Goal: Task Accomplishment & Management: Manage account settings

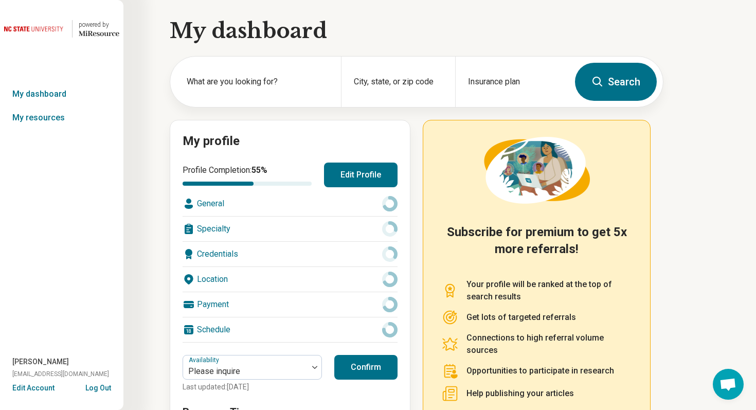
click at [39, 389] on button "Edit Account" at bounding box center [33, 388] width 42 height 11
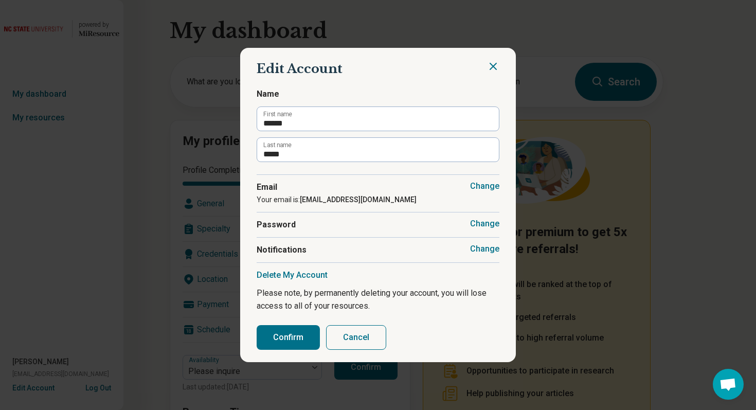
click at [477, 247] on button "Change" at bounding box center [484, 249] width 29 height 10
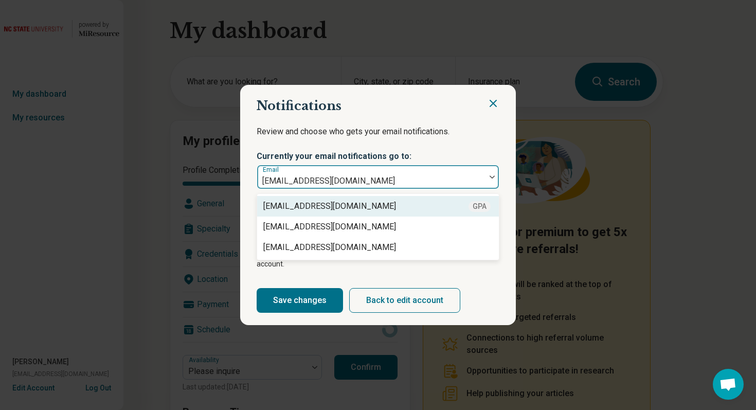
click at [486, 179] on div at bounding box center [492, 177] width 13 height 24
click at [459, 125] on div "Review and choose who gets your email notifications. Currently your email notif…" at bounding box center [378, 154] width 243 height 71
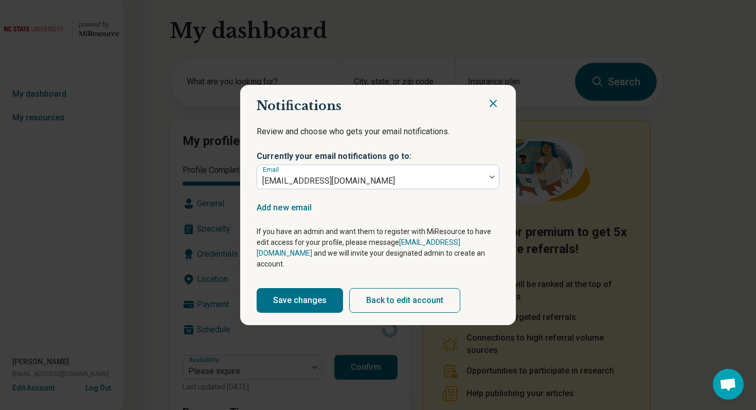
click at [493, 110] on icon "Close" at bounding box center [493, 103] width 12 height 12
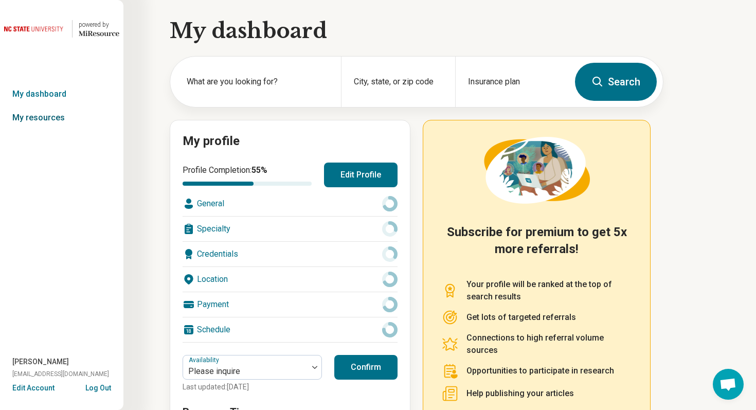
click at [55, 120] on link "My resources" at bounding box center [61, 118] width 123 height 24
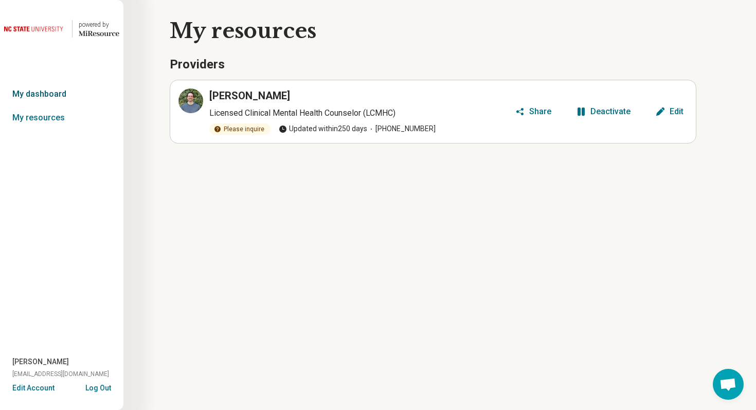
click at [57, 98] on link "My dashboard" at bounding box center [61, 94] width 123 height 24
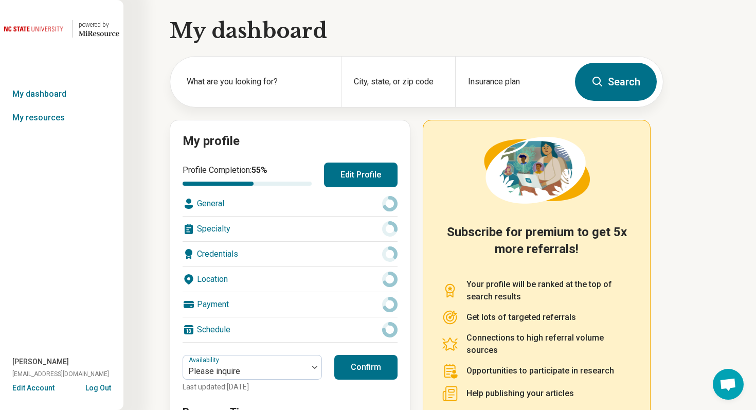
click at [352, 180] on button "Edit Profile" at bounding box center [361, 175] width 74 height 25
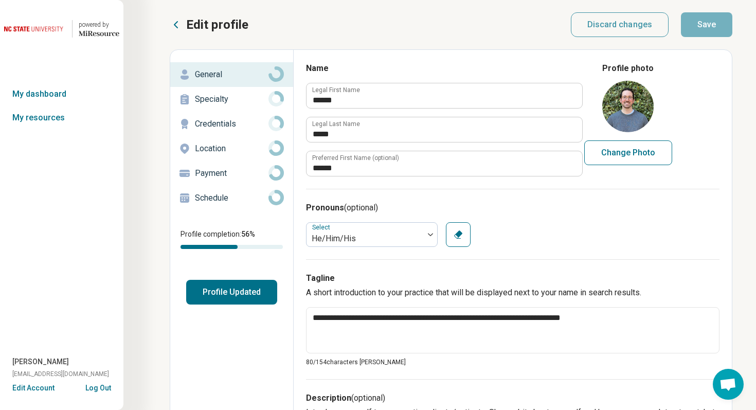
click at [232, 204] on div "Schedule" at bounding box center [231, 198] width 106 height 16
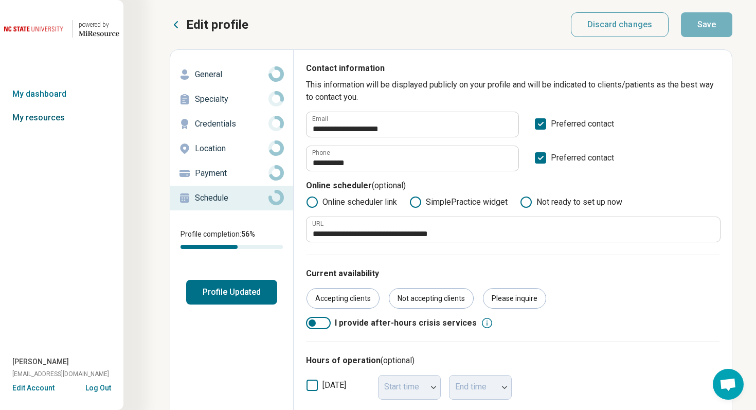
click at [56, 120] on link "My resources" at bounding box center [61, 118] width 123 height 24
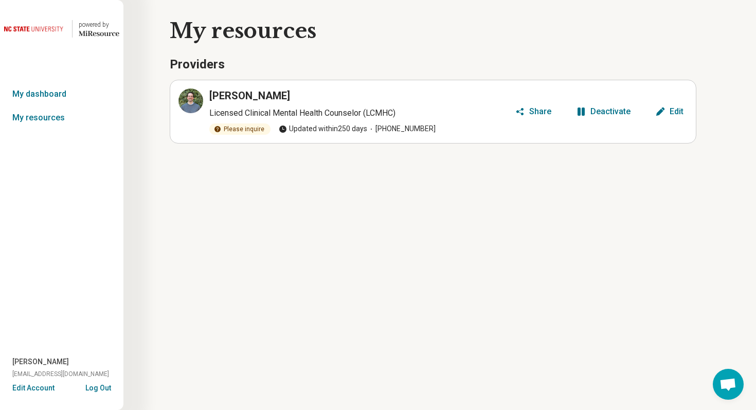
click at [593, 107] on div "Deactivate" at bounding box center [610, 111] width 40 height 8
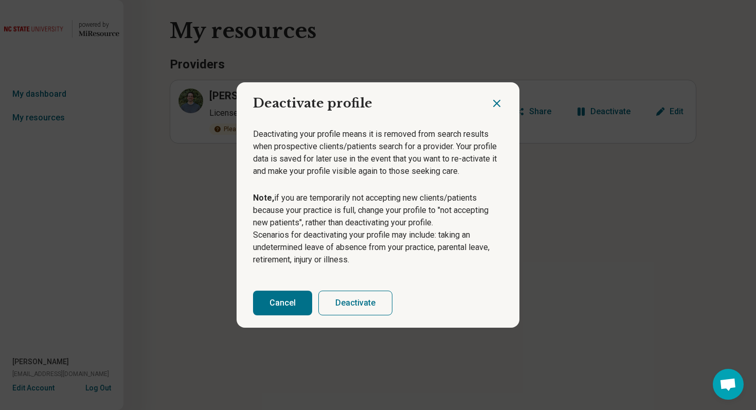
click at [368, 301] on button "Deactivate" at bounding box center [355, 303] width 74 height 25
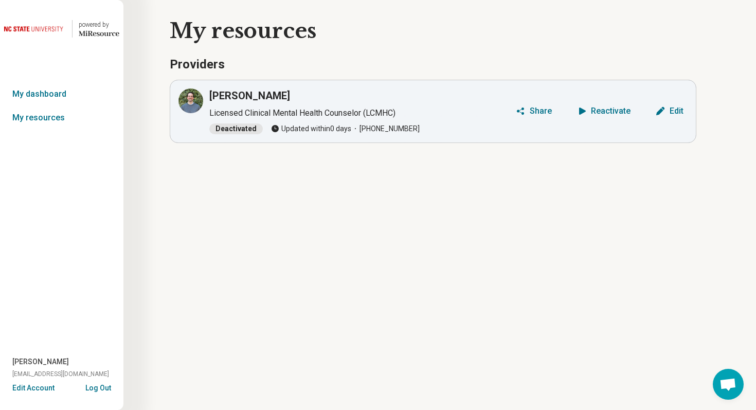
click at [100, 385] on button "Log Out" at bounding box center [98, 387] width 26 height 8
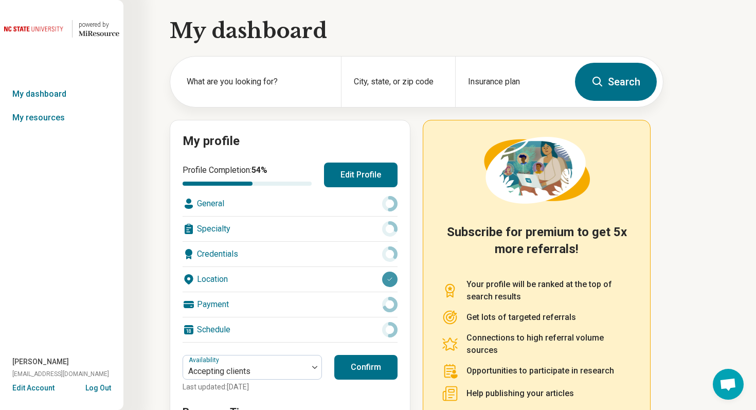
click at [42, 385] on button "Edit Account" at bounding box center [33, 388] width 42 height 11
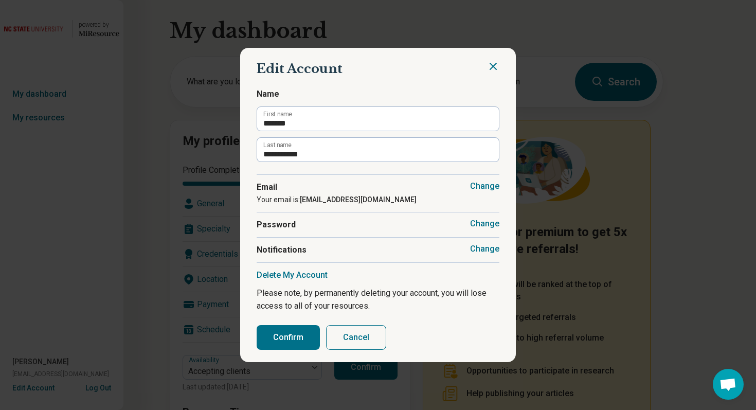
click at [484, 245] on button "Change" at bounding box center [484, 249] width 29 height 10
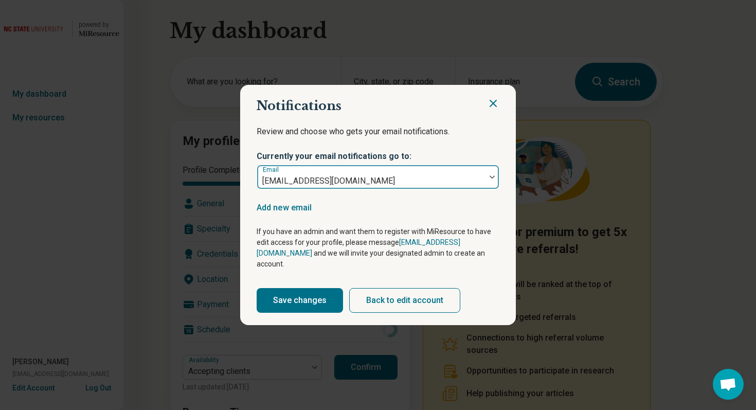
click at [490, 178] on div at bounding box center [492, 177] width 13 height 24
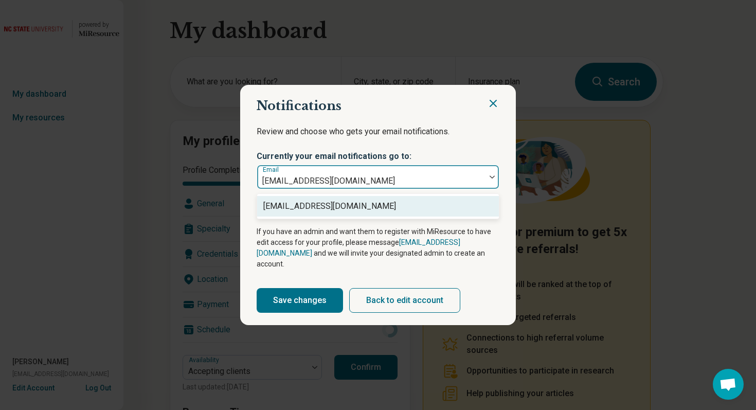
click at [495, 106] on icon "Close" at bounding box center [493, 103] width 6 height 6
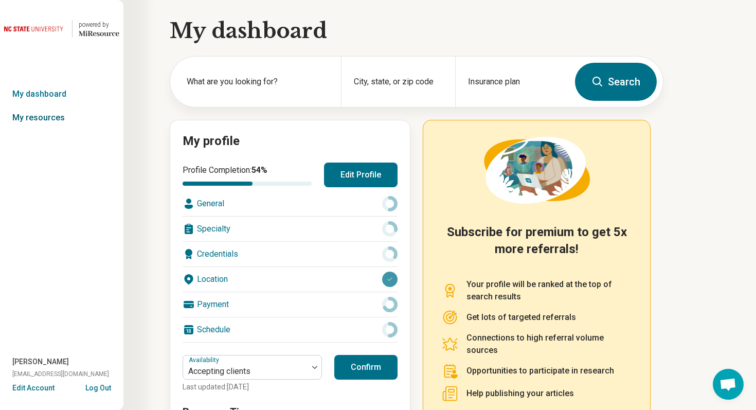
click at [61, 122] on link "My resources" at bounding box center [61, 118] width 123 height 24
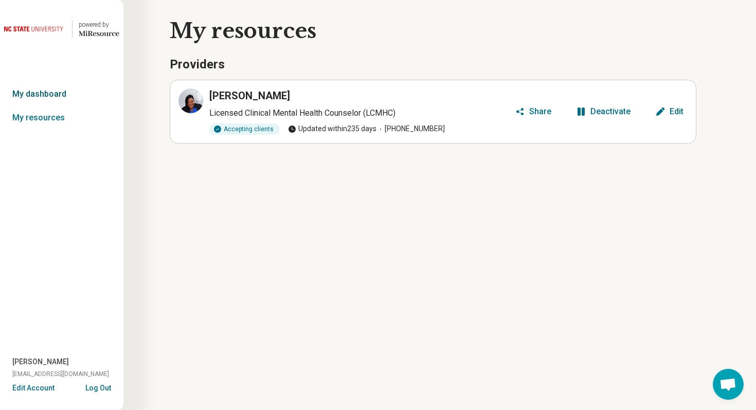
click at [59, 97] on link "My dashboard" at bounding box center [61, 94] width 123 height 24
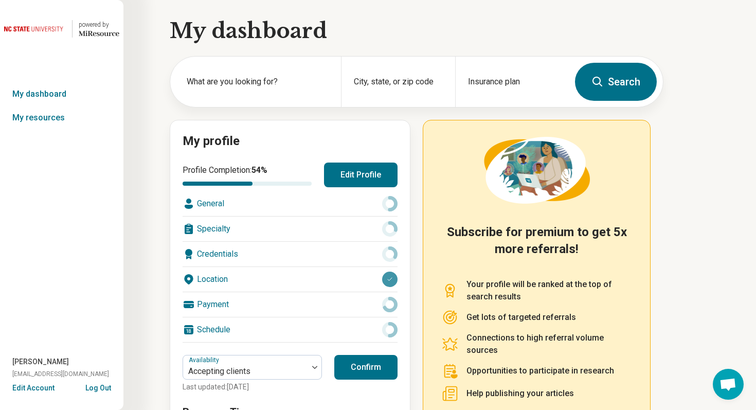
click at [326, 174] on button "Edit Profile" at bounding box center [361, 175] width 74 height 25
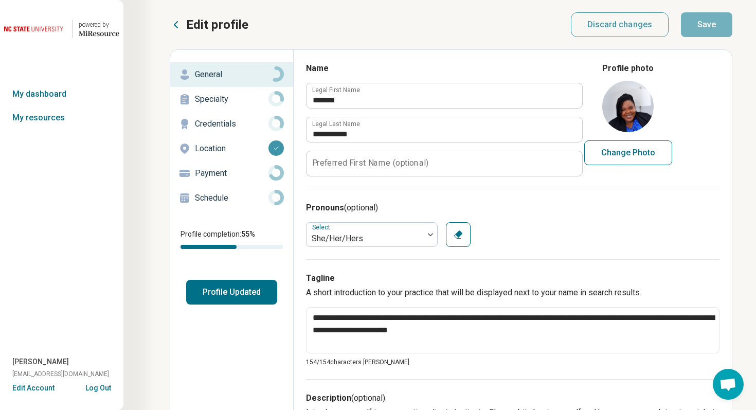
click at [237, 196] on p "Schedule" at bounding box center [232, 198] width 74 height 12
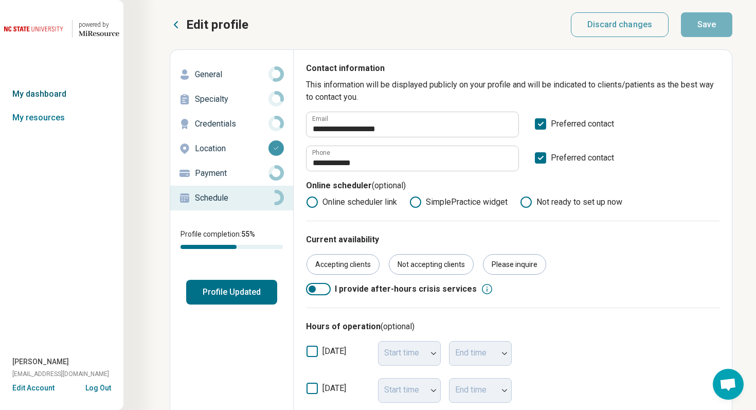
click at [64, 93] on link "My dashboard" at bounding box center [61, 94] width 123 height 24
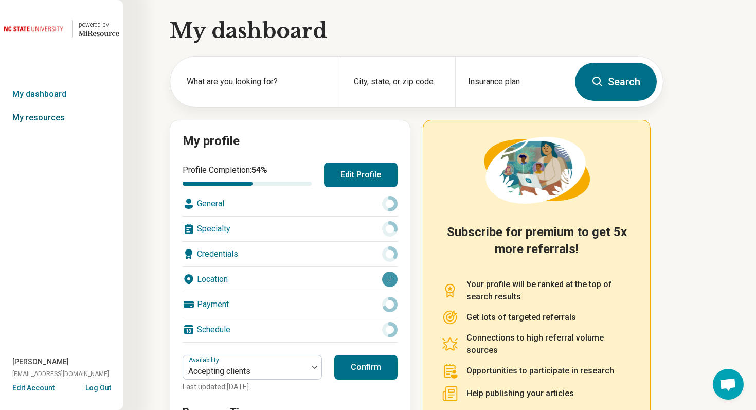
click at [60, 112] on link "My resources" at bounding box center [61, 118] width 123 height 24
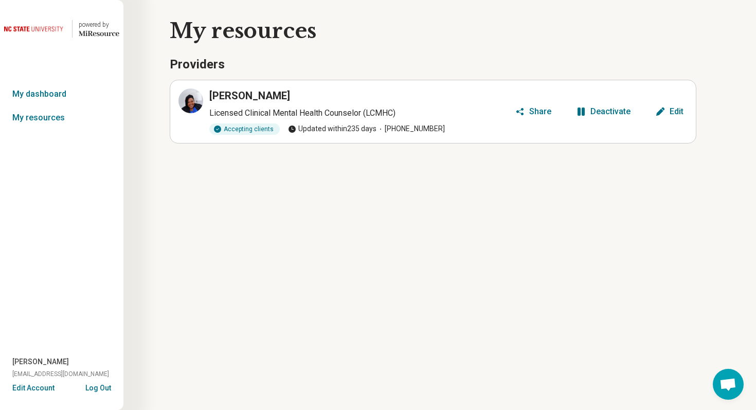
click at [609, 117] on button "Deactivate" at bounding box center [603, 111] width 63 height 16
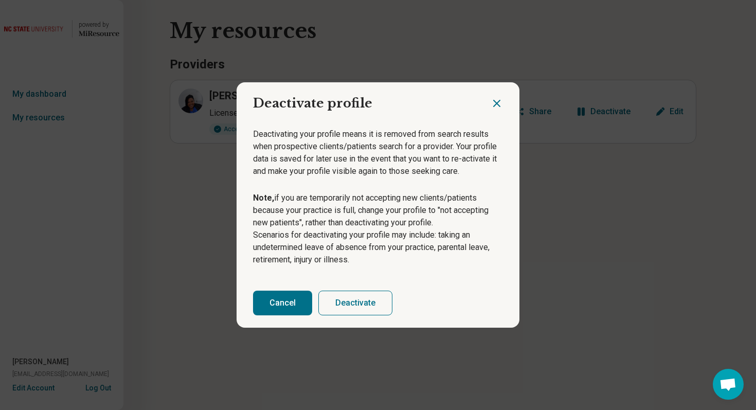
click at [373, 302] on button "Deactivate" at bounding box center [355, 303] width 74 height 25
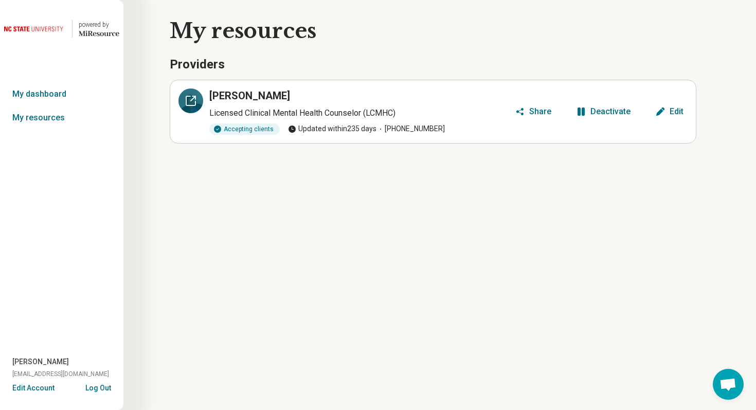
click at [192, 100] on icon at bounding box center [191, 101] width 12 height 12
click at [64, 118] on link "My resources" at bounding box center [61, 118] width 123 height 24
click at [60, 92] on link "My dashboard" at bounding box center [61, 94] width 123 height 24
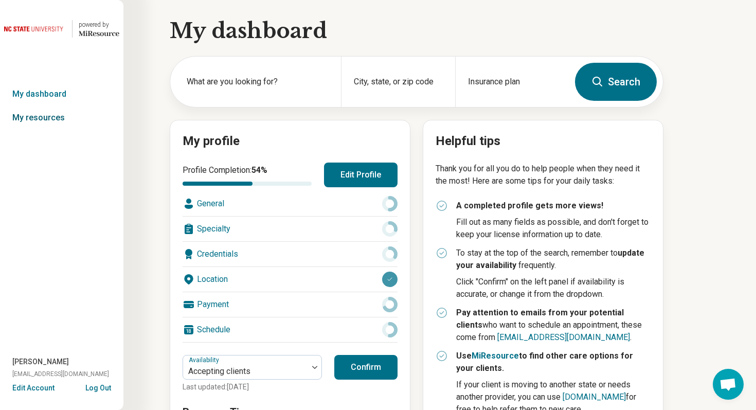
click at [46, 119] on link "My resources" at bounding box center [61, 118] width 123 height 24
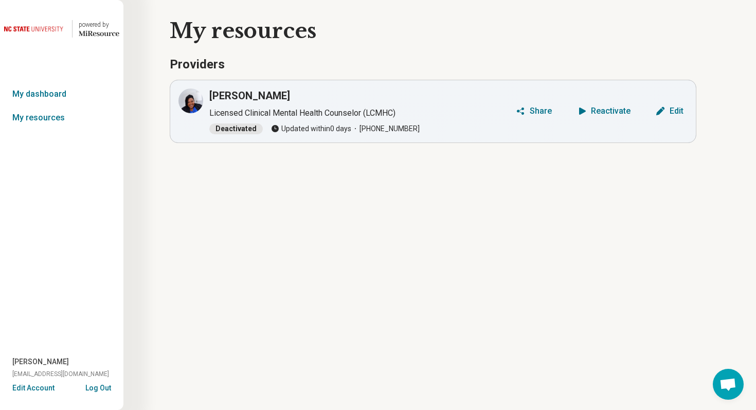
click at [93, 386] on button "Log Out" at bounding box center [98, 387] width 26 height 8
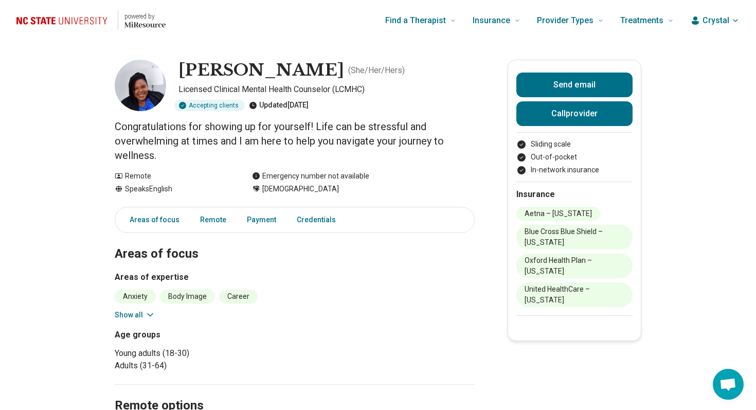
click at [303, 71] on h1 "Crystal Scarborough" at bounding box center [261, 71] width 166 height 22
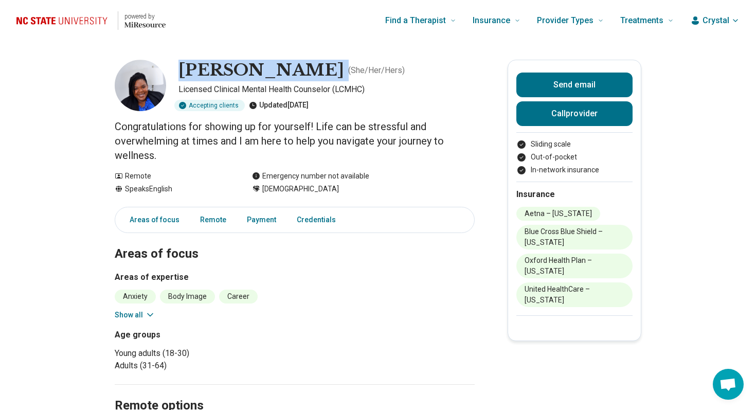
click at [303, 71] on h1 "Crystal Scarborough" at bounding box center [261, 71] width 166 height 22
copy h1 "Crystal Scarborough"
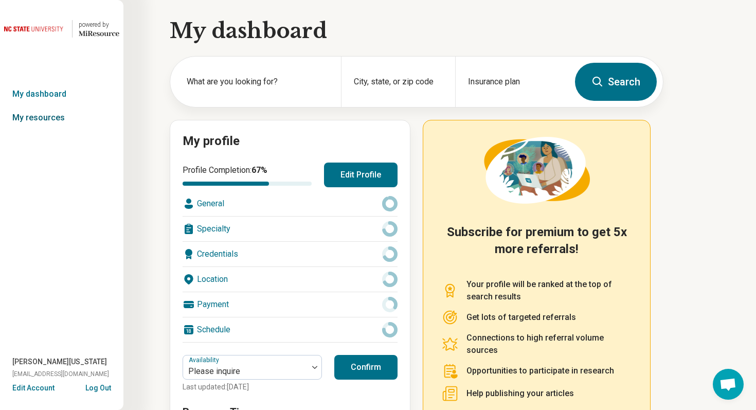
click at [51, 115] on link "My resources" at bounding box center [61, 118] width 123 height 24
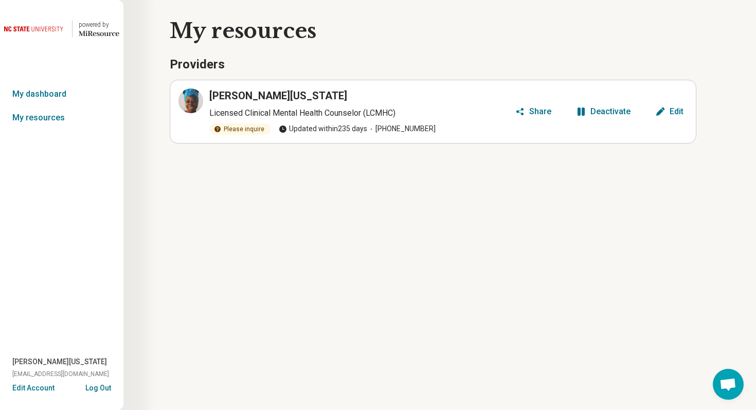
click at [33, 393] on button "Edit Account" at bounding box center [33, 388] width 42 height 11
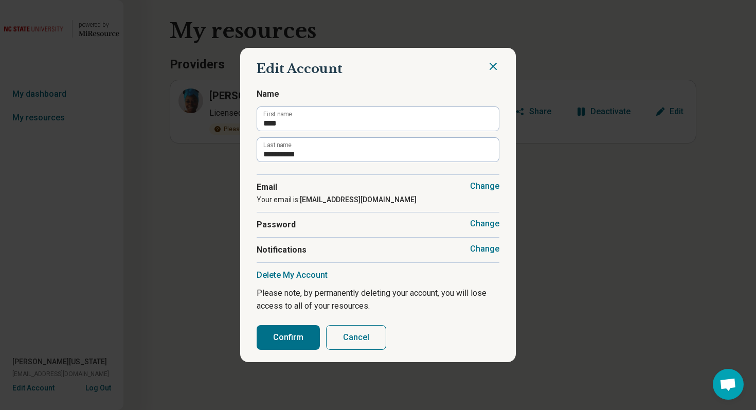
click at [489, 247] on button "Change" at bounding box center [484, 249] width 29 height 10
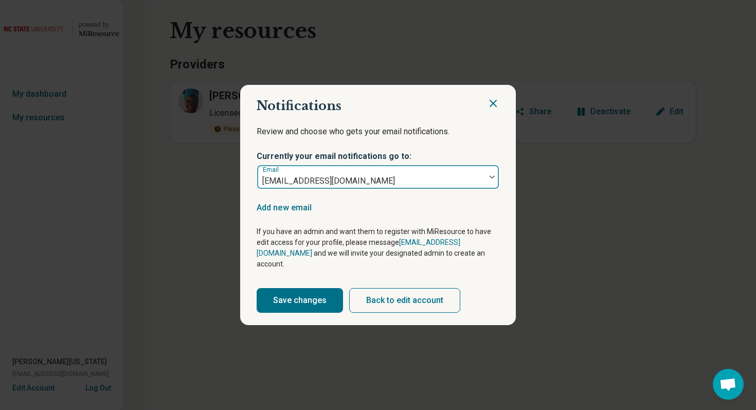
click at [487, 179] on div at bounding box center [492, 177] width 13 height 24
drag, startPoint x: 434, startPoint y: 187, endPoint x: 280, endPoint y: 188, distance: 154.3
click at [280, 188] on div at bounding box center [371, 181] width 220 height 14
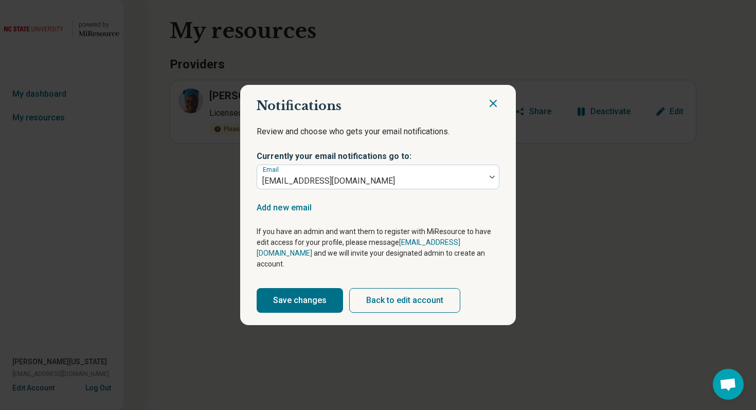
click at [488, 115] on h2 "Notifications" at bounding box center [378, 105] width 243 height 17
click at [492, 110] on icon "Close" at bounding box center [493, 103] width 12 height 12
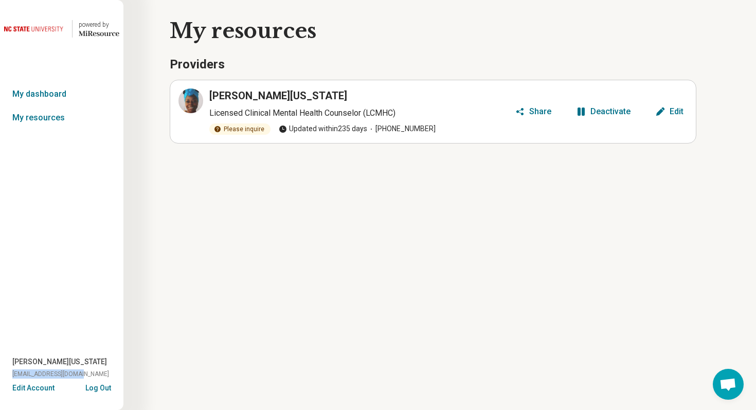
drag, startPoint x: 86, startPoint y: 373, endPoint x: 2, endPoint y: 371, distance: 84.4
click at [2, 371] on div "[PERSON_NAME][US_STATE] [EMAIL_ADDRESS][DOMAIN_NAME]" at bounding box center [61, 369] width 123 height 26
copy span "[EMAIL_ADDRESS][DOMAIN_NAME]"
click at [59, 122] on link "My resources" at bounding box center [61, 118] width 123 height 24
click at [57, 96] on link "My dashboard" at bounding box center [61, 94] width 123 height 24
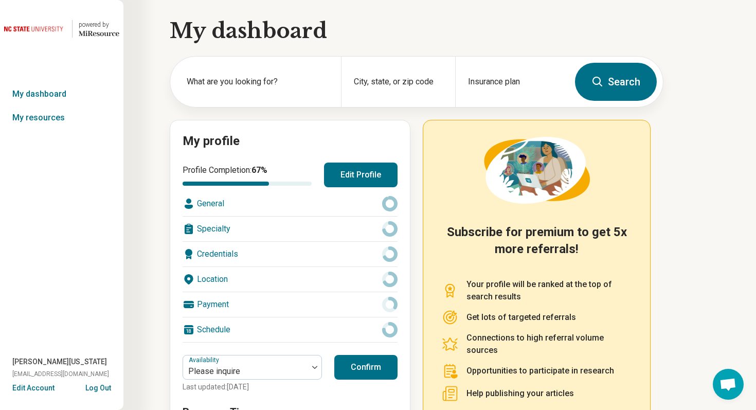
click at [360, 175] on button "Edit Profile" at bounding box center [361, 175] width 74 height 25
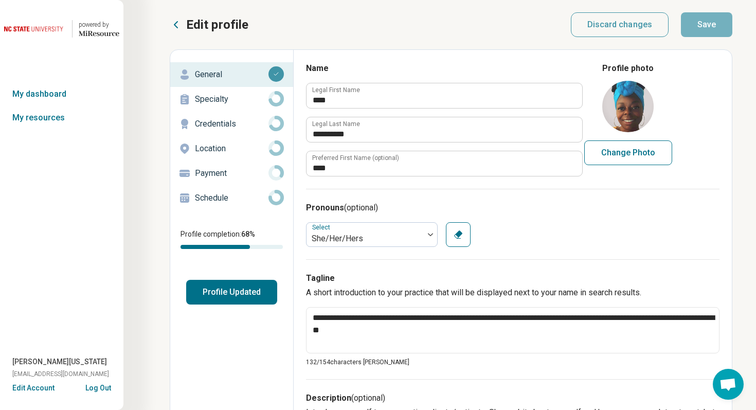
click at [216, 207] on link "Schedule" at bounding box center [231, 198] width 123 height 25
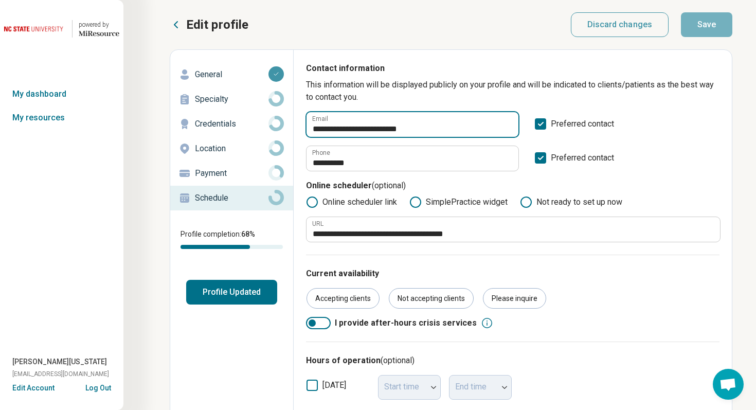
drag, startPoint x: 338, startPoint y: 129, endPoint x: 440, endPoint y: 125, distance: 101.4
click at [440, 125] on input "**********" at bounding box center [413, 124] width 212 height 25
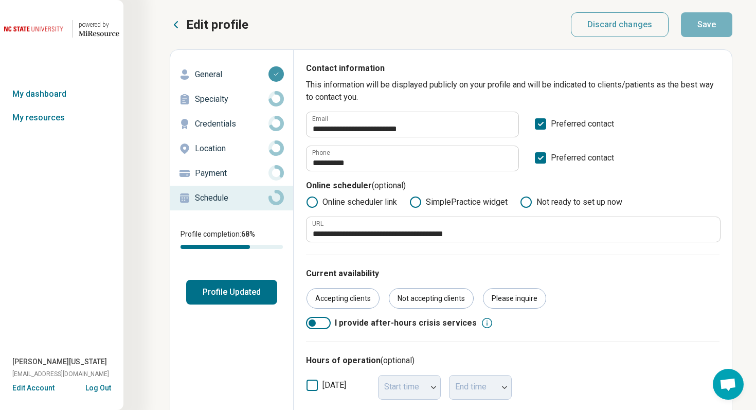
click at [100, 387] on button "Log Out" at bounding box center [98, 387] width 26 height 8
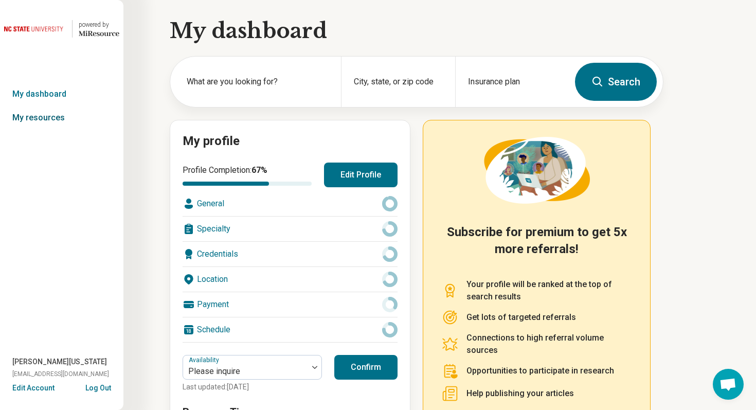
click at [54, 120] on link "My resources" at bounding box center [61, 118] width 123 height 24
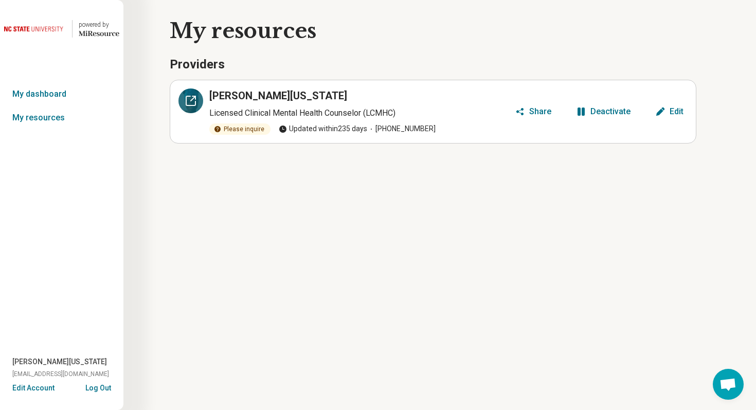
click at [197, 105] on div at bounding box center [190, 100] width 25 height 25
click at [37, 388] on button "Edit Account" at bounding box center [33, 388] width 42 height 11
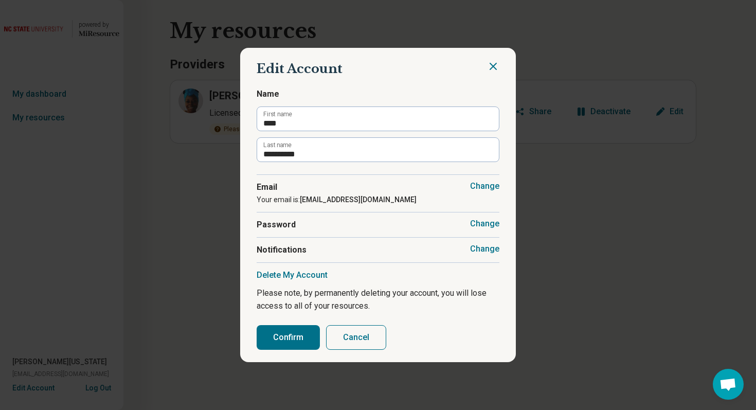
click at [479, 243] on div "Change Notifications" at bounding box center [378, 249] width 243 height 25
click at [484, 246] on button "Change" at bounding box center [484, 249] width 29 height 10
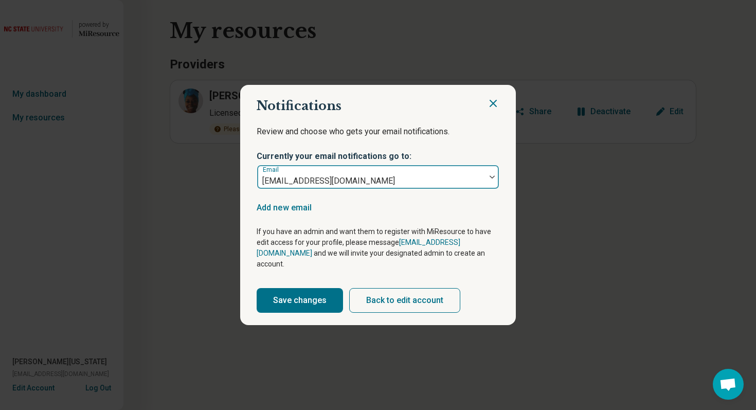
click at [496, 185] on div at bounding box center [492, 177] width 13 height 24
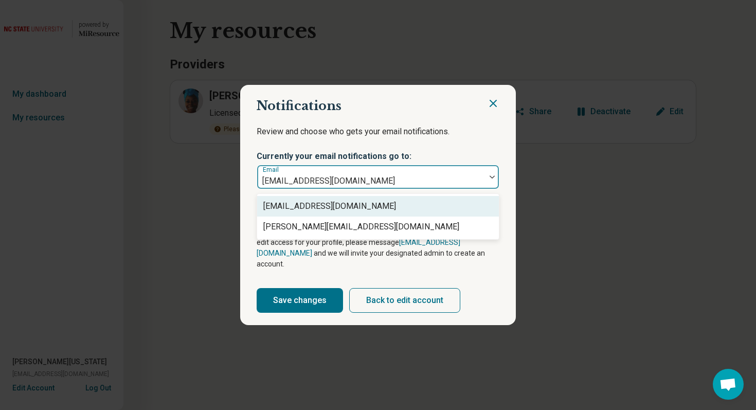
click at [491, 106] on icon "Close" at bounding box center [493, 103] width 6 height 6
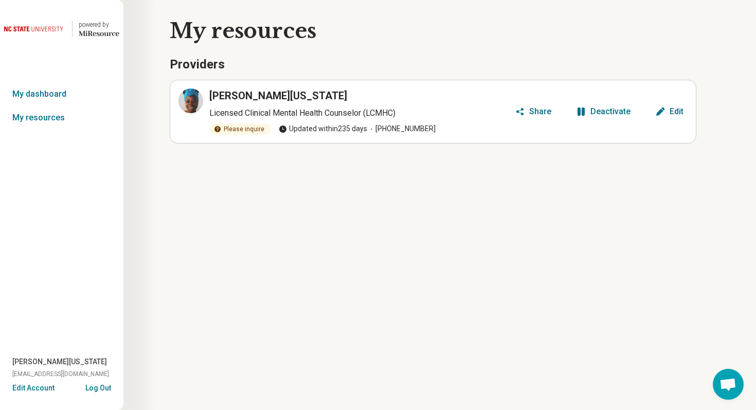
click at [593, 120] on article "Dana Washington Licensed Clinical Mental Health Counselor (LCMHC) Please inquir…" at bounding box center [433, 112] width 527 height 64
click at [603, 111] on div "Deactivate" at bounding box center [610, 111] width 40 height 8
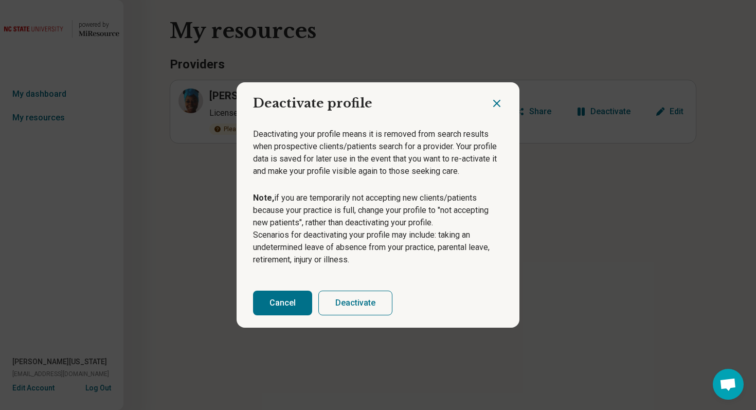
click at [345, 295] on button "Deactivate" at bounding box center [355, 303] width 74 height 25
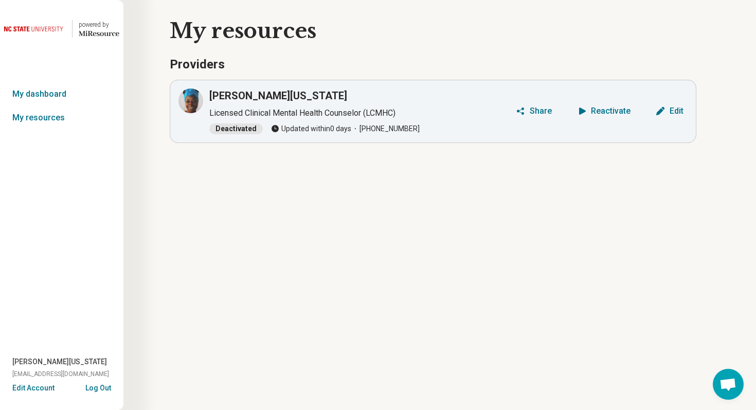
click at [102, 390] on button "Log Out" at bounding box center [98, 387] width 26 height 8
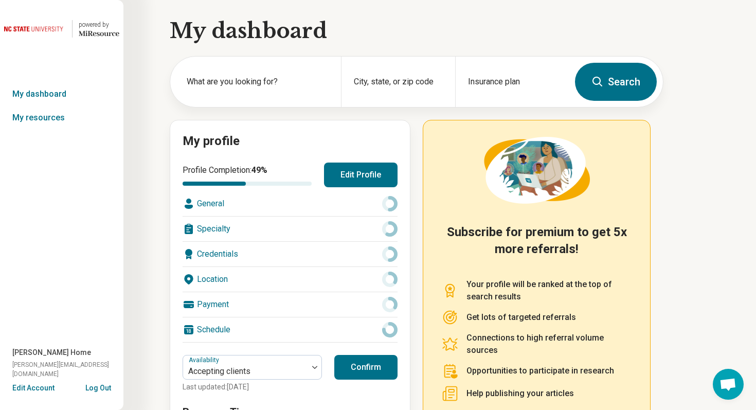
click at [42, 389] on button "Edit Account" at bounding box center [33, 388] width 42 height 11
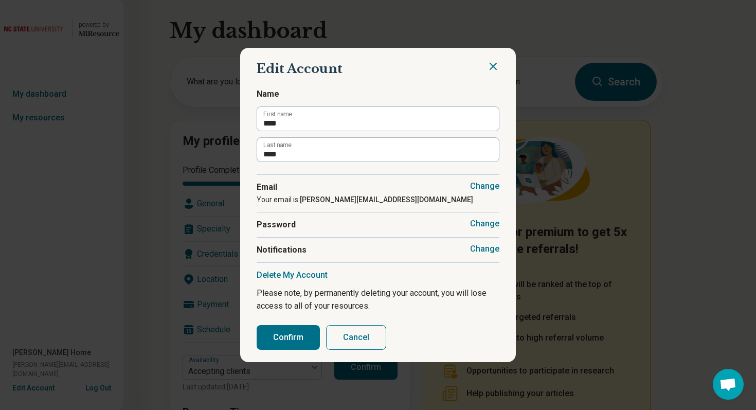
click at [484, 246] on button "Change" at bounding box center [484, 249] width 29 height 10
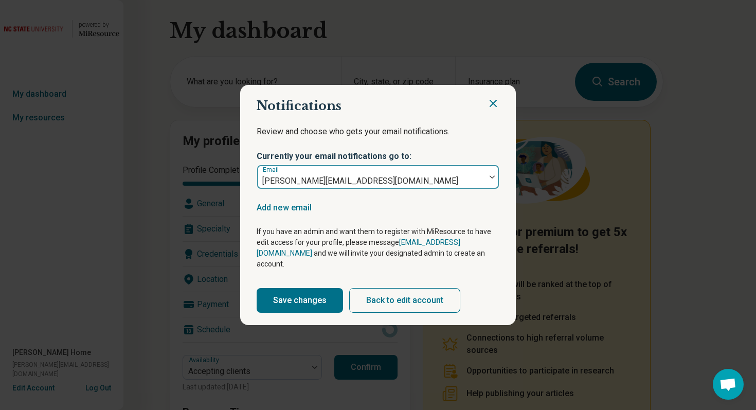
click at [489, 178] on div at bounding box center [492, 176] width 13 height 3
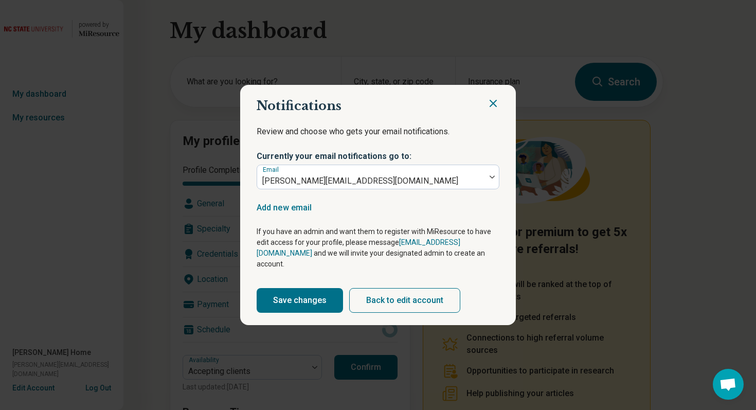
click at [493, 106] on icon "Close" at bounding box center [493, 103] width 12 height 12
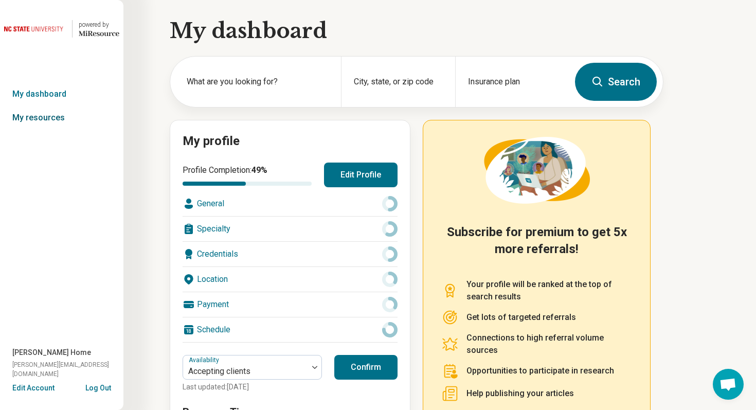
click at [51, 118] on link "My resources" at bounding box center [61, 118] width 123 height 24
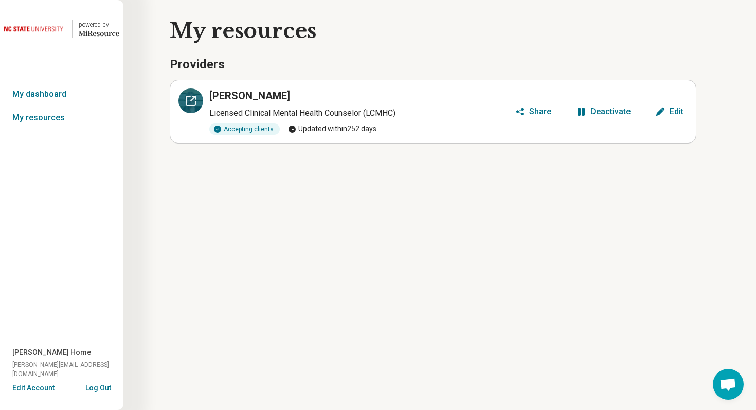
click at [193, 102] on icon at bounding box center [191, 101] width 12 height 12
click at [58, 103] on link "My dashboard" at bounding box center [61, 94] width 123 height 24
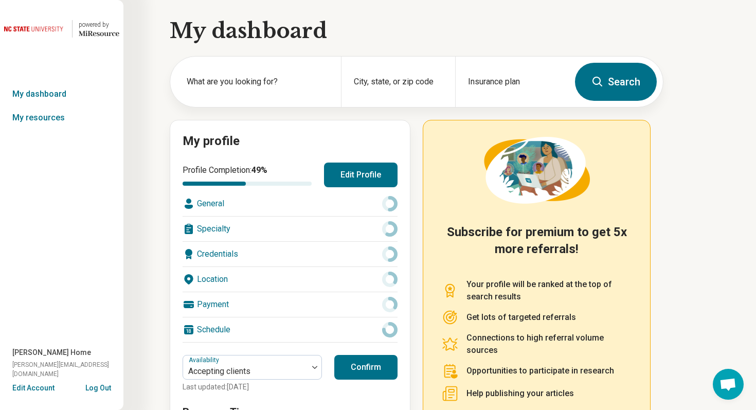
click at [346, 173] on button "Edit Profile" at bounding box center [361, 175] width 74 height 25
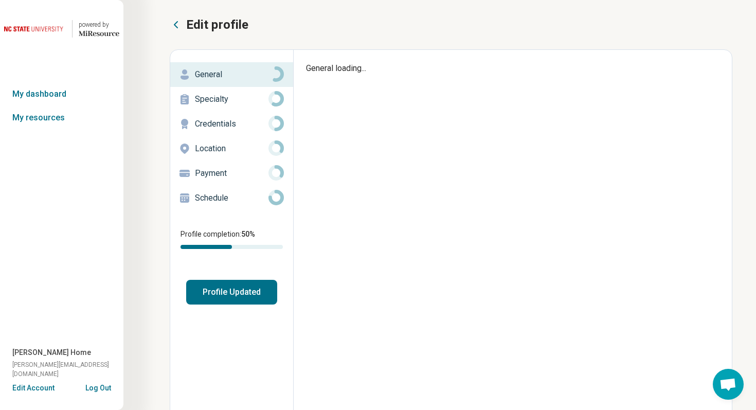
click at [237, 197] on p "Schedule" at bounding box center [232, 198] width 74 height 12
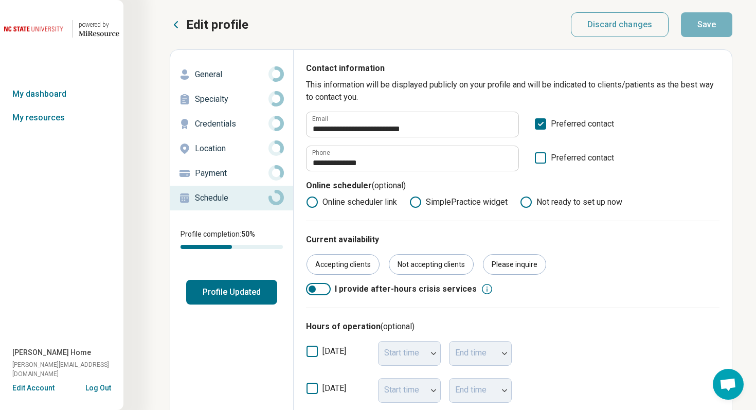
click at [92, 389] on button "Log Out" at bounding box center [98, 387] width 26 height 8
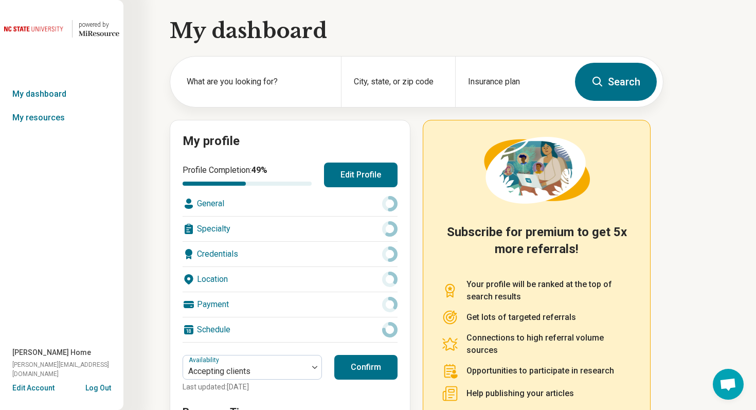
click at [40, 391] on button "Edit Account" at bounding box center [33, 388] width 42 height 11
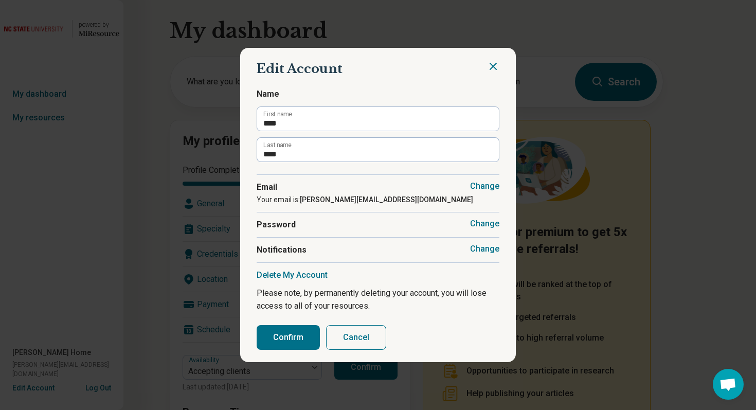
click at [498, 65] on icon "Close" at bounding box center [493, 66] width 12 height 12
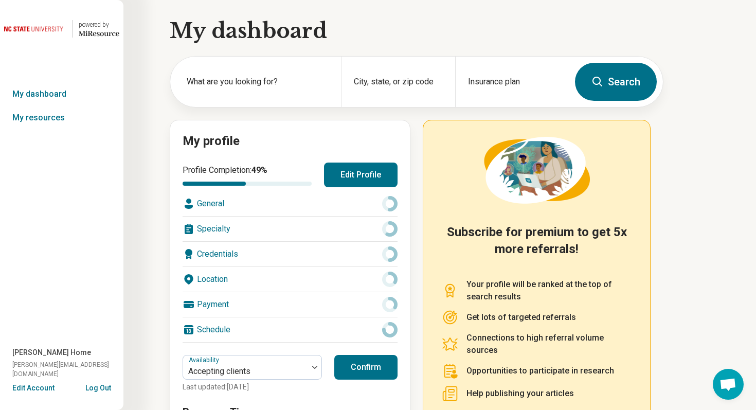
click at [99, 388] on button "Log Out" at bounding box center [98, 387] width 26 height 8
click at [46, 114] on link "My resources" at bounding box center [61, 118] width 123 height 24
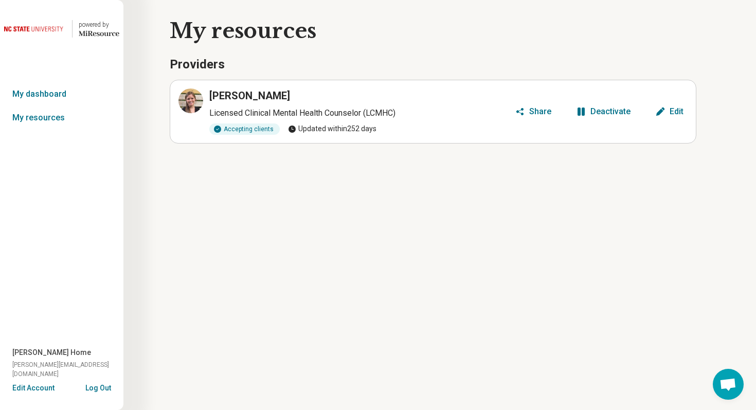
click at [617, 116] on div "Deactivate" at bounding box center [610, 111] width 40 height 8
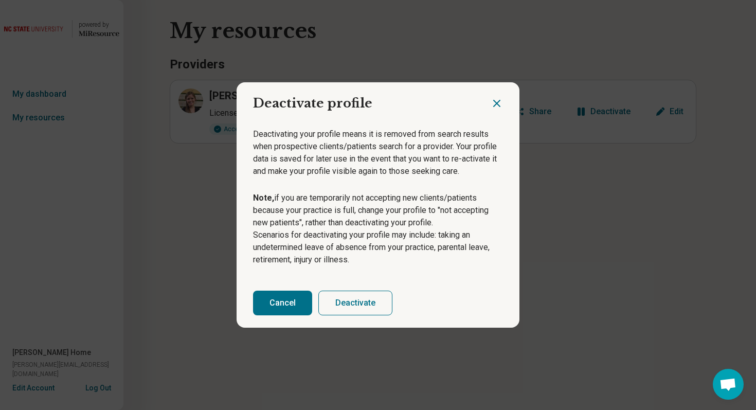
click at [334, 306] on button "Deactivate" at bounding box center [355, 303] width 74 height 25
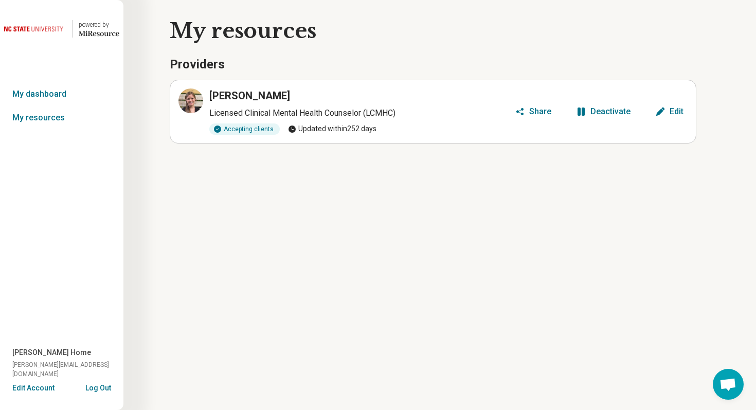
click at [62, 81] on div "powered by Miresource logo My dashboard My resources [PERSON_NAME] Home [PERSON…" at bounding box center [61, 205] width 123 height 410
click at [55, 92] on link "My dashboard" at bounding box center [61, 94] width 123 height 24
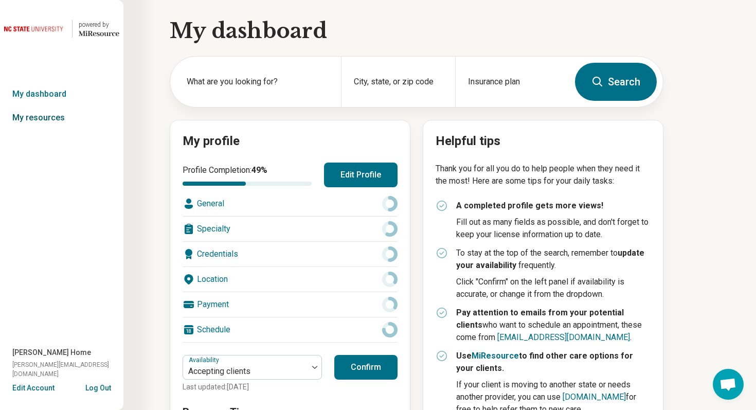
click at [54, 118] on link "My resources" at bounding box center [61, 118] width 123 height 24
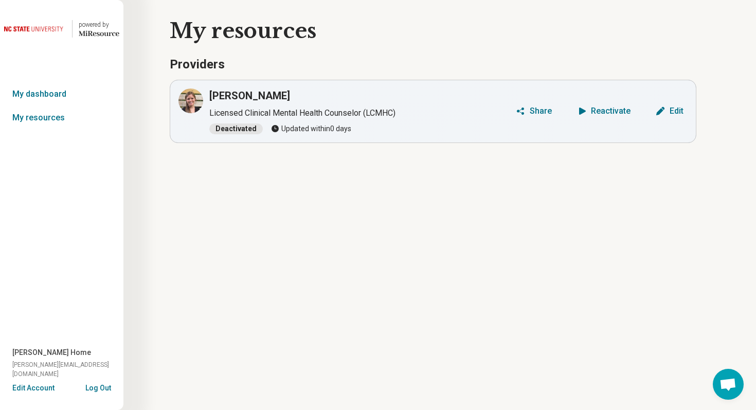
click at [101, 388] on button "Log Out" at bounding box center [98, 387] width 26 height 8
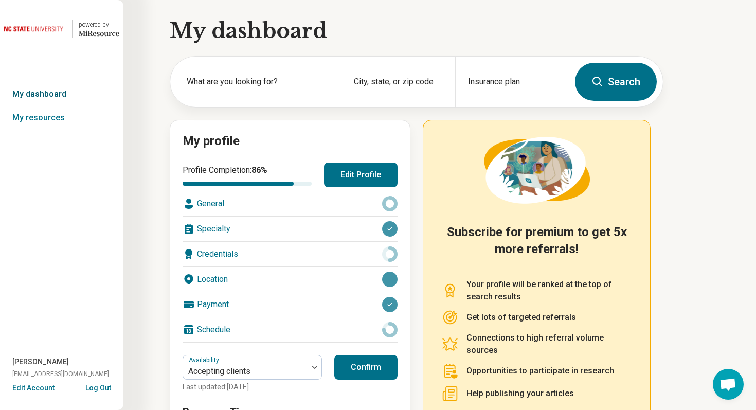
click at [62, 99] on link "My dashboard" at bounding box center [61, 94] width 123 height 24
click at [57, 94] on link "My dashboard" at bounding box center [61, 94] width 123 height 24
click at [41, 94] on link "My dashboard" at bounding box center [61, 94] width 123 height 24
click at [42, 115] on link "My resources" at bounding box center [61, 118] width 123 height 24
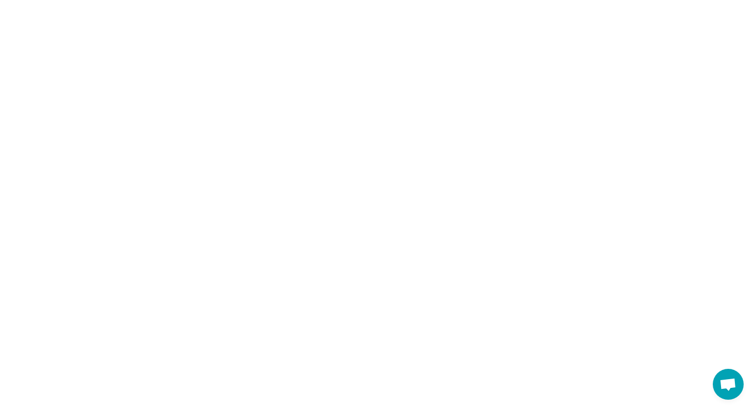
click at [42, 0] on html at bounding box center [378, 0] width 756 height 0
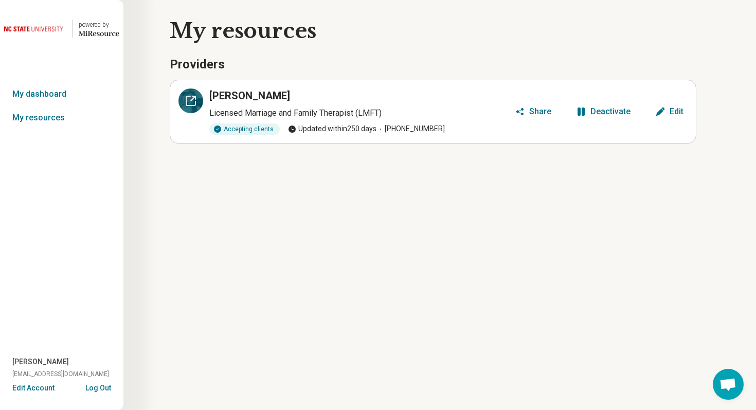
click at [186, 100] on icon at bounding box center [190, 100] width 9 height 9
click at [38, 384] on button "Edit Account" at bounding box center [33, 388] width 42 height 11
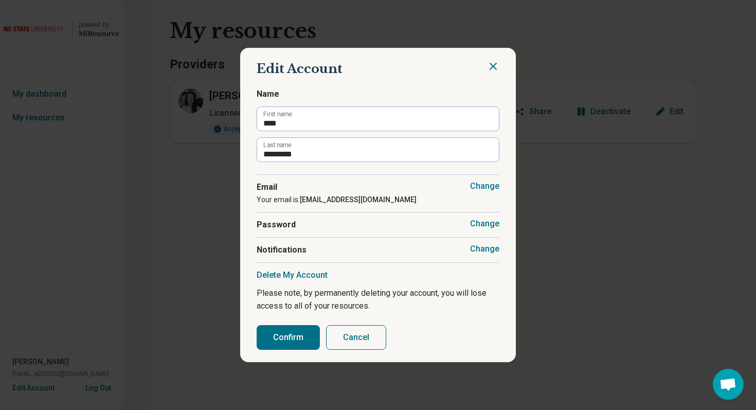
click at [477, 250] on button "Change" at bounding box center [484, 249] width 29 height 10
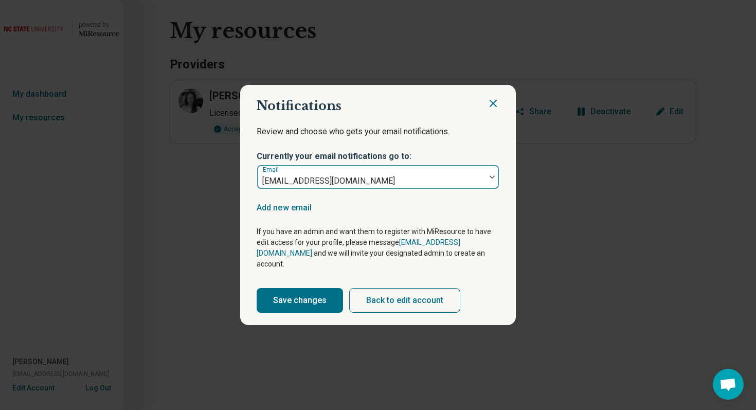
click at [490, 178] on img at bounding box center [492, 176] width 5 height 3
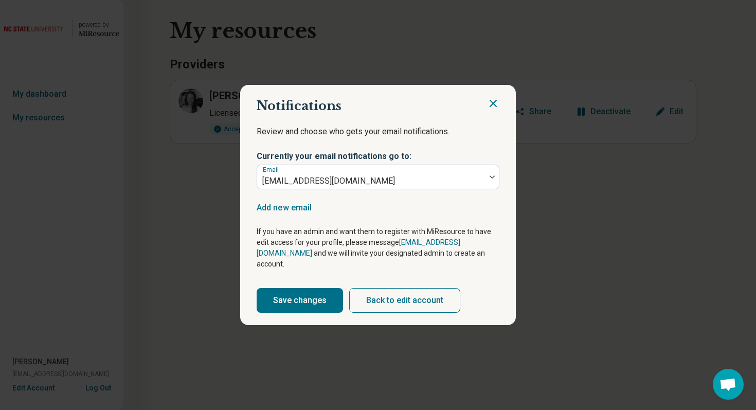
click at [497, 140] on p "Review and choose who gets your email notifications." at bounding box center [378, 138] width 243 height 26
click at [493, 106] on icon "Close" at bounding box center [493, 103] width 6 height 6
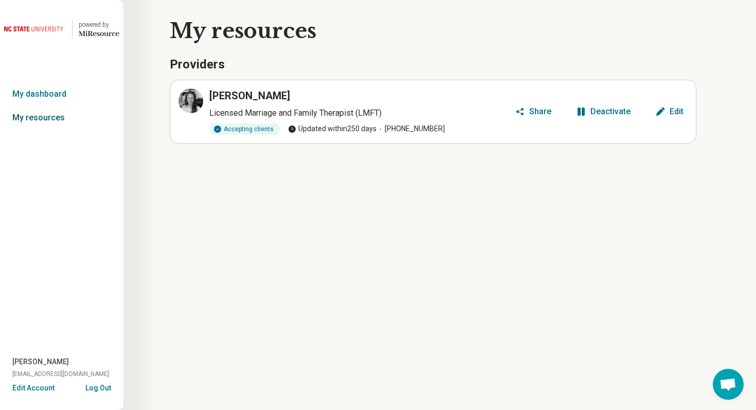
click at [50, 114] on link "My resources" at bounding box center [61, 118] width 123 height 24
click at [60, 94] on link "My dashboard" at bounding box center [61, 94] width 123 height 24
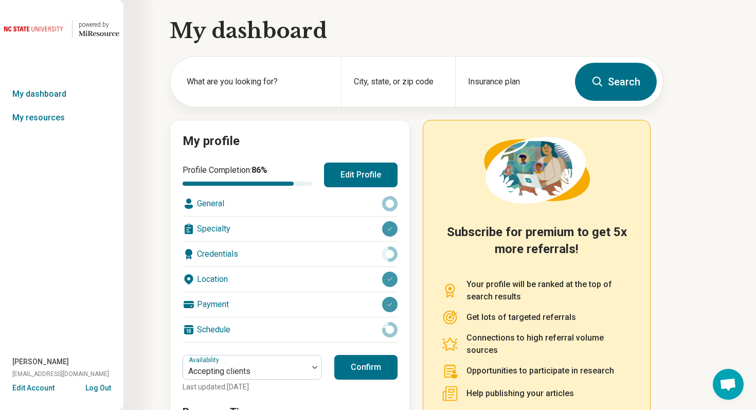
click at [366, 177] on button "Edit Profile" at bounding box center [361, 175] width 74 height 25
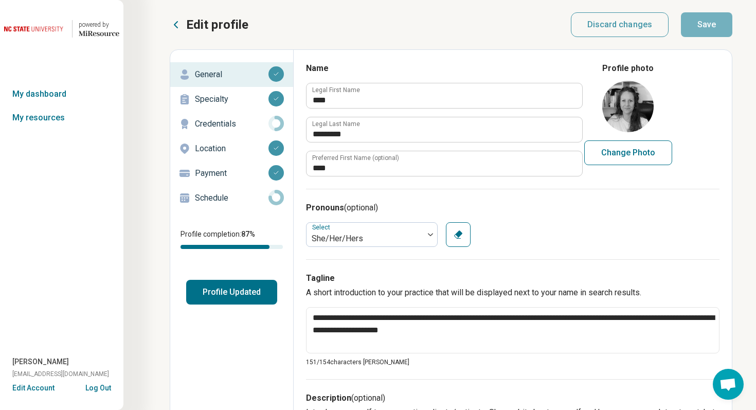
click at [234, 199] on p "Schedule" at bounding box center [232, 198] width 74 height 12
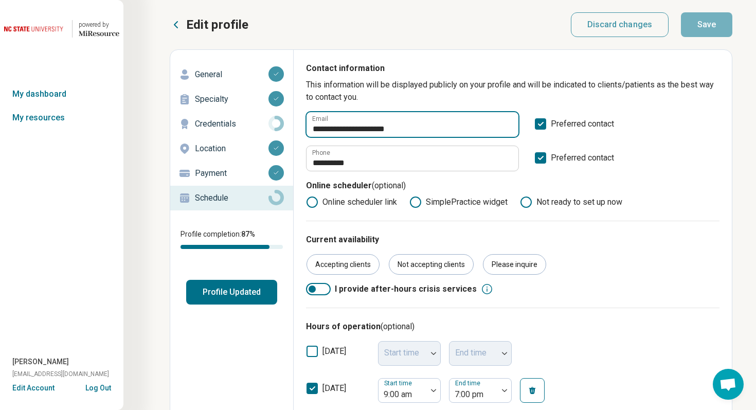
drag, startPoint x: 338, startPoint y: 128, endPoint x: 423, endPoint y: 128, distance: 85.4
click at [423, 128] on input "**********" at bounding box center [413, 124] width 212 height 25
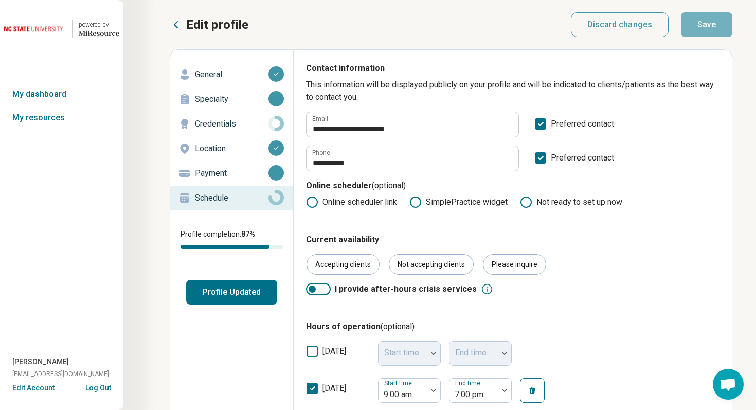
click at [389, 27] on div "Edit profile Discard changes Save" at bounding box center [451, 24] width 563 height 25
click at [58, 125] on link "My resources" at bounding box center [61, 118] width 123 height 24
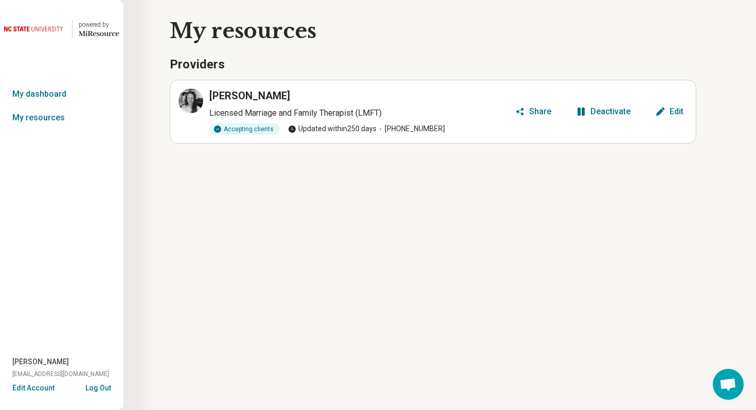
click at [589, 116] on button "Deactivate" at bounding box center [603, 111] width 63 height 16
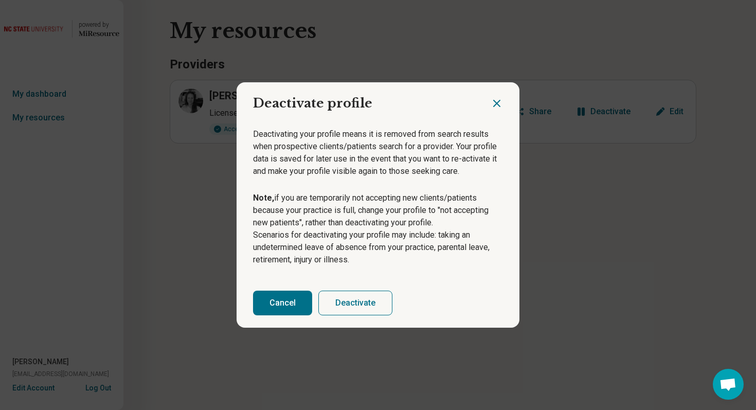
click at [361, 311] on button "Deactivate" at bounding box center [355, 303] width 74 height 25
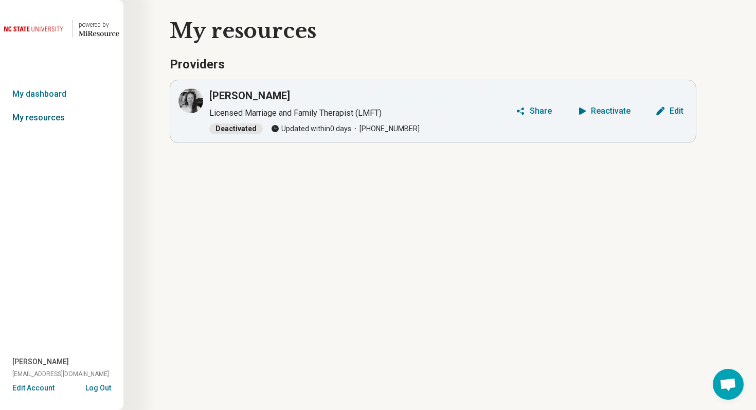
click at [63, 118] on link "My resources" at bounding box center [61, 118] width 123 height 24
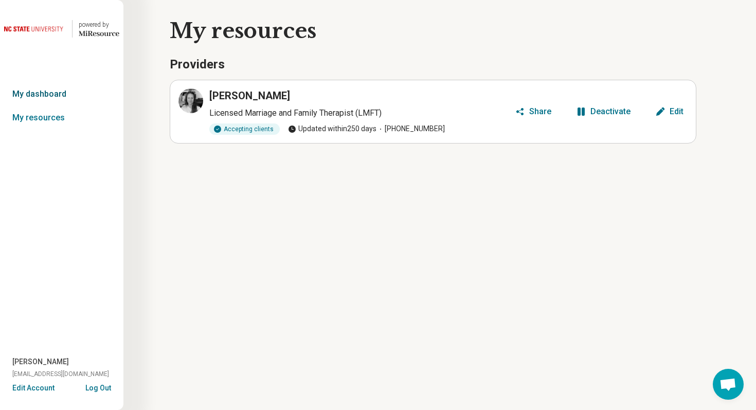
click at [62, 99] on link "My dashboard" at bounding box center [61, 94] width 123 height 24
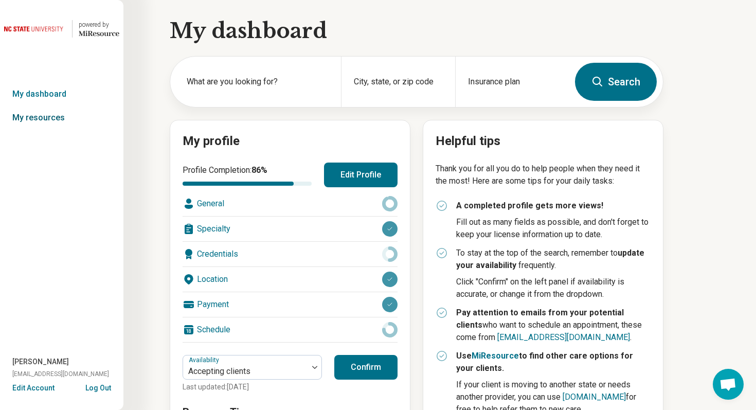
click at [56, 118] on link "My resources" at bounding box center [61, 118] width 123 height 24
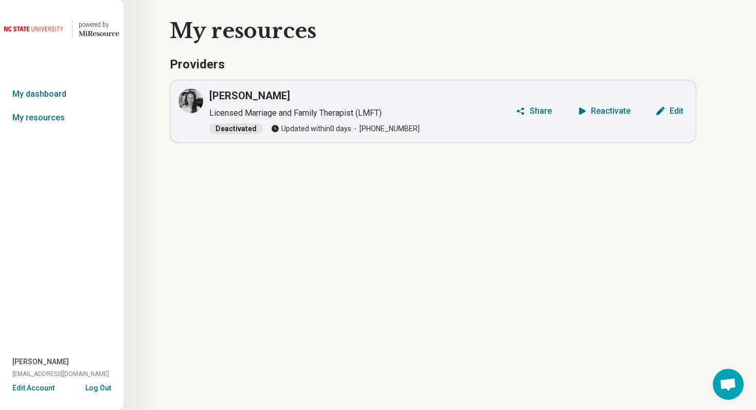
click at [91, 386] on button "Log Out" at bounding box center [98, 387] width 26 height 8
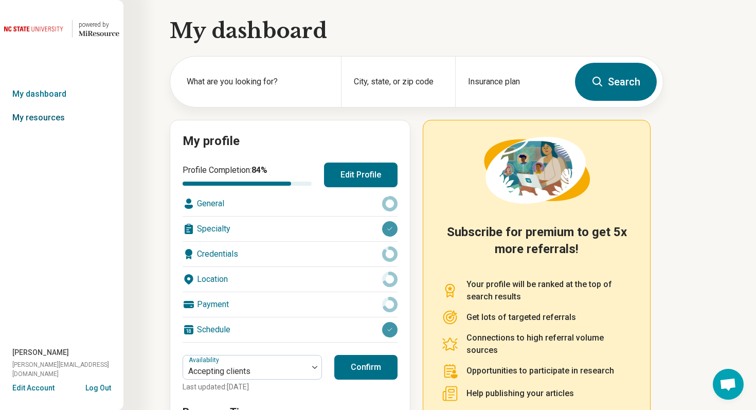
click at [53, 120] on link "My resources" at bounding box center [61, 118] width 123 height 24
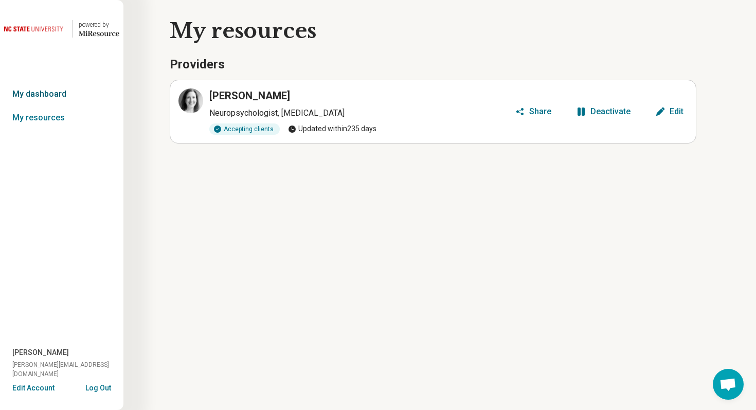
click at [68, 91] on link "My dashboard" at bounding box center [61, 94] width 123 height 24
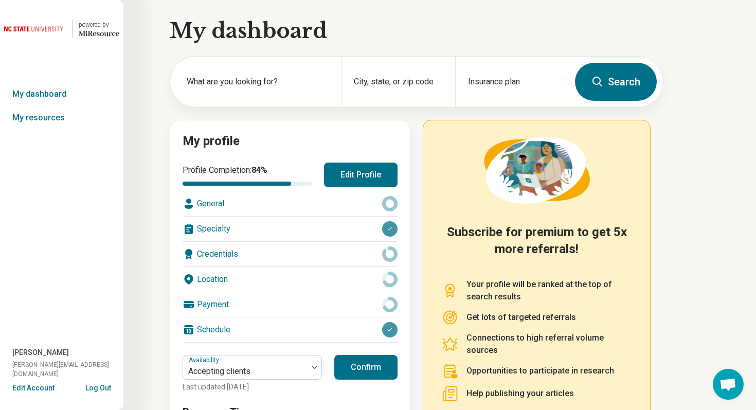
click at [356, 177] on button "Edit Profile" at bounding box center [361, 175] width 74 height 25
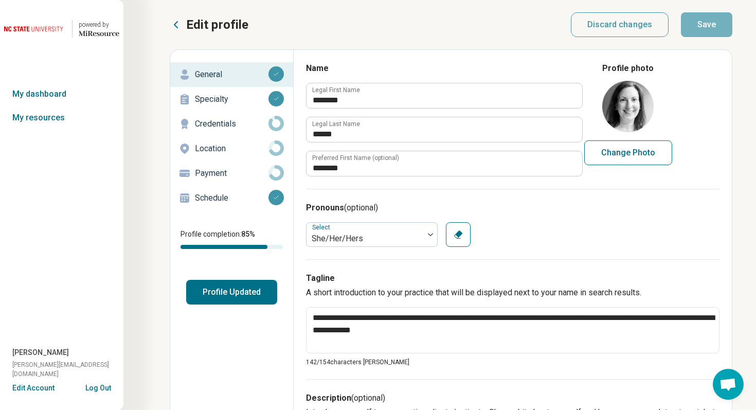
click at [230, 195] on p "Schedule" at bounding box center [232, 198] width 74 height 12
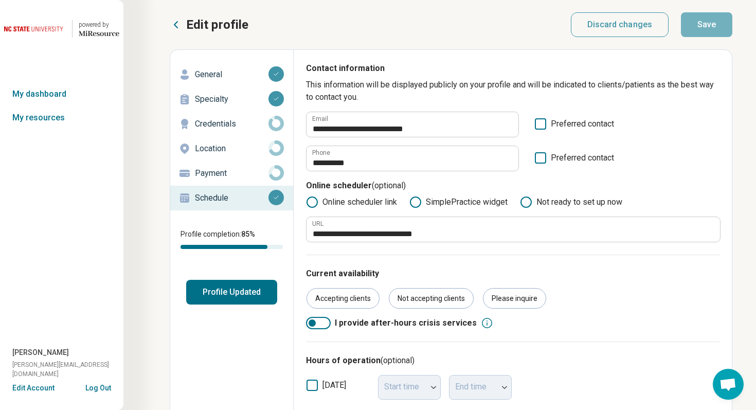
click at [32, 388] on button "Edit Account" at bounding box center [33, 388] width 42 height 11
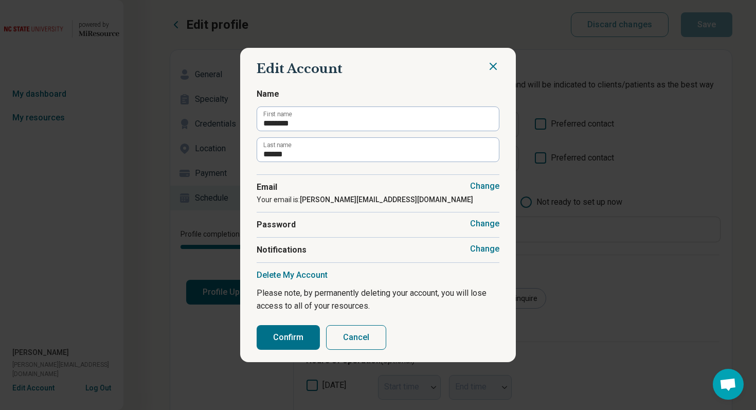
click at [471, 247] on span "Notifications" at bounding box center [378, 250] width 243 height 12
click at [486, 247] on button "Change" at bounding box center [484, 249] width 29 height 10
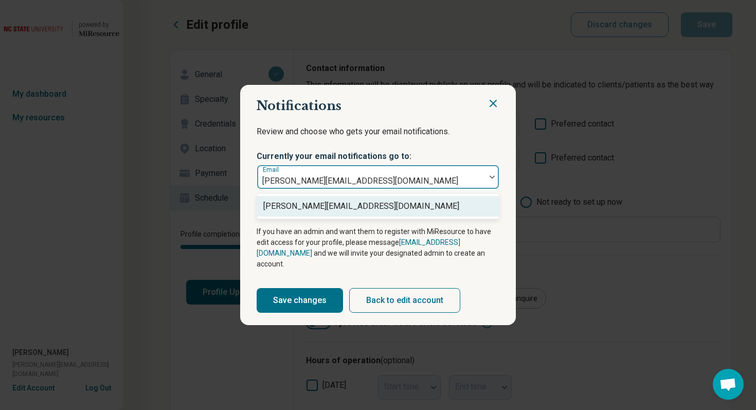
click at [491, 185] on div at bounding box center [492, 177] width 13 height 24
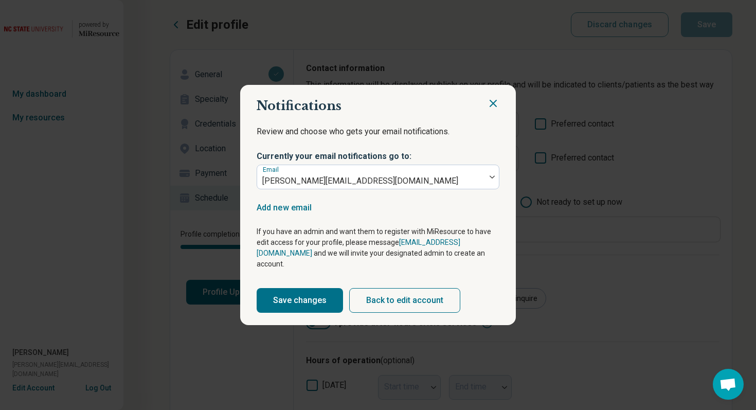
click at [492, 106] on icon "Close" at bounding box center [493, 103] width 6 height 6
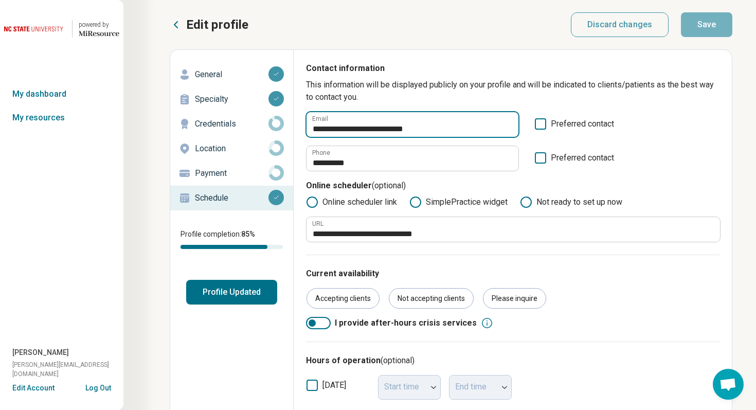
drag, startPoint x: 347, startPoint y: 131, endPoint x: 455, endPoint y: 138, distance: 108.8
click at [455, 138] on div "**********" at bounding box center [513, 142] width 414 height 60
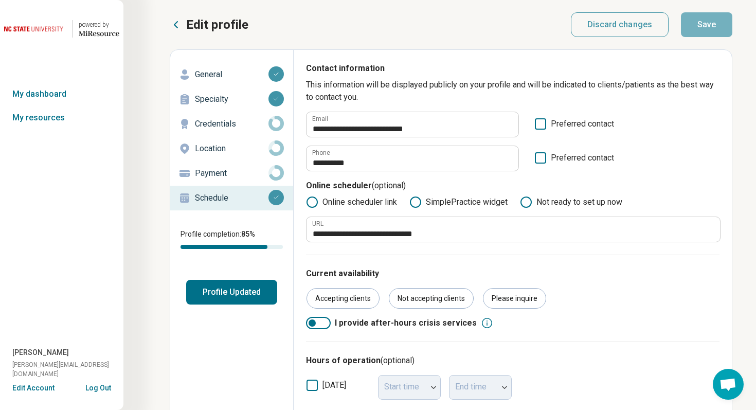
click at [102, 388] on button "Log Out" at bounding box center [98, 387] width 26 height 8
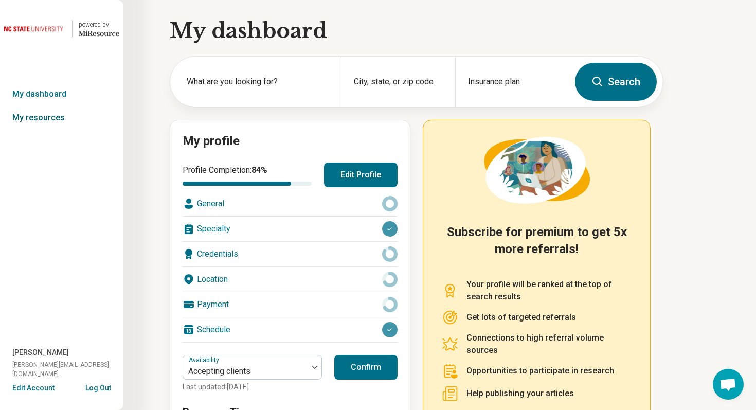
click at [58, 120] on link "My resources" at bounding box center [61, 118] width 123 height 24
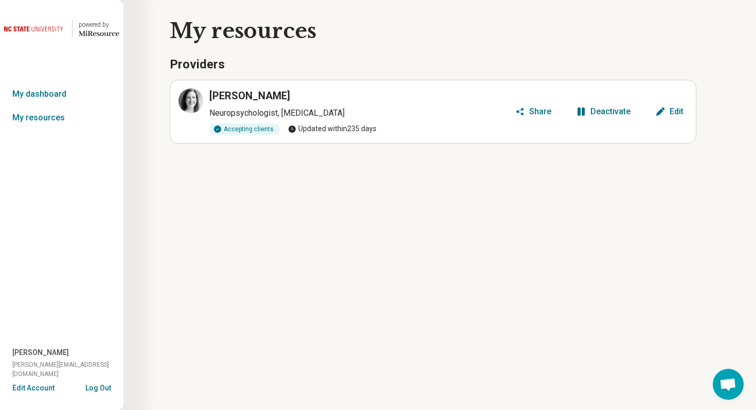
click at [584, 113] on icon "button" at bounding box center [581, 111] width 7 height 8
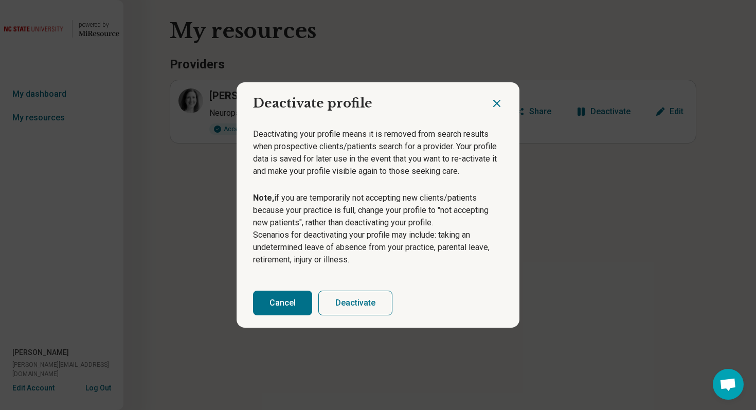
click at [368, 304] on button "Deactivate" at bounding box center [355, 303] width 74 height 25
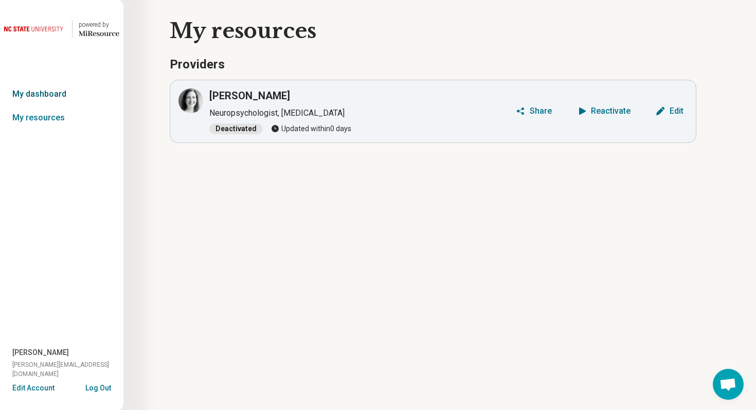
click at [60, 101] on link "My dashboard" at bounding box center [61, 94] width 123 height 24
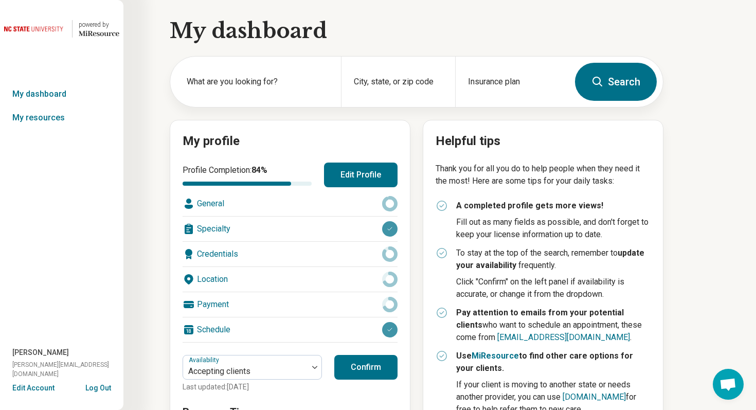
click at [369, 177] on button "Edit Profile" at bounding box center [361, 175] width 74 height 25
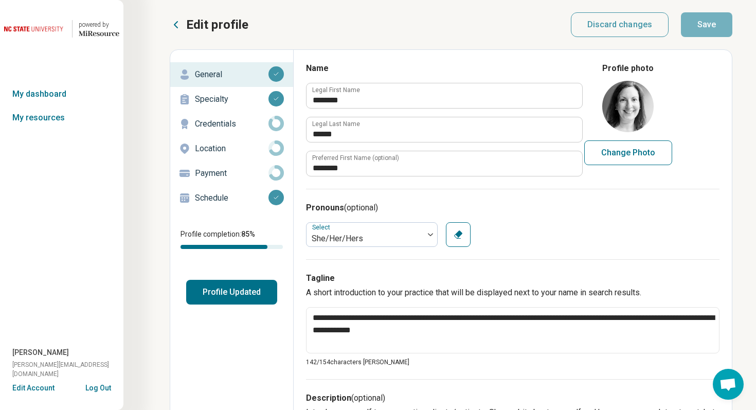
click at [236, 184] on link "Payment" at bounding box center [231, 173] width 123 height 25
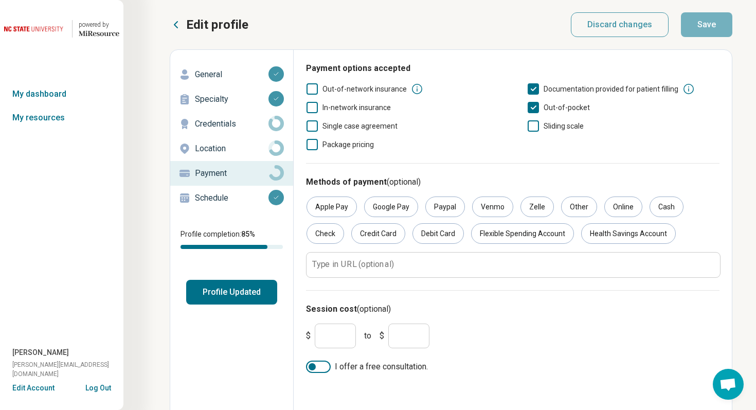
click at [233, 203] on p "Schedule" at bounding box center [232, 198] width 74 height 12
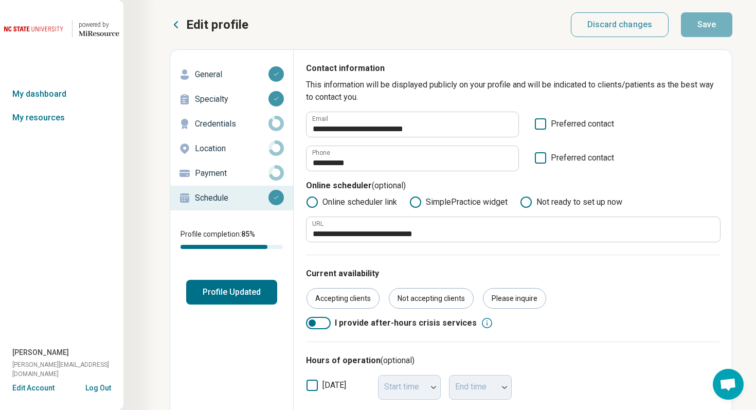
click at [106, 388] on button "Log Out" at bounding box center [98, 387] width 26 height 8
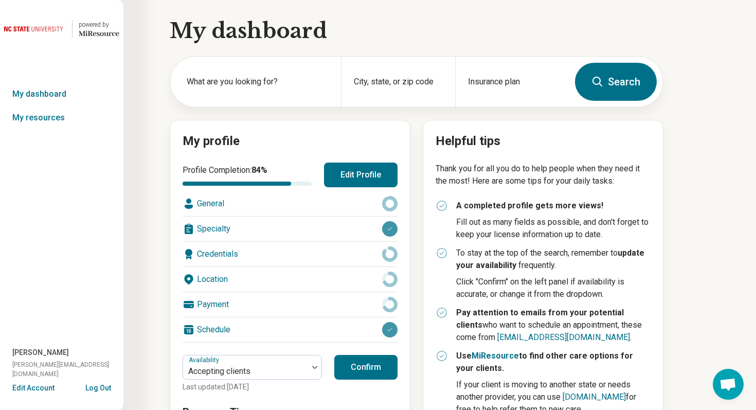
click at [347, 159] on div "My profile Profile Completion: 84 % Edit Profile General Specialty Credentials …" at bounding box center [290, 311] width 241 height 383
click at [356, 178] on button "Edit Profile" at bounding box center [361, 175] width 74 height 25
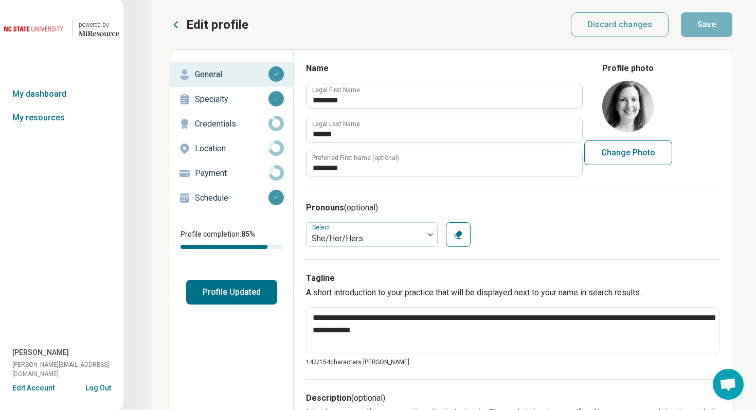
click at [235, 196] on p "Schedule" at bounding box center [232, 198] width 74 height 12
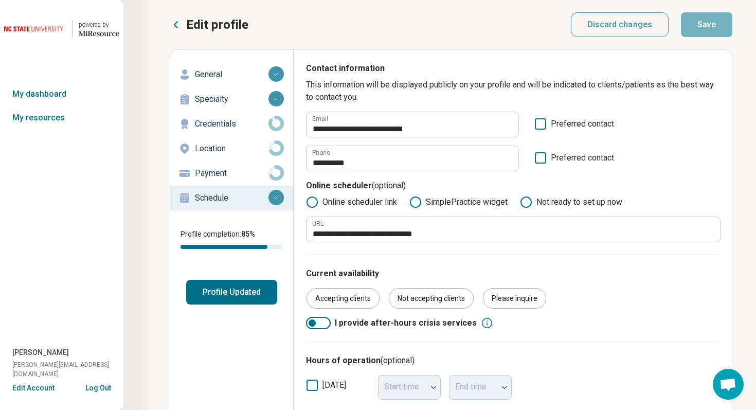
click at [220, 196] on p "Schedule" at bounding box center [232, 198] width 74 height 12
click at [55, 113] on link "My resources" at bounding box center [61, 118] width 123 height 24
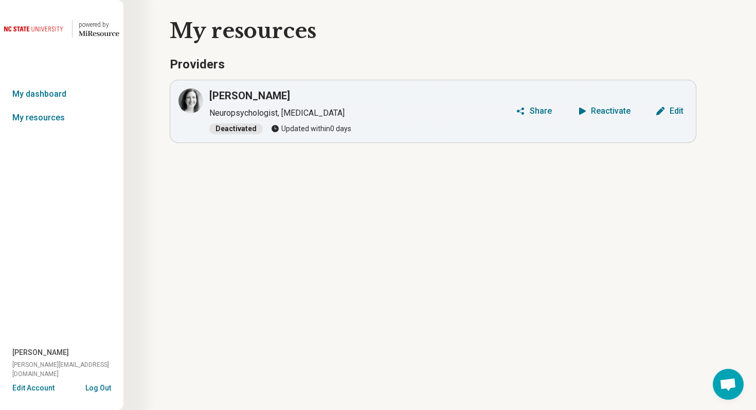
click at [105, 388] on button "Log Out" at bounding box center [98, 387] width 26 height 8
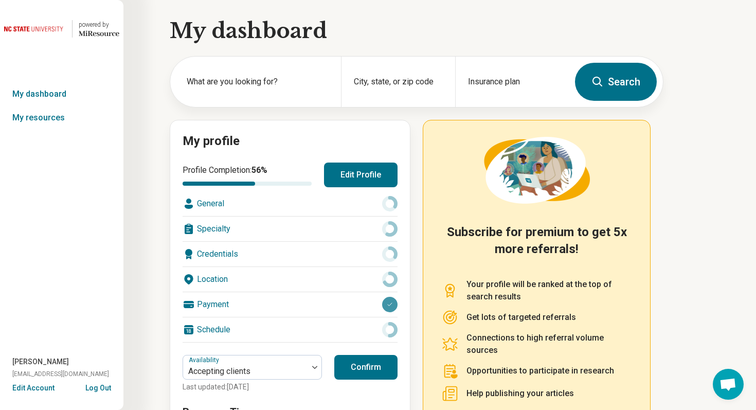
click at [48, 382] on div "[PERSON_NAME] [EMAIL_ADDRESS][DOMAIN_NAME]" at bounding box center [61, 369] width 123 height 26
click at [44, 388] on button "Edit Account" at bounding box center [33, 388] width 42 height 11
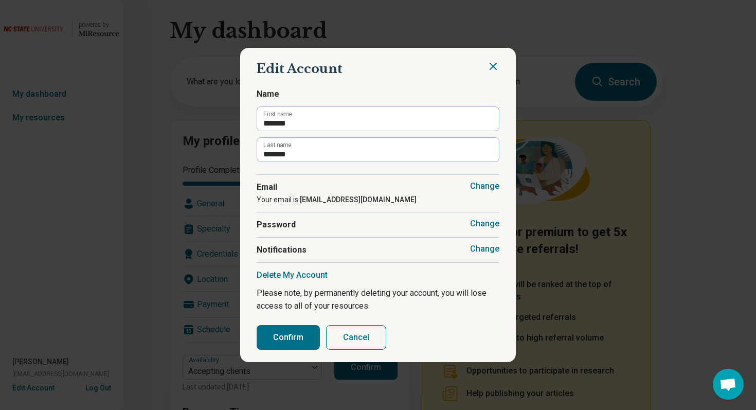
click at [480, 253] on button "Change" at bounding box center [484, 249] width 29 height 10
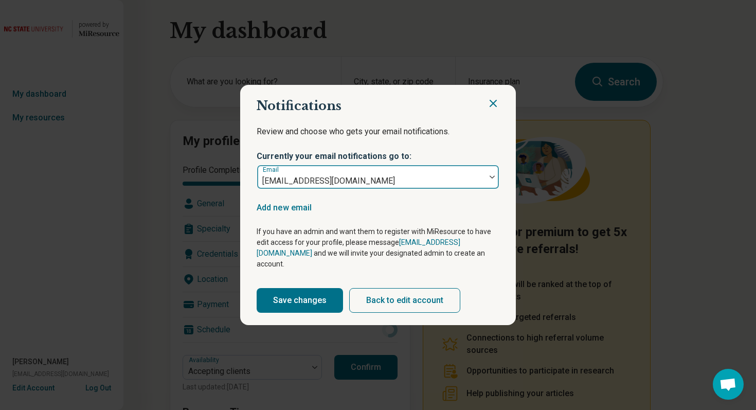
click at [484, 170] on div "Email jgsparrow@jgsparrowbhs.com" at bounding box center [378, 177] width 243 height 25
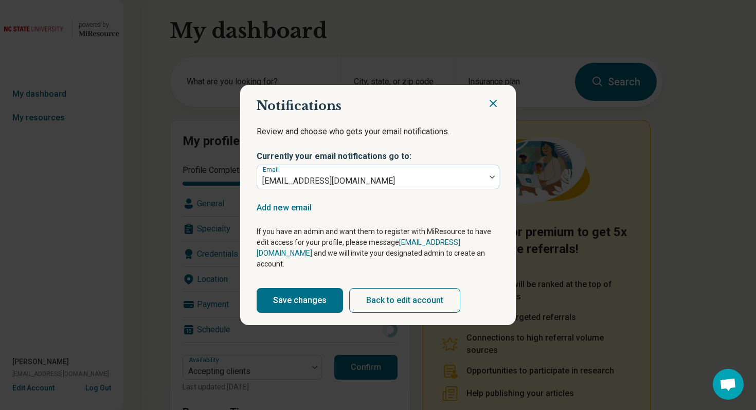
click at [491, 110] on icon "Close" at bounding box center [493, 103] width 12 height 12
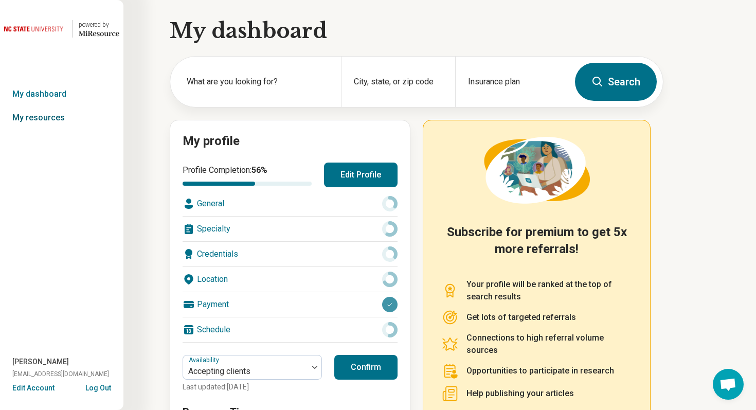
click at [55, 116] on link "My resources" at bounding box center [61, 118] width 123 height 24
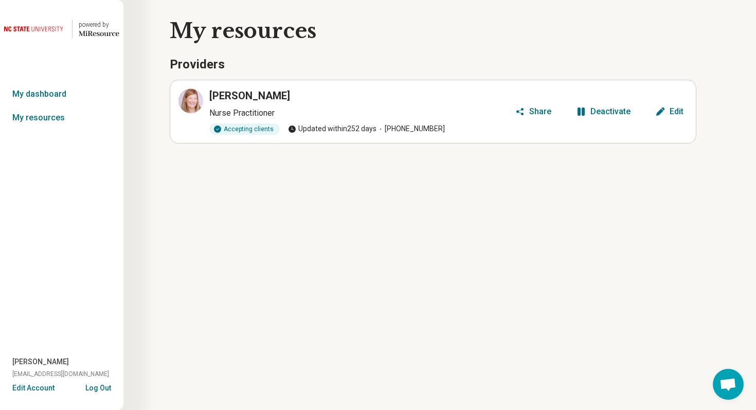
click at [597, 111] on div "Deactivate" at bounding box center [610, 111] width 40 height 8
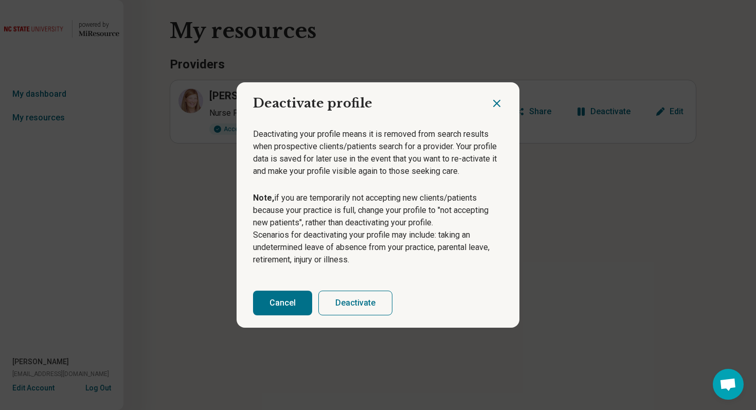
click at [338, 302] on button "Deactivate" at bounding box center [355, 303] width 74 height 25
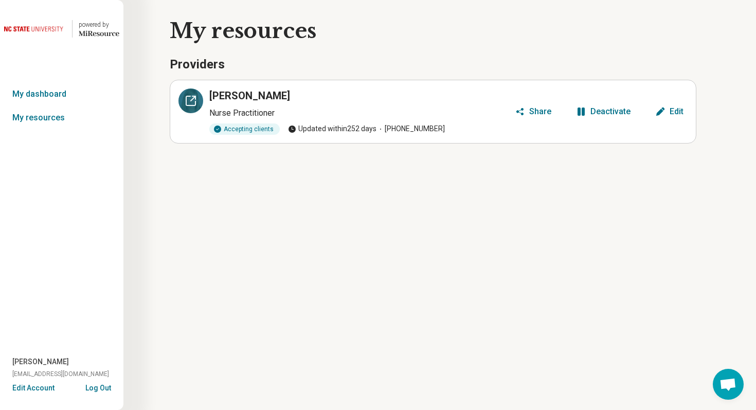
click at [186, 102] on icon at bounding box center [190, 100] width 9 height 9
click at [57, 89] on link "My dashboard" at bounding box center [61, 94] width 123 height 24
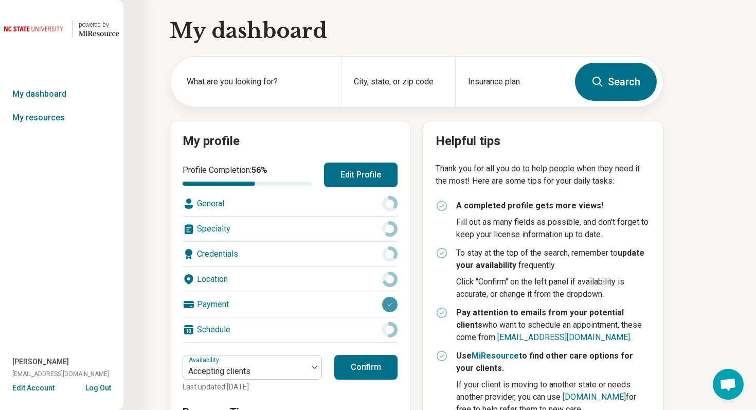
click at [102, 390] on button "Log Out" at bounding box center [98, 387] width 26 height 8
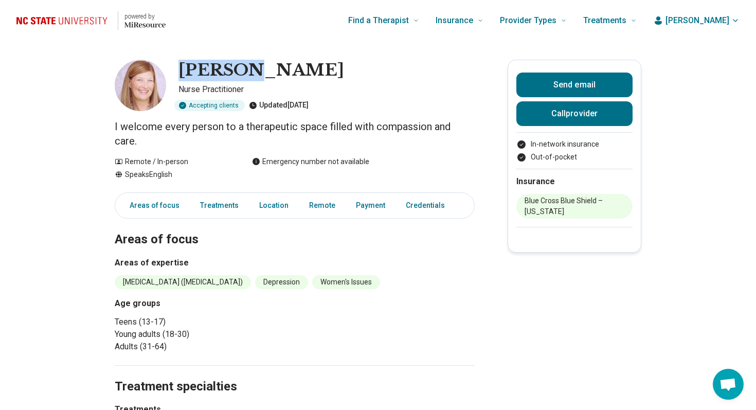
drag, startPoint x: 178, startPoint y: 68, endPoint x: 227, endPoint y: 68, distance: 48.3
click at [227, 68] on h1 "[PERSON_NAME]" at bounding box center [261, 71] width 166 height 22
copy h1 "[PERSON_NAME]"
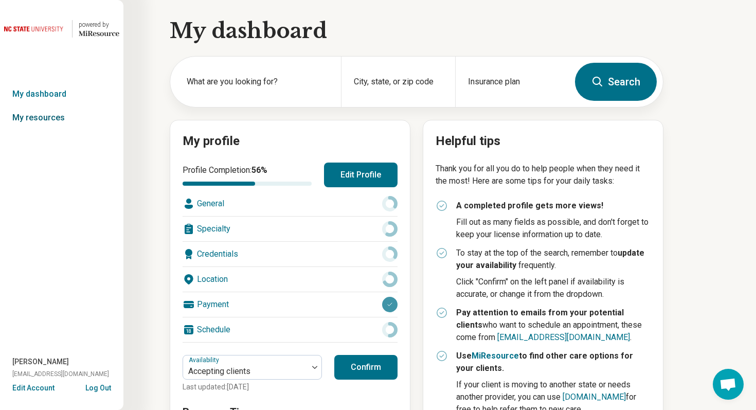
click at [75, 113] on link "My resources" at bounding box center [61, 118] width 123 height 24
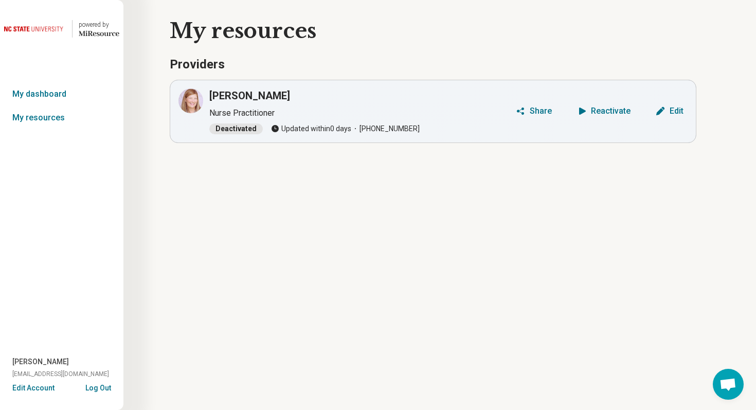
click at [97, 384] on button "Log Out" at bounding box center [98, 387] width 26 height 8
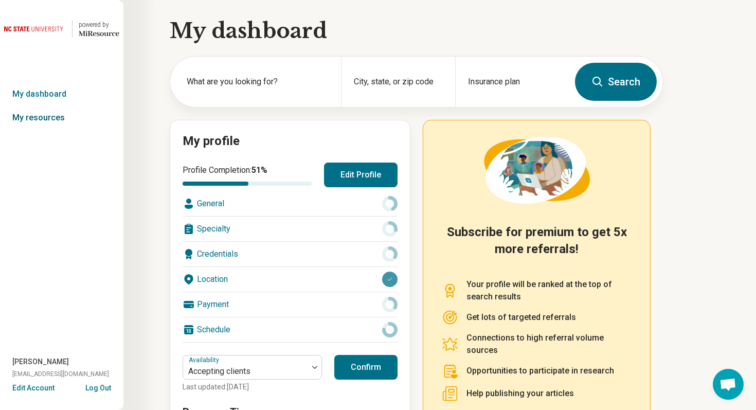
click at [44, 123] on link "My resources" at bounding box center [61, 118] width 123 height 24
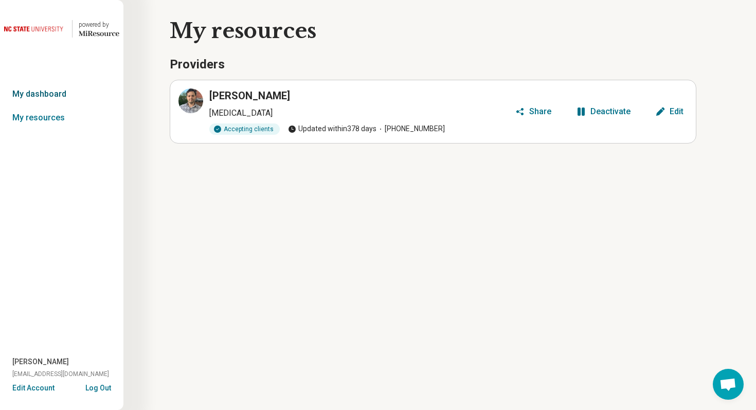
click at [52, 93] on link "My dashboard" at bounding box center [61, 94] width 123 height 24
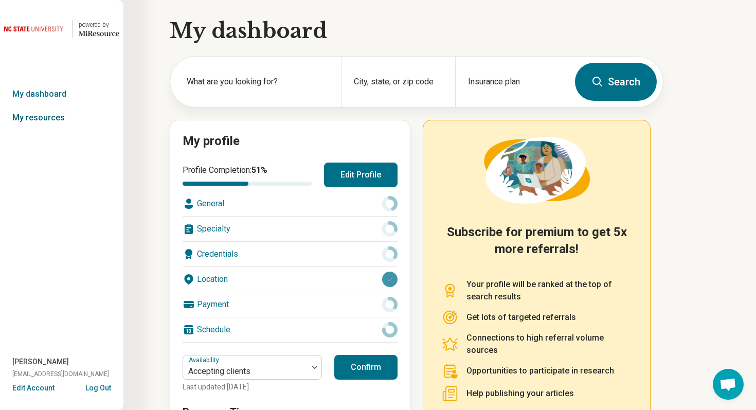
click at [48, 121] on link "My resources" at bounding box center [61, 118] width 123 height 24
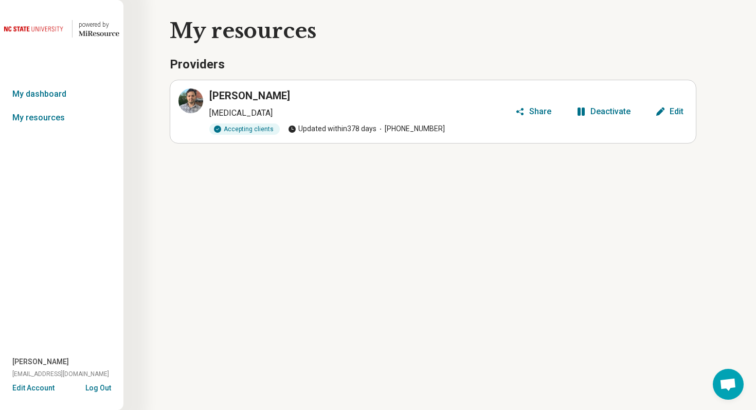
click at [41, 384] on button "Edit Account" at bounding box center [33, 388] width 42 height 11
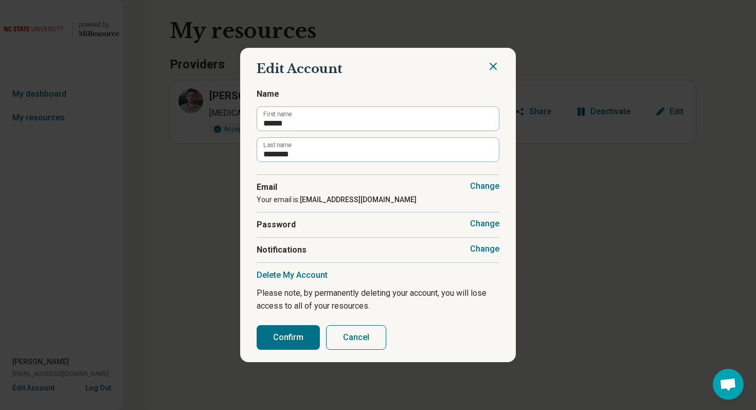
click at [487, 250] on button "Change" at bounding box center [484, 249] width 29 height 10
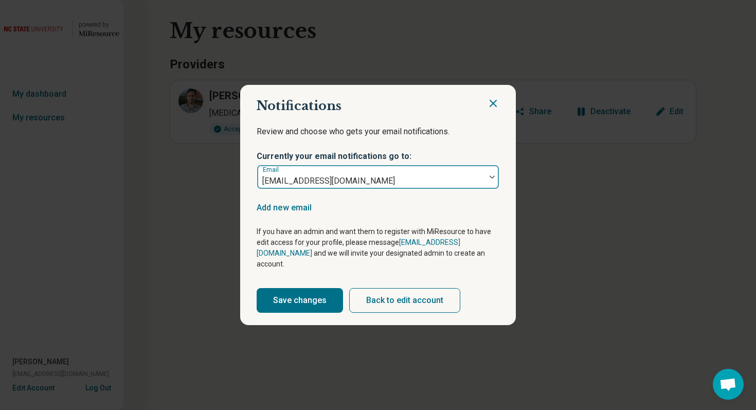
click at [484, 185] on div "[EMAIL_ADDRESS][DOMAIN_NAME]" at bounding box center [371, 177] width 228 height 23
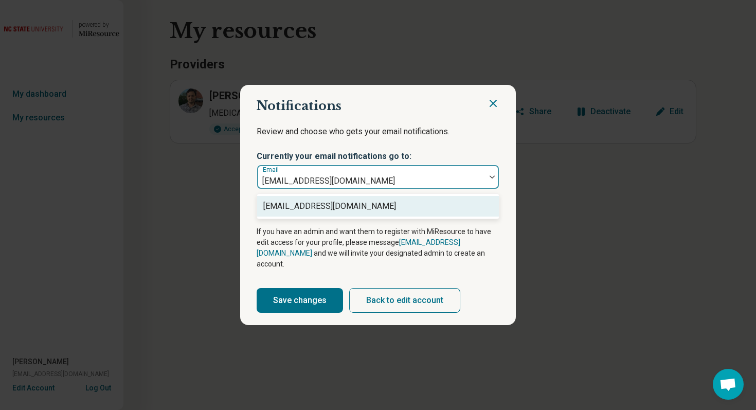
click at [495, 106] on icon "Close" at bounding box center [493, 103] width 6 height 6
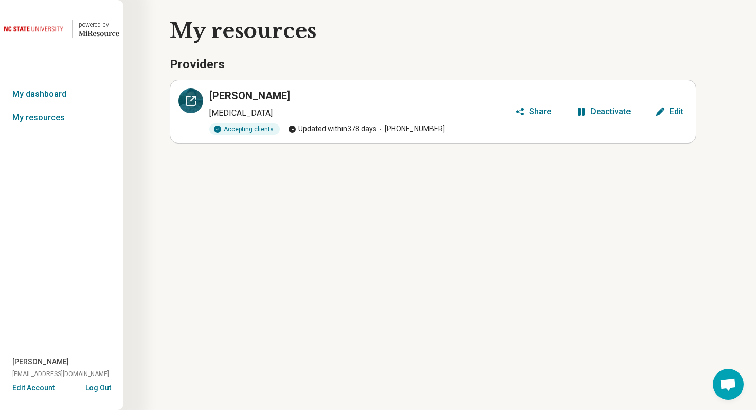
click at [184, 99] on div at bounding box center [190, 100] width 25 height 25
click at [45, 93] on link "My dashboard" at bounding box center [61, 94] width 123 height 24
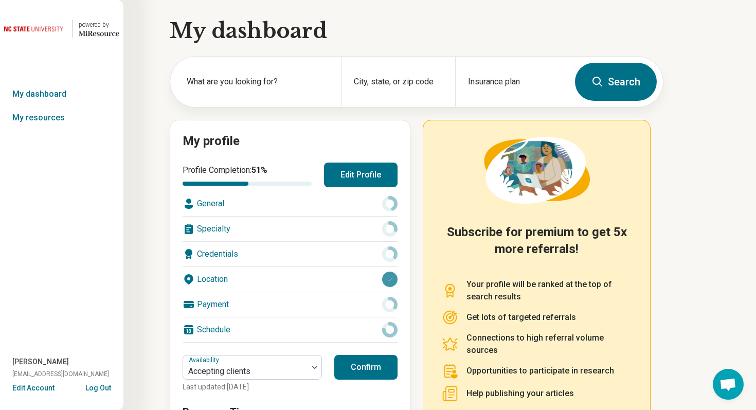
click at [359, 170] on button "Edit Profile" at bounding box center [361, 175] width 74 height 25
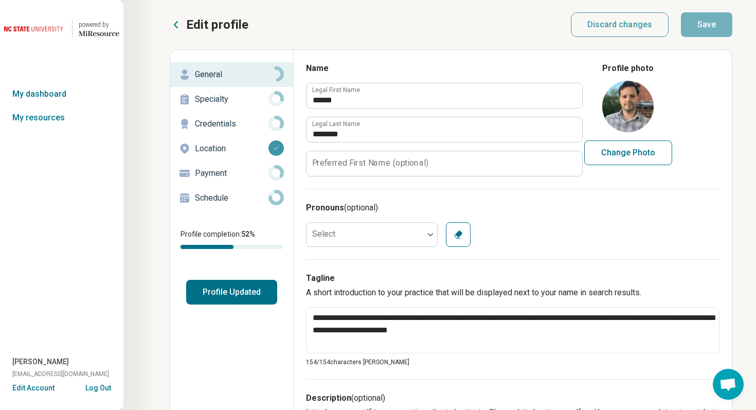
click at [238, 126] on p "Credentials" at bounding box center [232, 124] width 74 height 12
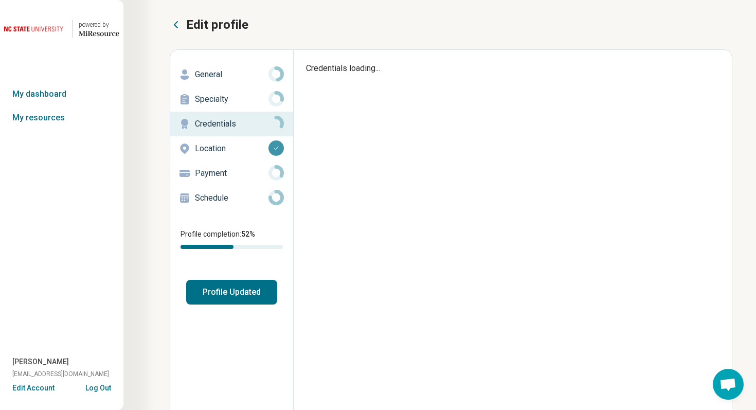
type textarea "*"
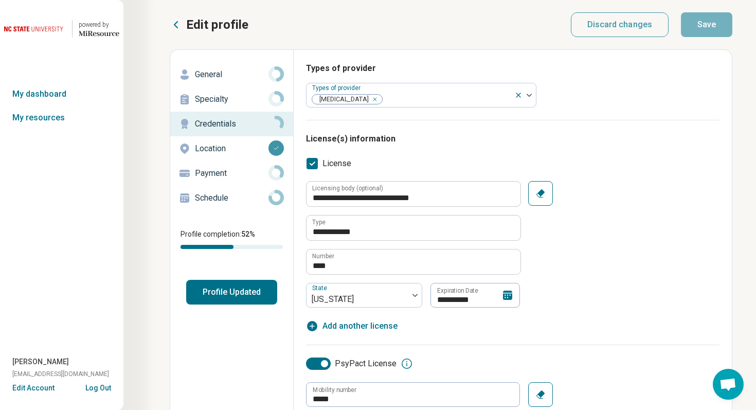
click at [231, 197] on p "Schedule" at bounding box center [232, 198] width 74 height 12
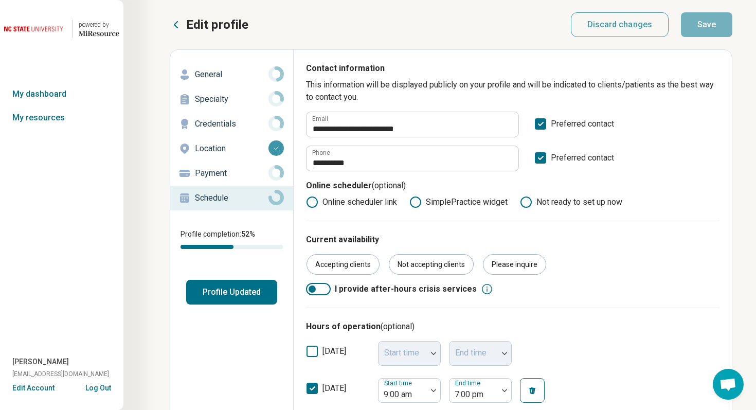
click at [100, 387] on button "Log Out" at bounding box center [98, 387] width 26 height 8
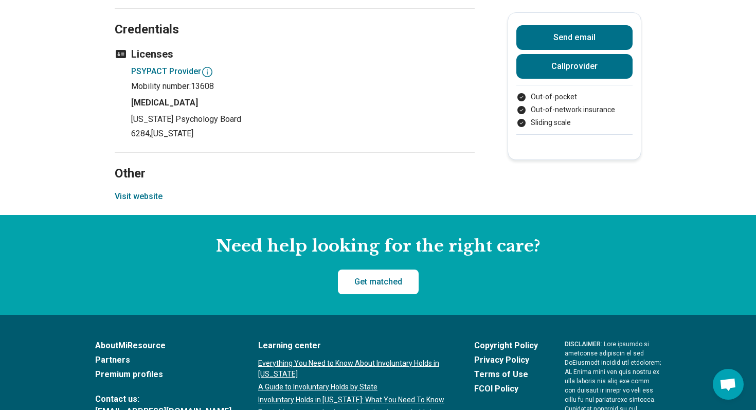
scroll to position [669, 0]
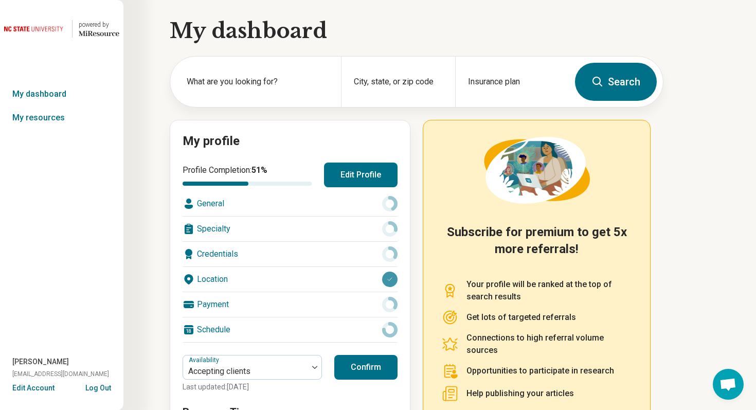
click at [40, 385] on button "Edit Account" at bounding box center [33, 388] width 42 height 11
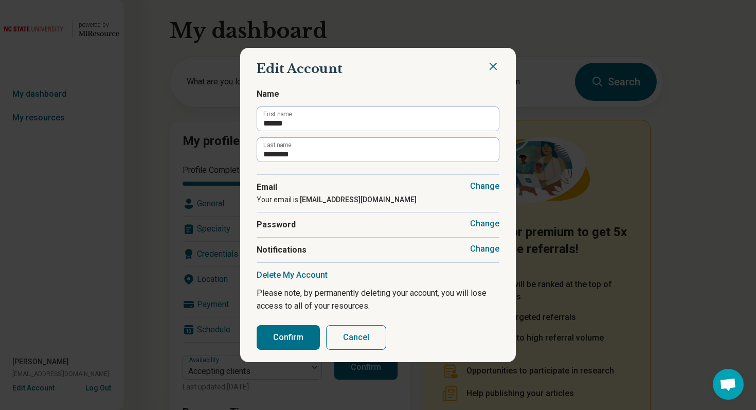
click at [486, 246] on button "Change" at bounding box center [484, 249] width 29 height 10
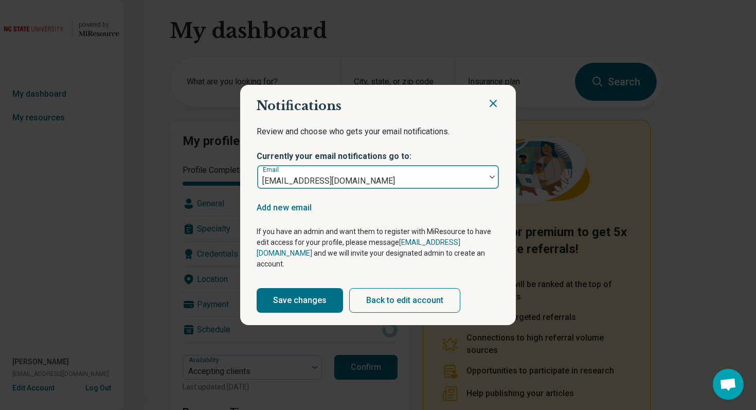
click at [480, 185] on div at bounding box center [371, 181] width 220 height 14
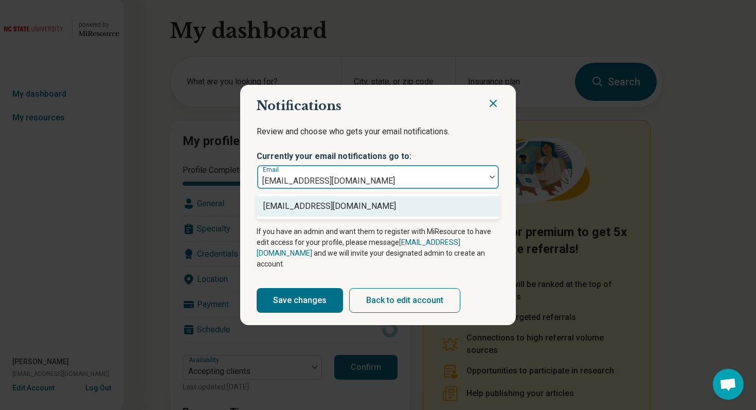
click at [493, 110] on icon "Close" at bounding box center [493, 103] width 12 height 12
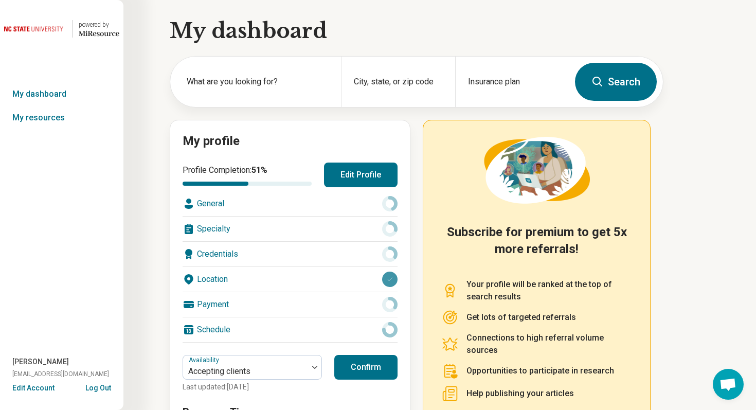
click at [100, 387] on button "Log Out" at bounding box center [98, 387] width 26 height 8
click at [52, 122] on link "My resources" at bounding box center [61, 118] width 123 height 24
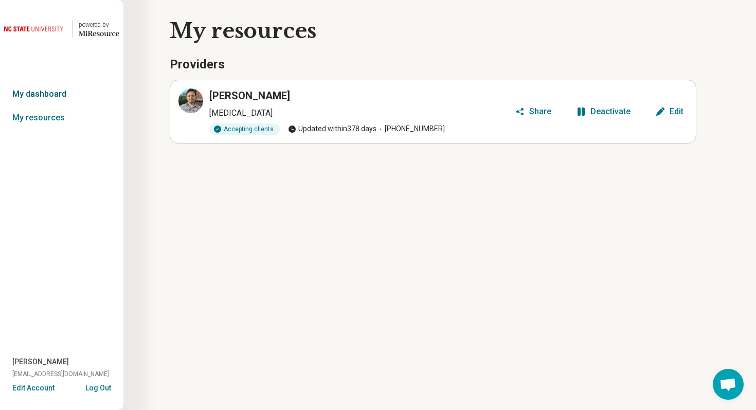
click at [50, 89] on link "My dashboard" at bounding box center [61, 94] width 123 height 24
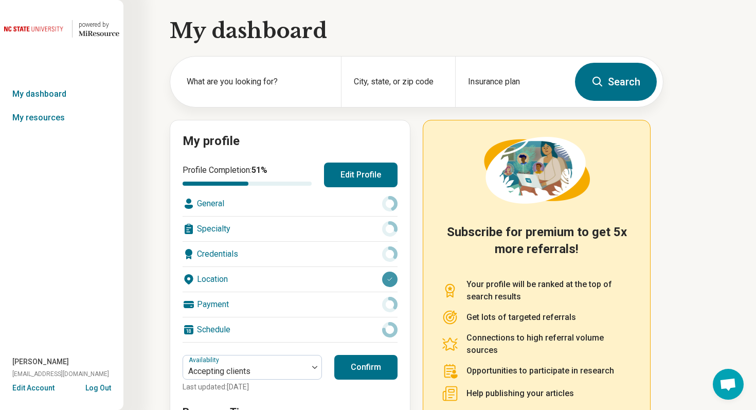
click at [370, 165] on button "Edit Profile" at bounding box center [361, 175] width 74 height 25
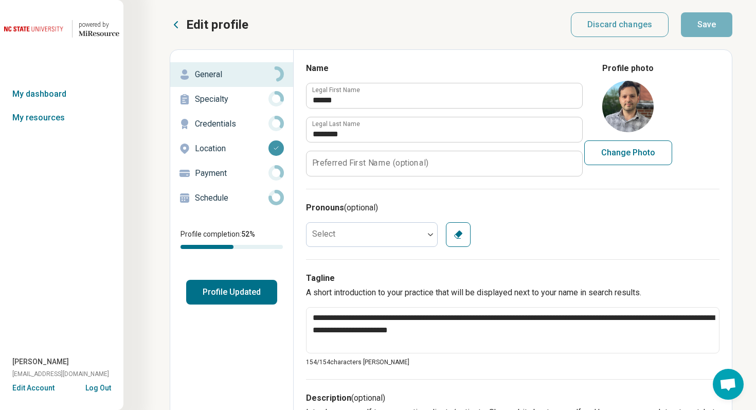
click at [229, 123] on p "Credentials" at bounding box center [232, 124] width 74 height 12
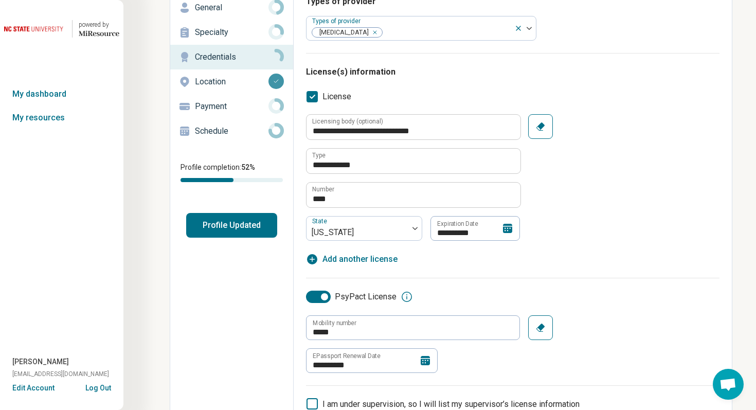
scroll to position [66, 0]
click at [349, 67] on h3 "License(s) information" at bounding box center [513, 72] width 414 height 12
drag, startPoint x: 367, startPoint y: 297, endPoint x: 384, endPoint y: 298, distance: 17.0
click at [384, 298] on label "PsyPact License" at bounding box center [351, 297] width 91 height 12
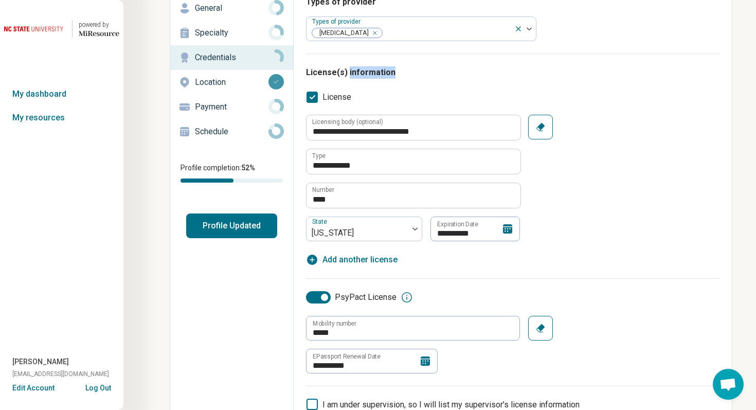
type textarea "*"
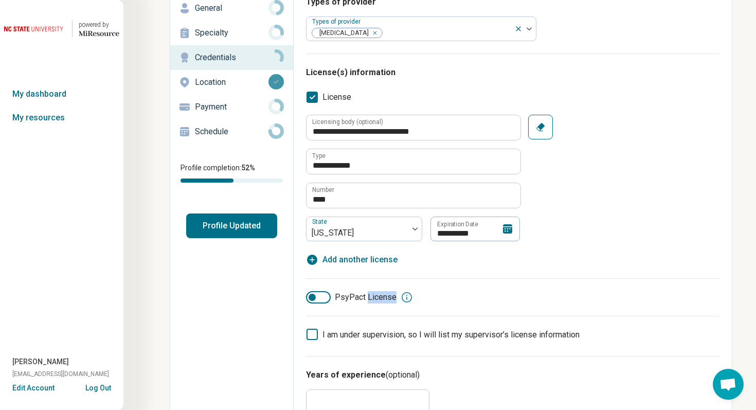
drag, startPoint x: 398, startPoint y: 299, endPoint x: 367, endPoint y: 297, distance: 30.9
click at [367, 297] on div "PsyPact License" at bounding box center [513, 297] width 414 height 12
copy label "License"
click at [106, 386] on button "Log Out" at bounding box center [98, 387] width 26 height 8
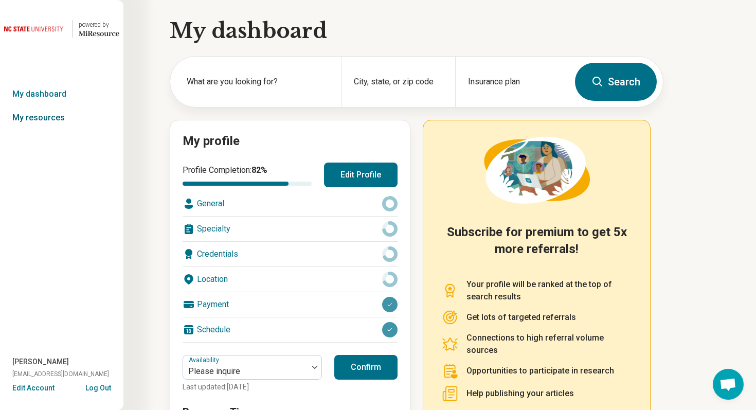
click at [62, 117] on link "My resources" at bounding box center [61, 118] width 123 height 24
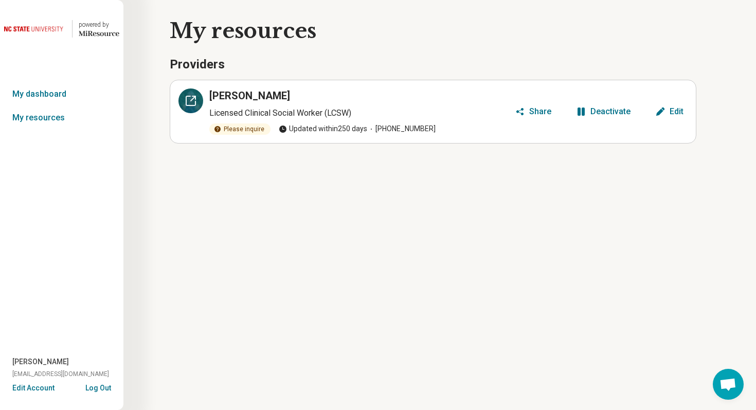
click at [188, 100] on icon at bounding box center [191, 101] width 12 height 12
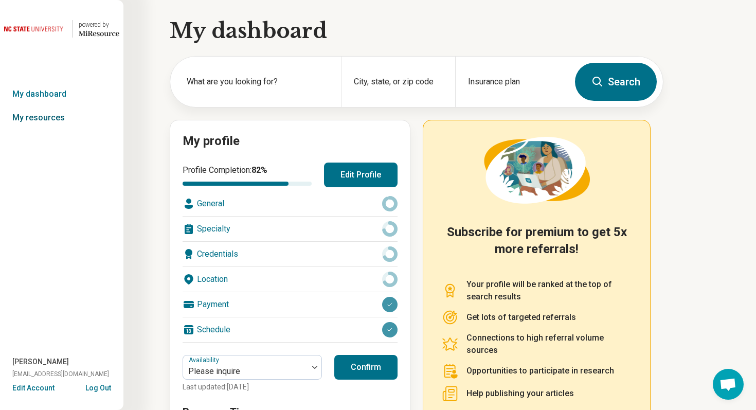
click at [55, 119] on link "My resources" at bounding box center [61, 118] width 123 height 24
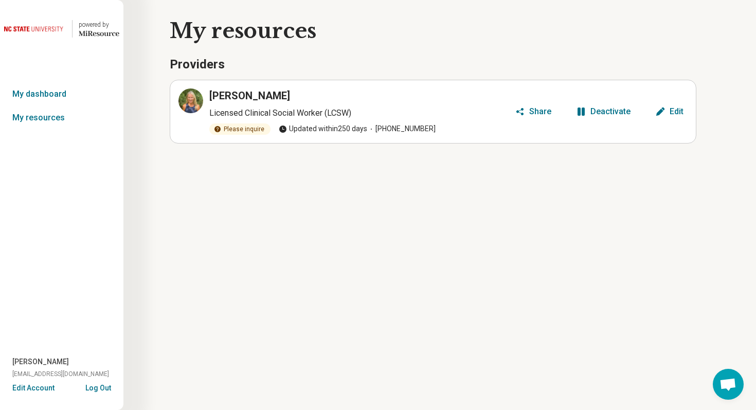
click at [30, 386] on button "Edit Account" at bounding box center [33, 388] width 42 height 11
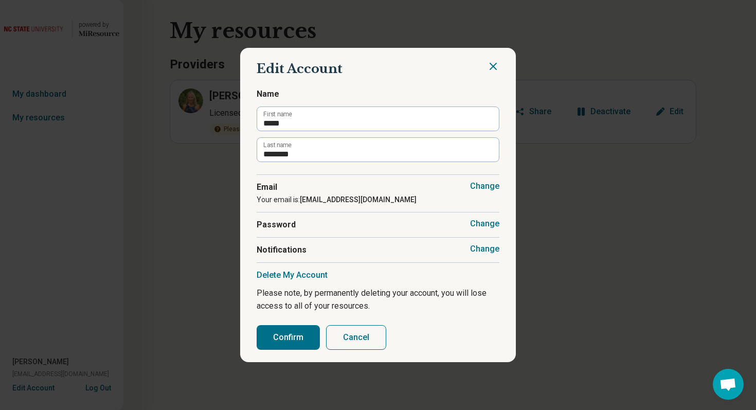
click at [483, 248] on button "Change" at bounding box center [484, 249] width 29 height 10
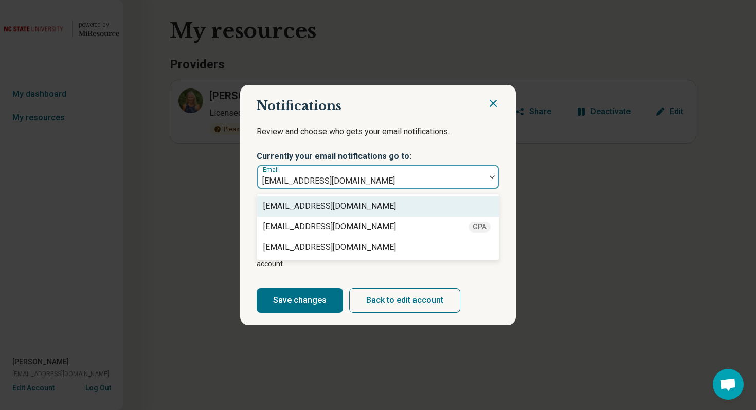
click at [479, 175] on div "[EMAIL_ADDRESS][DOMAIN_NAME]" at bounding box center [371, 177] width 228 height 23
click at [492, 110] on icon "Close" at bounding box center [493, 103] width 12 height 12
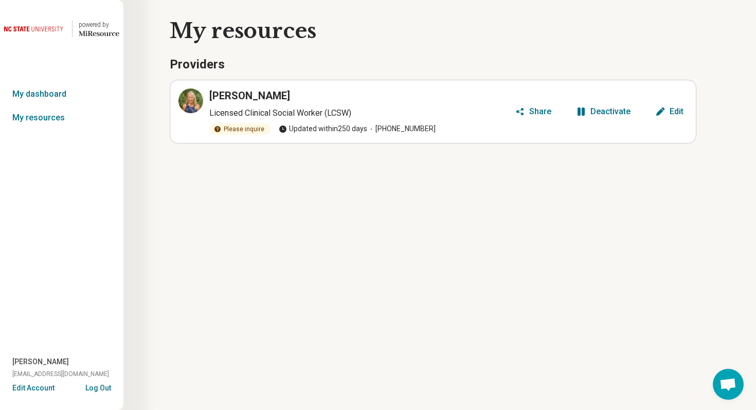
click at [42, 79] on div "powered by Miresource logo My dashboard My resources [PERSON_NAME] [EMAIL_ADDRE…" at bounding box center [61, 205] width 123 height 410
click at [44, 91] on link "My dashboard" at bounding box center [61, 94] width 123 height 24
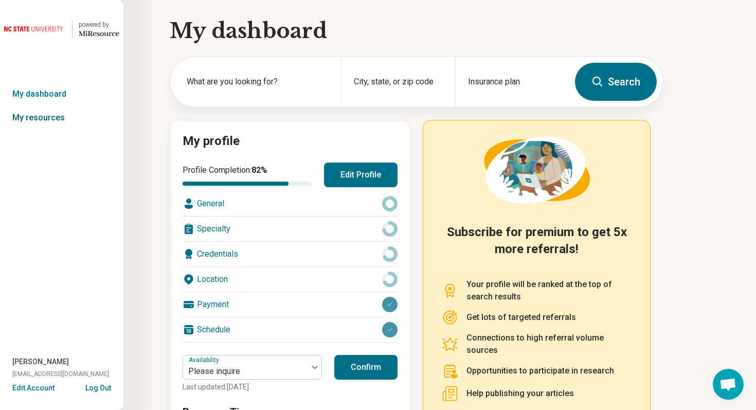
click at [48, 120] on link "My resources" at bounding box center [61, 118] width 123 height 24
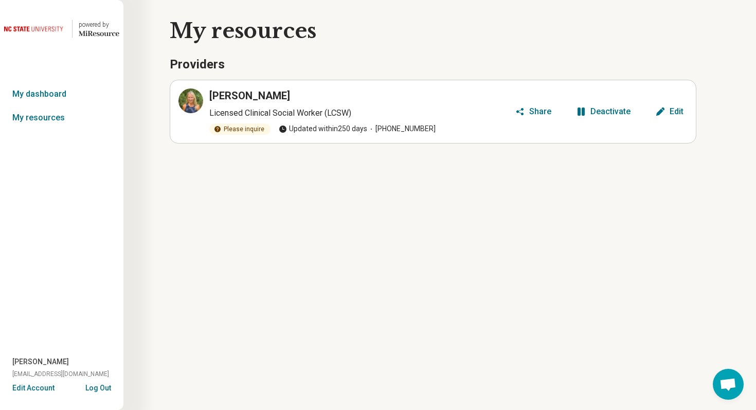
click at [625, 107] on div "Deactivate" at bounding box center [610, 111] width 40 height 8
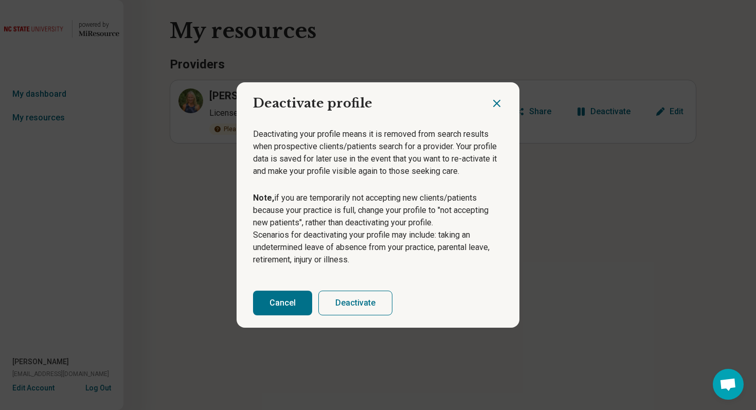
click at [355, 310] on button "Deactivate" at bounding box center [355, 303] width 74 height 25
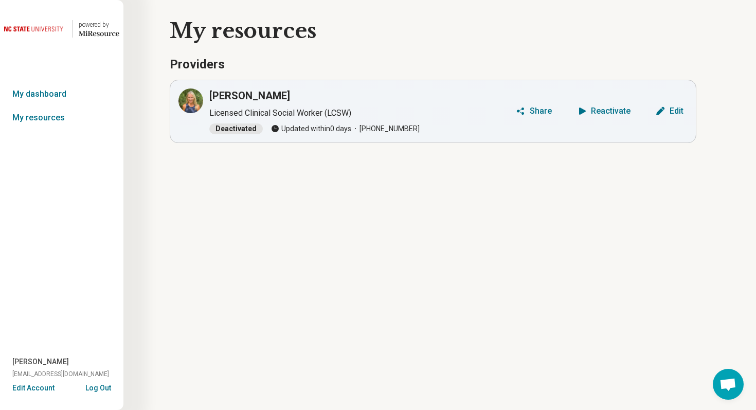
click at [102, 387] on button "Log Out" at bounding box center [98, 387] width 26 height 8
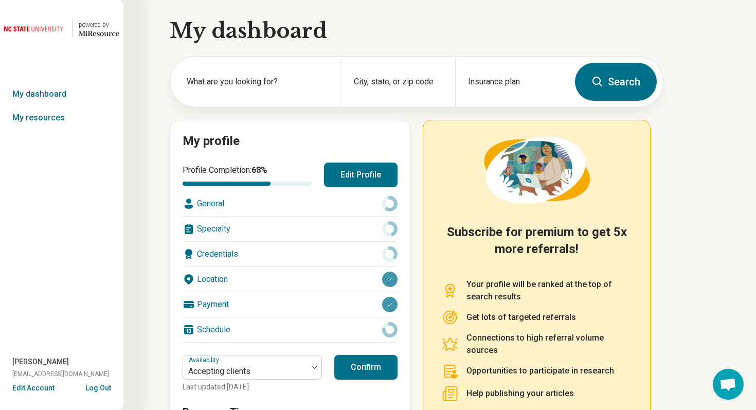
click at [41, 390] on button "Edit Account" at bounding box center [33, 388] width 42 height 11
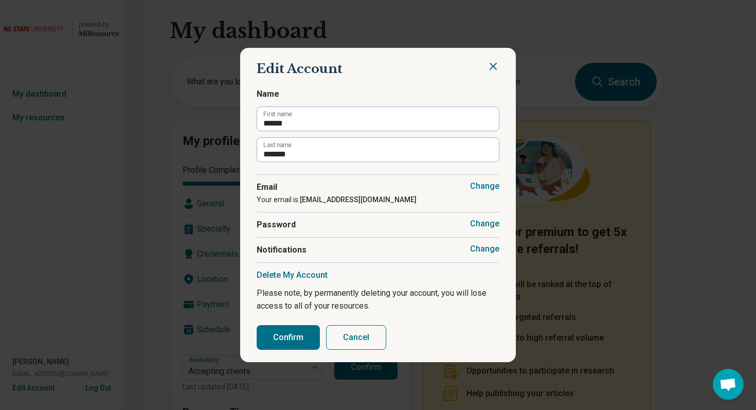
click at [486, 254] on span "Notifications" at bounding box center [378, 250] width 243 height 12
click at [496, 250] on button "Change" at bounding box center [484, 249] width 29 height 10
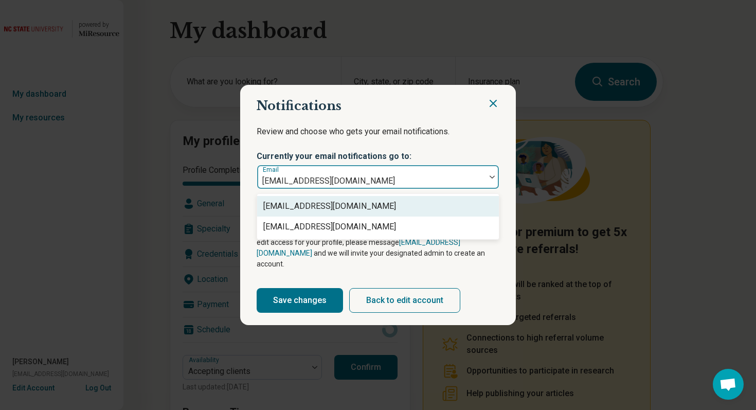
click at [493, 189] on div at bounding box center [492, 177] width 13 height 24
click at [493, 105] on icon "Close" at bounding box center [493, 103] width 12 height 12
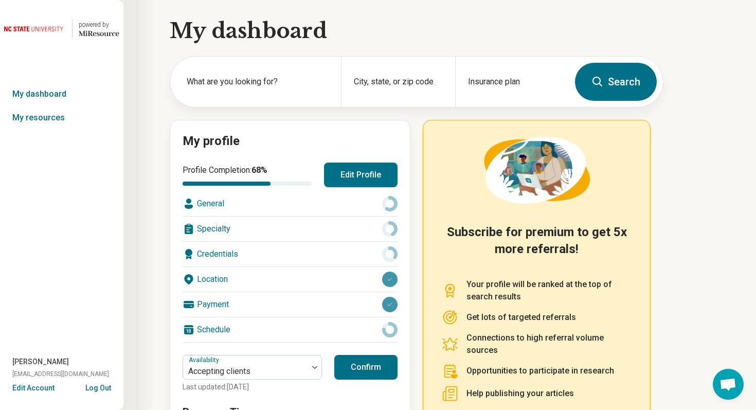
click at [385, 182] on button "Edit Profile" at bounding box center [361, 175] width 74 height 25
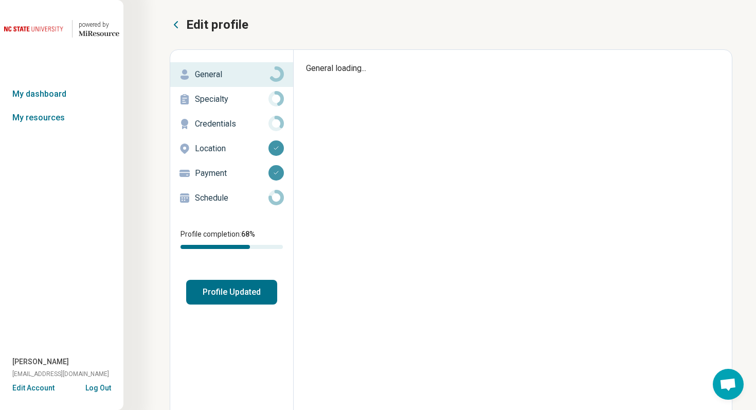
click at [240, 199] on p "Schedule" at bounding box center [232, 198] width 74 height 12
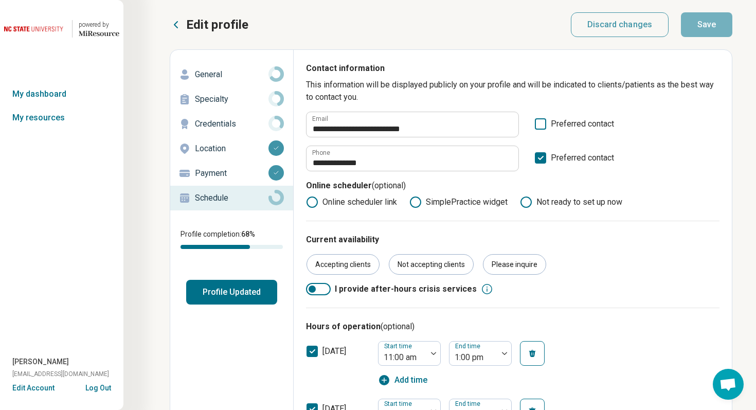
click at [227, 123] on p "Credentials" at bounding box center [232, 124] width 74 height 12
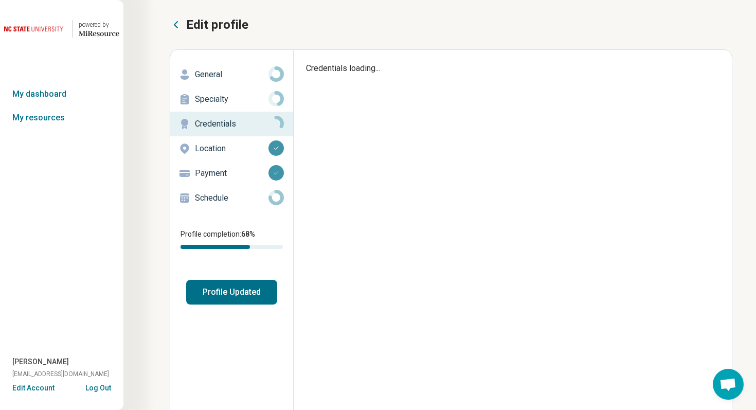
type textarea "*"
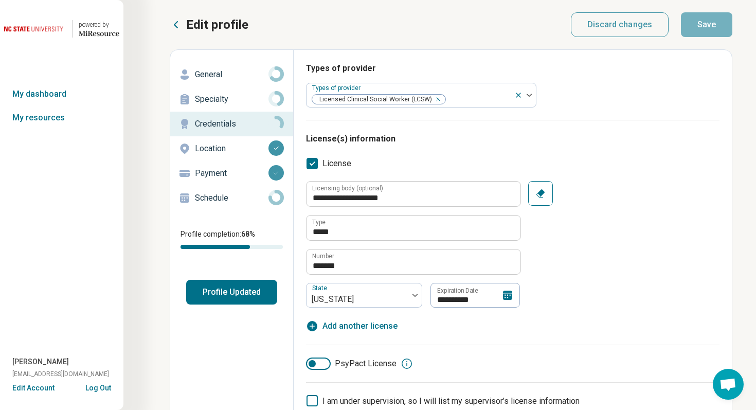
click at [105, 389] on button "Log Out" at bounding box center [98, 387] width 26 height 8
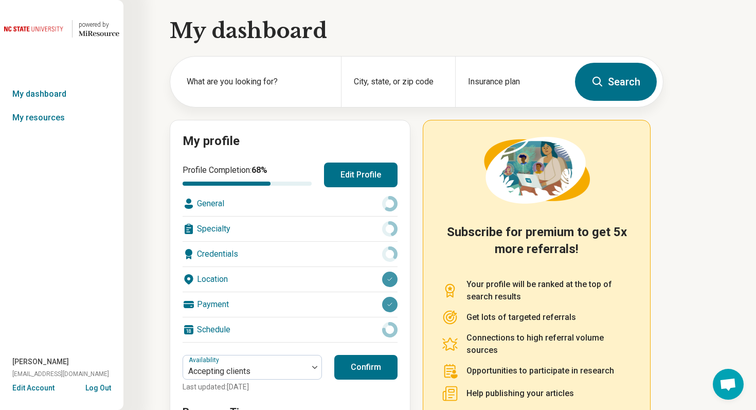
click at [360, 173] on button "Edit Profile" at bounding box center [361, 175] width 74 height 25
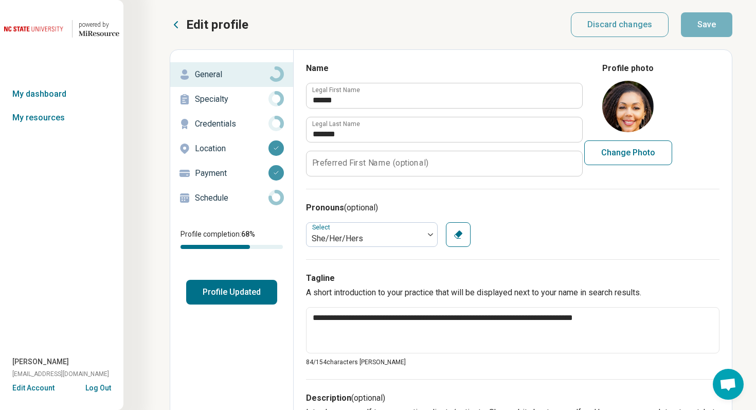
click at [238, 130] on p "Credentials" at bounding box center [232, 124] width 74 height 12
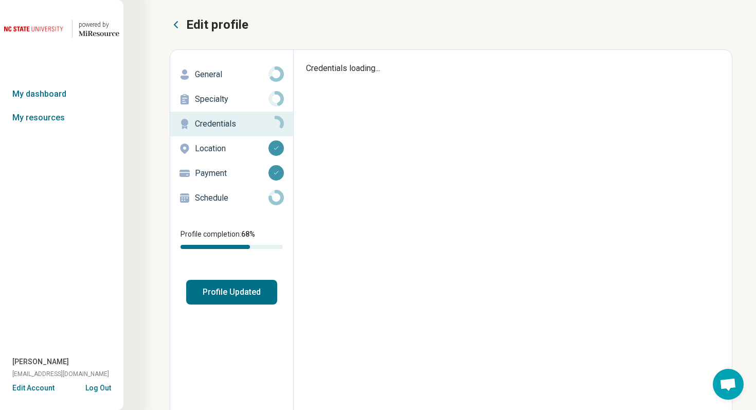
type textarea "*"
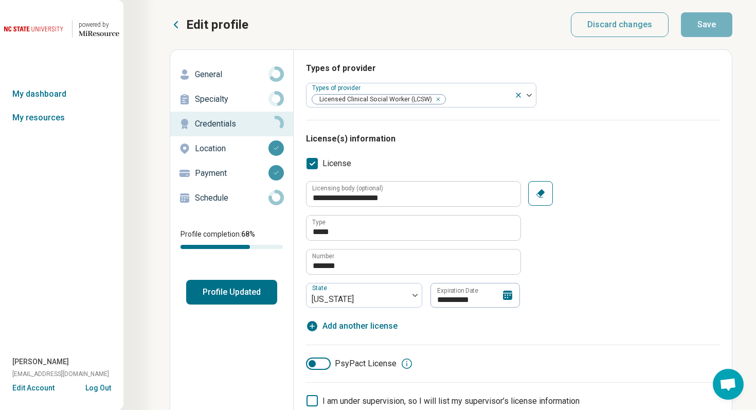
click at [101, 390] on button "Log Out" at bounding box center [98, 387] width 26 height 8
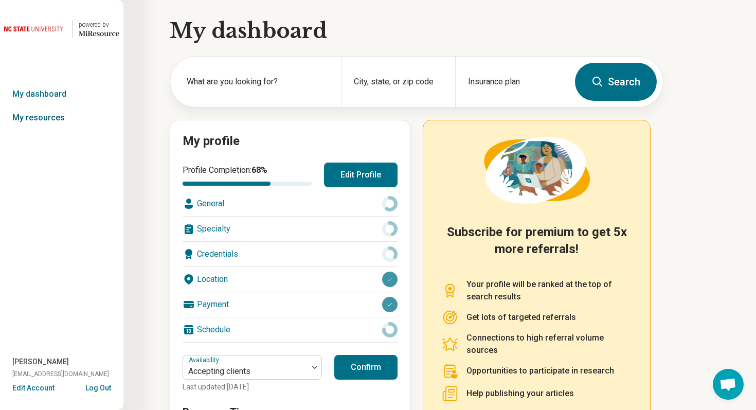
click at [48, 113] on link "My resources" at bounding box center [61, 118] width 123 height 24
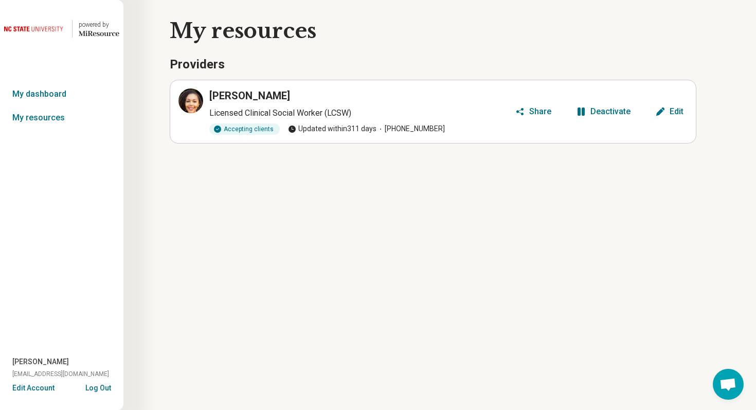
click at [600, 117] on button "Deactivate" at bounding box center [603, 111] width 63 height 16
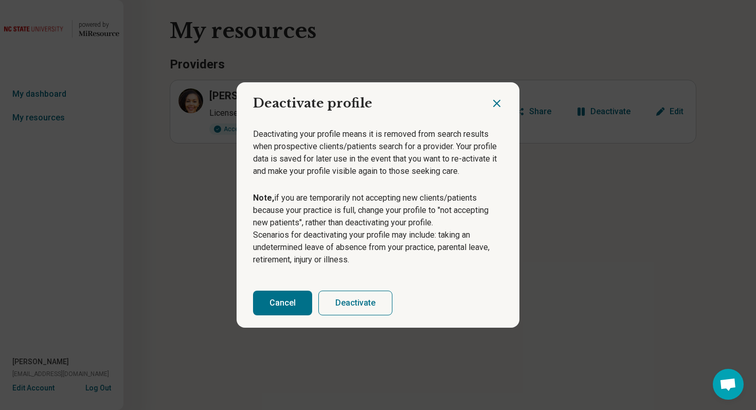
click at [331, 302] on button "Deactivate" at bounding box center [355, 303] width 74 height 25
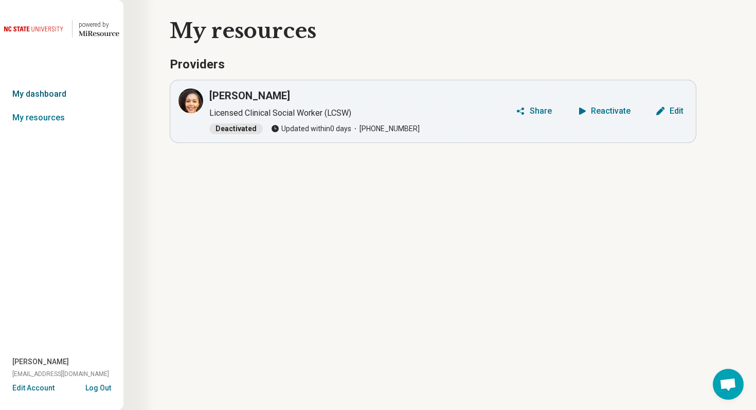
click at [63, 93] on link "My dashboard" at bounding box center [61, 94] width 123 height 24
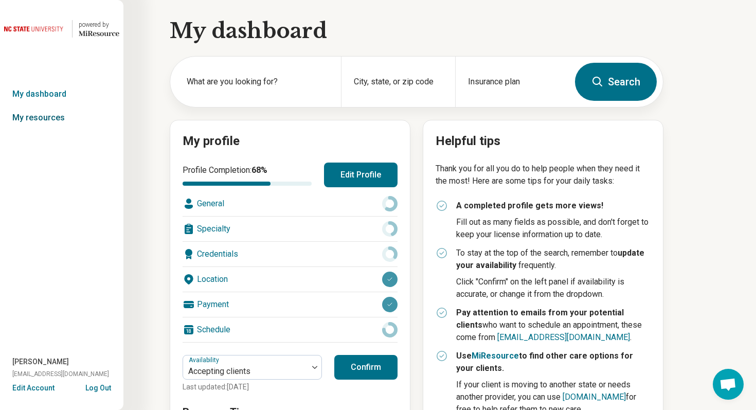
click at [64, 121] on link "My resources" at bounding box center [61, 118] width 123 height 24
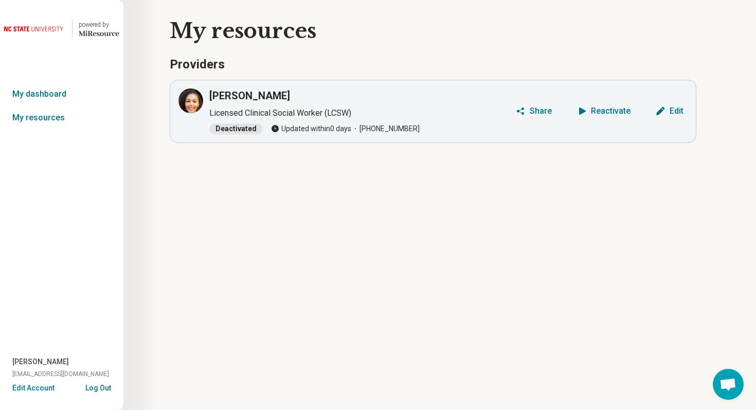
click at [103, 387] on button "Log Out" at bounding box center [98, 387] width 26 height 8
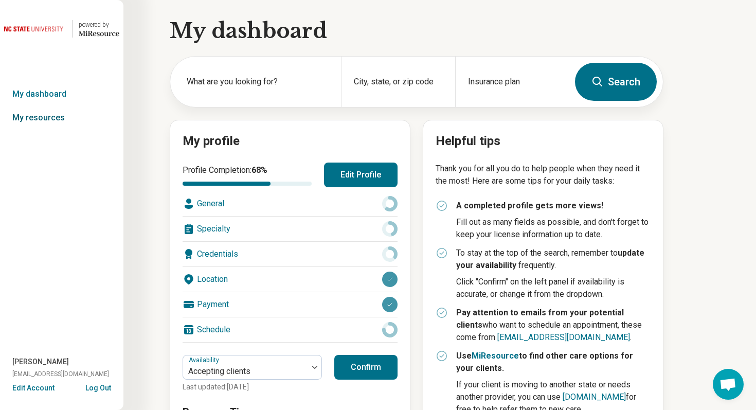
click at [51, 117] on link "My resources" at bounding box center [61, 118] width 123 height 24
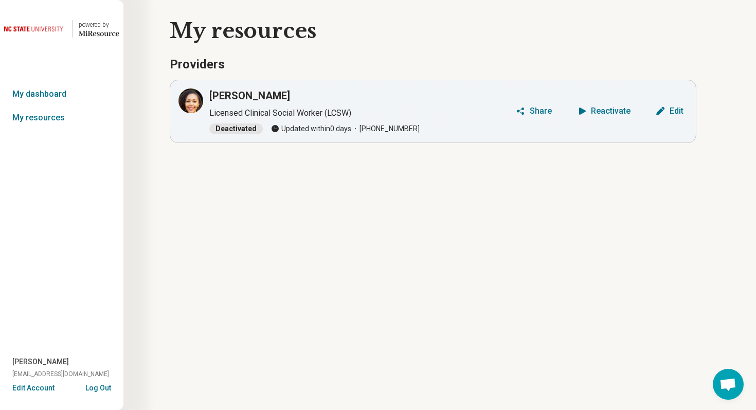
click at [94, 386] on button "Log Out" at bounding box center [98, 387] width 26 height 8
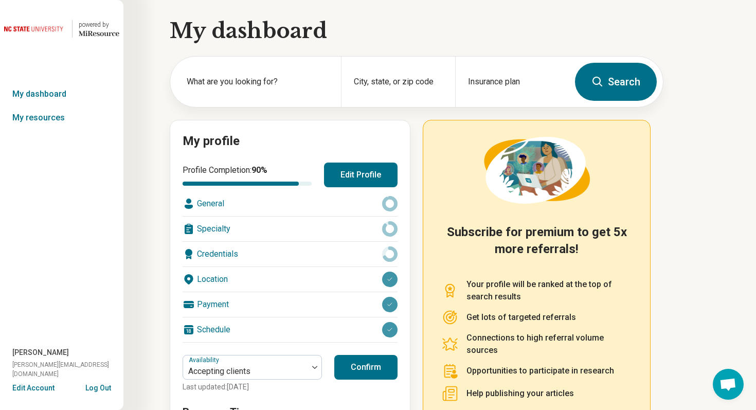
click at [46, 385] on button "Edit Account" at bounding box center [33, 388] width 42 height 11
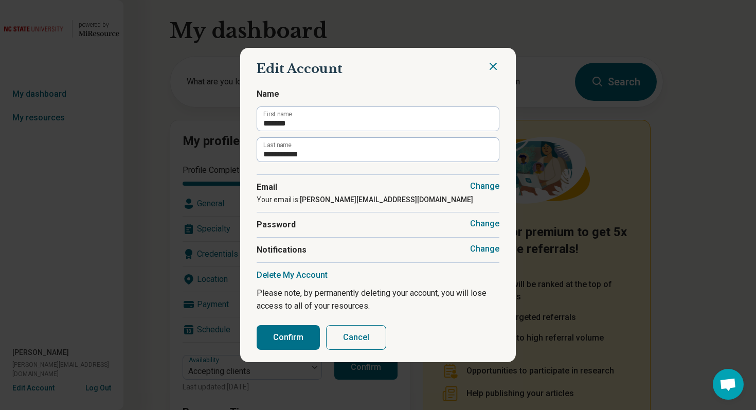
click at [481, 248] on button "Change" at bounding box center [484, 249] width 29 height 10
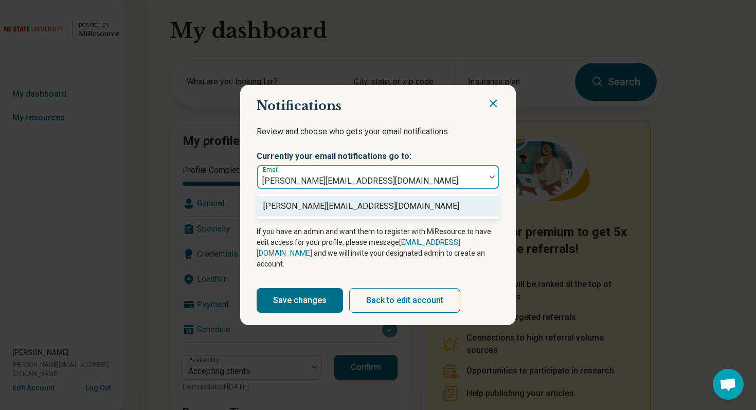
click at [486, 174] on div at bounding box center [492, 177] width 13 height 24
click at [494, 98] on section "Notifications Review and choose who gets your email notifications. Currently yo…" at bounding box center [378, 205] width 276 height 240
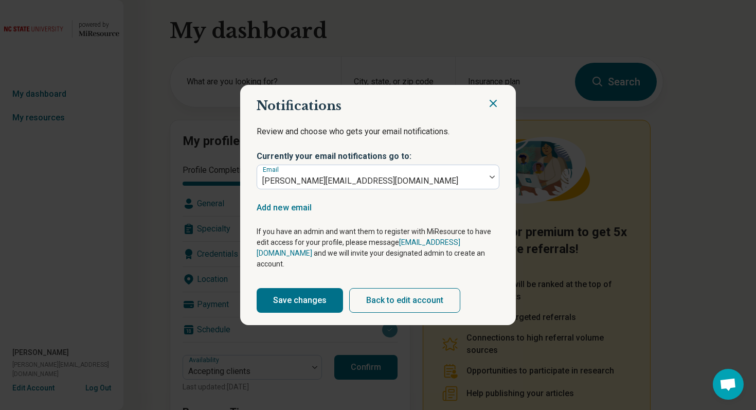
click at [492, 106] on icon "Close" at bounding box center [493, 103] width 12 height 12
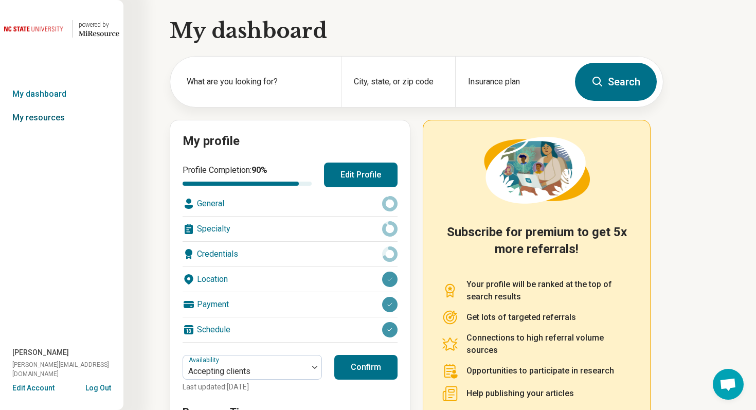
click at [65, 120] on link "My resources" at bounding box center [61, 118] width 123 height 24
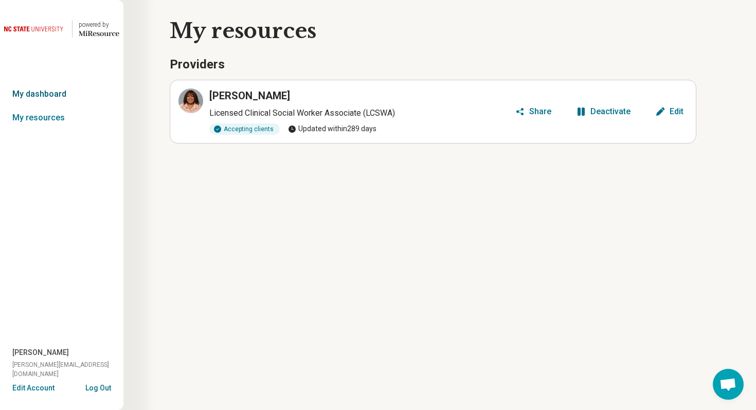
click at [45, 95] on link "My dashboard" at bounding box center [61, 94] width 123 height 24
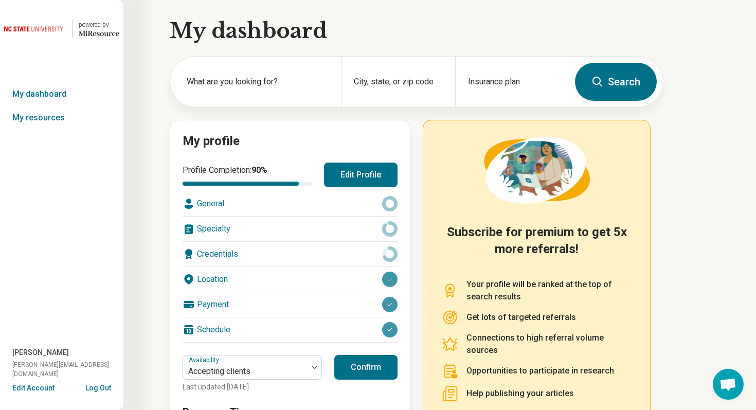
click at [365, 166] on button "Edit Profile" at bounding box center [361, 175] width 74 height 25
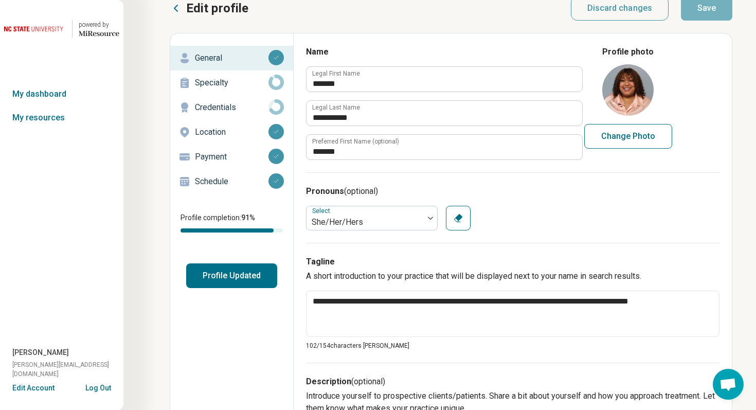
scroll to position [17, 0]
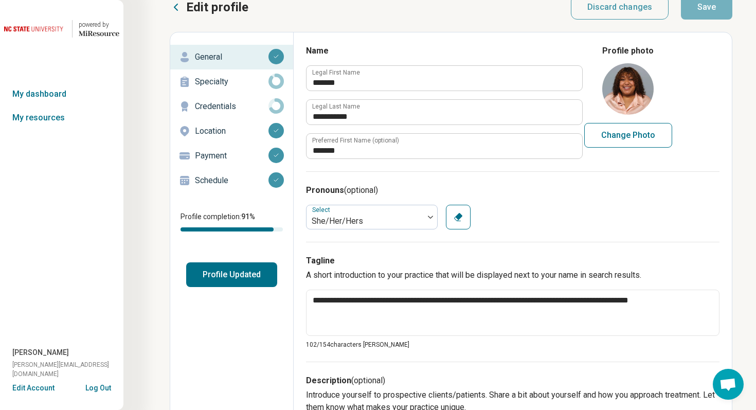
click at [245, 180] on p "Schedule" at bounding box center [232, 180] width 74 height 12
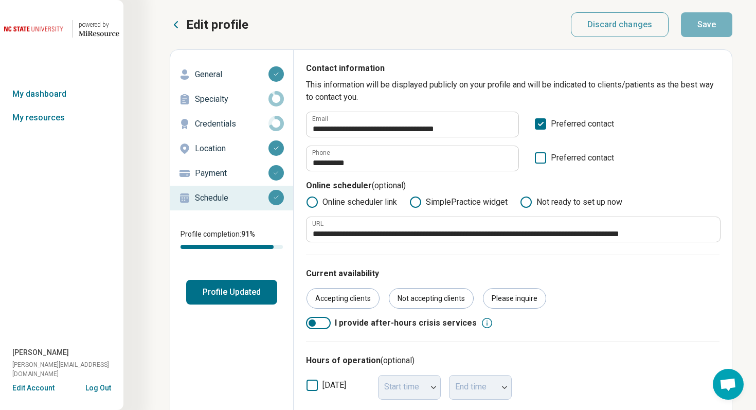
click at [230, 103] on p "Specialty" at bounding box center [232, 99] width 74 height 12
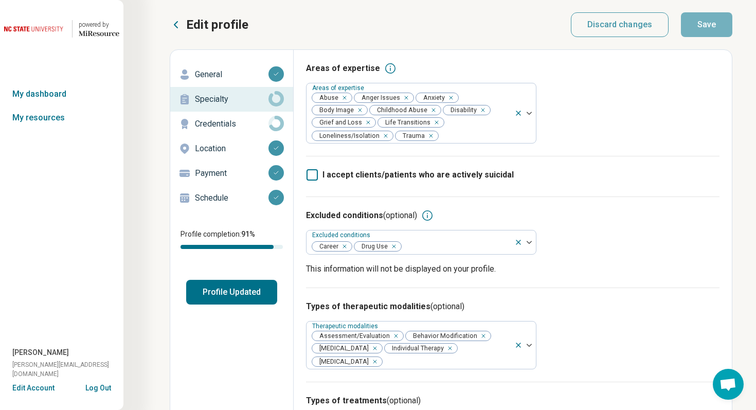
click at [236, 130] on p "Credentials" at bounding box center [232, 124] width 74 height 12
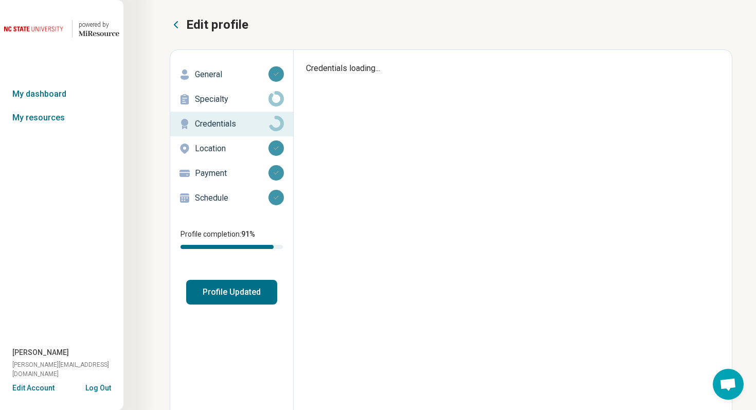
type textarea "*"
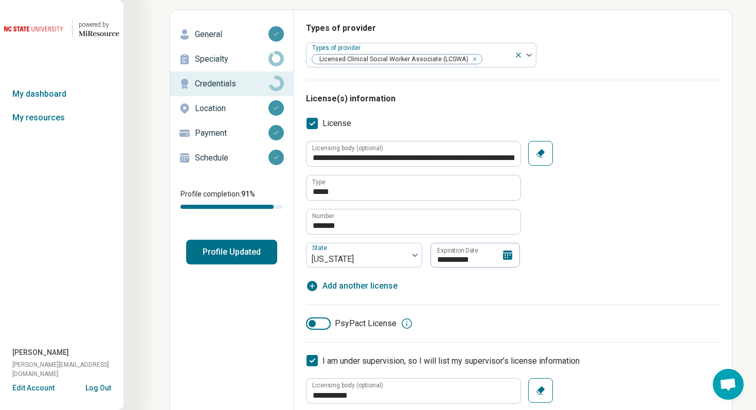
scroll to position [34, 0]
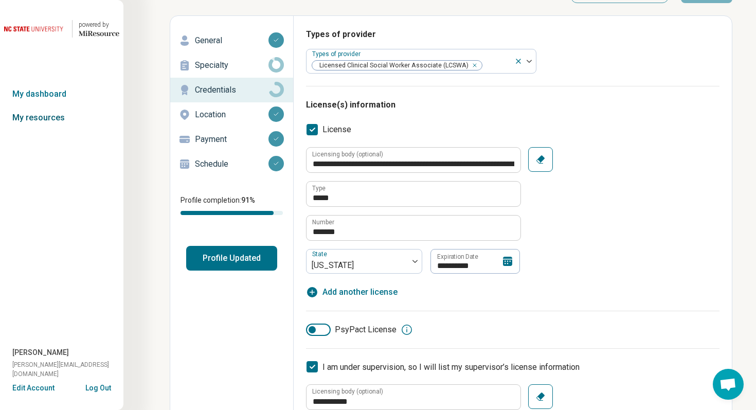
click at [55, 120] on link "My resources" at bounding box center [61, 118] width 123 height 24
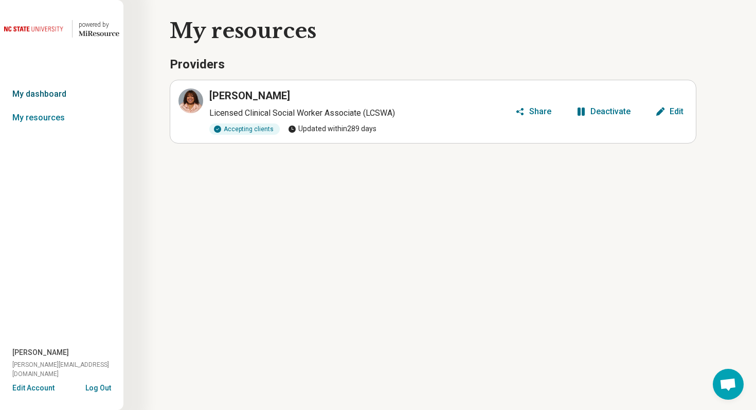
click at [63, 88] on link "My dashboard" at bounding box center [61, 94] width 123 height 24
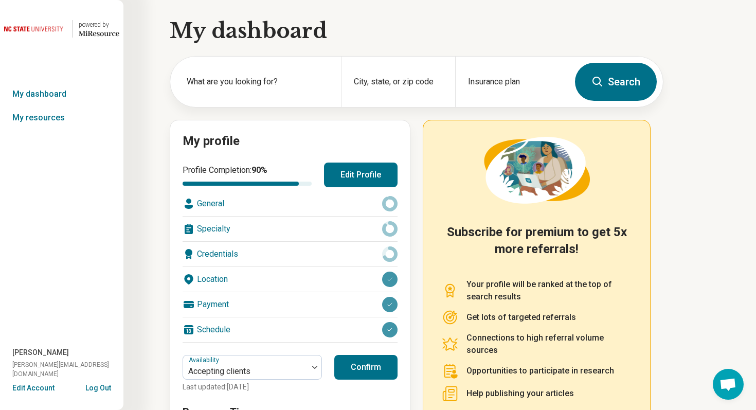
click at [105, 387] on button "Log Out" at bounding box center [98, 387] width 26 height 8
click at [59, 118] on link "My resources" at bounding box center [61, 118] width 123 height 24
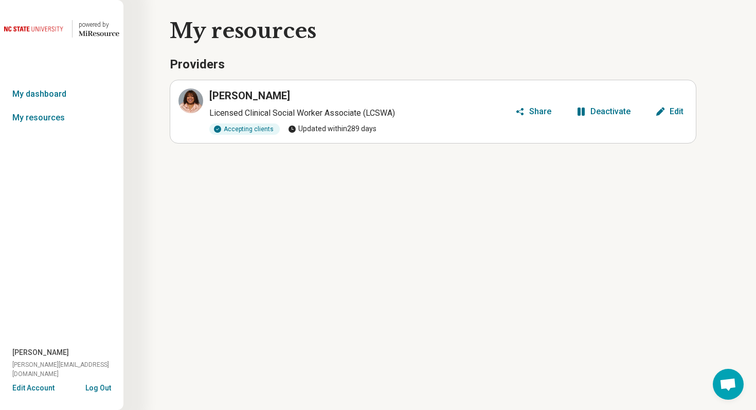
click at [611, 112] on div "Deactivate" at bounding box center [610, 111] width 40 height 8
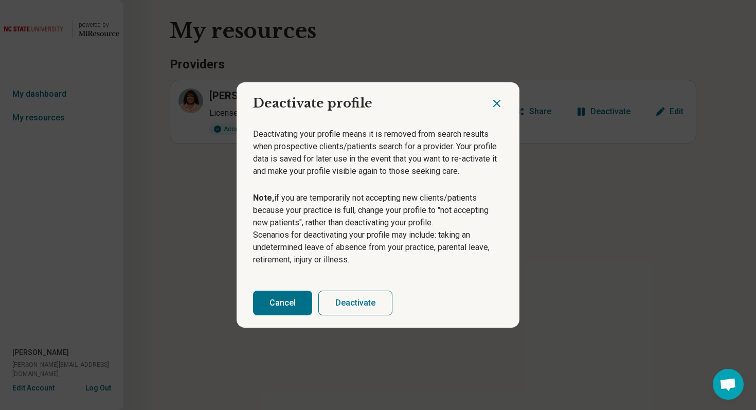
click at [358, 300] on button "Deactivate" at bounding box center [355, 303] width 74 height 25
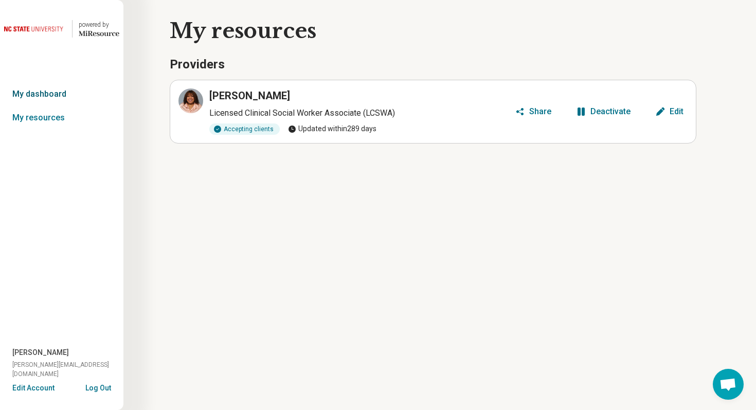
click at [33, 97] on link "My dashboard" at bounding box center [61, 94] width 123 height 24
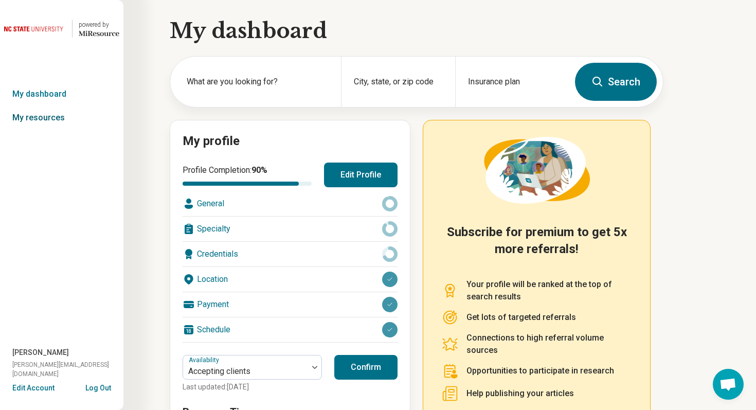
click at [60, 119] on link "My resources" at bounding box center [61, 118] width 123 height 24
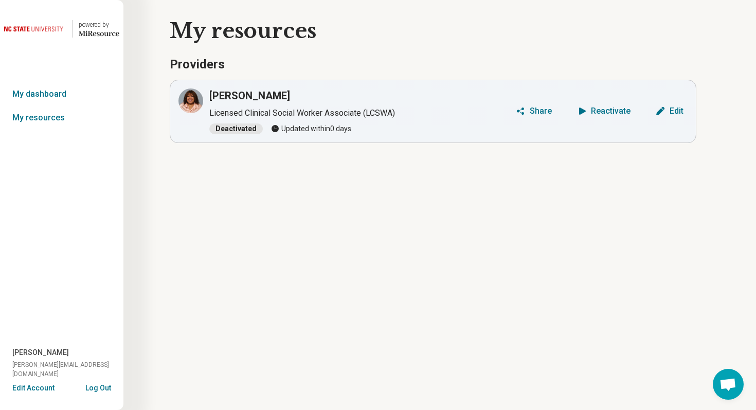
click at [105, 386] on button "Log Out" at bounding box center [98, 387] width 26 height 8
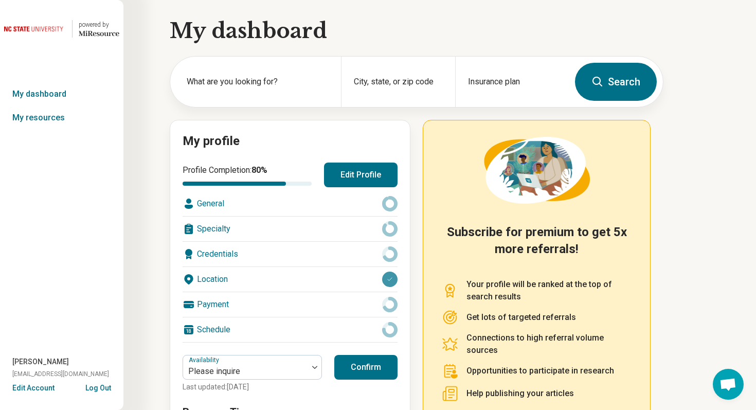
click at [38, 386] on button "Edit Account" at bounding box center [33, 388] width 42 height 11
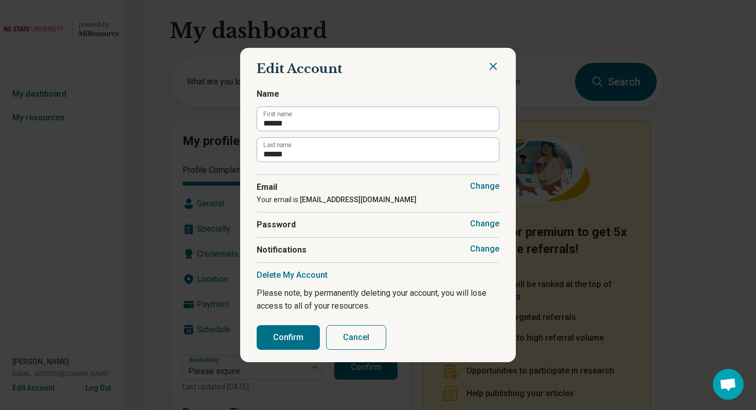
click at [488, 247] on button "Change" at bounding box center [484, 249] width 29 height 10
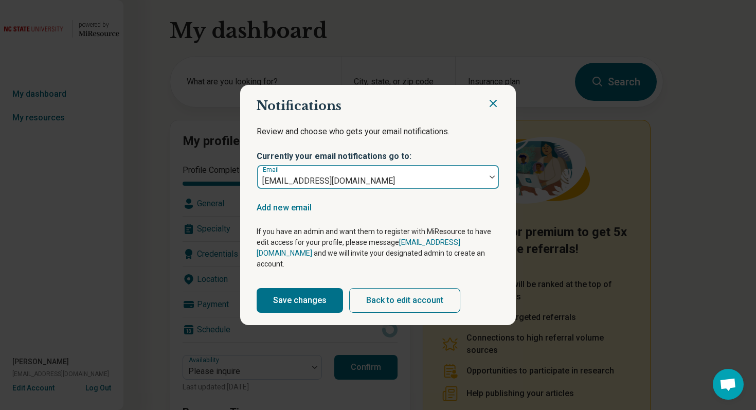
click at [490, 178] on img at bounding box center [492, 176] width 5 height 3
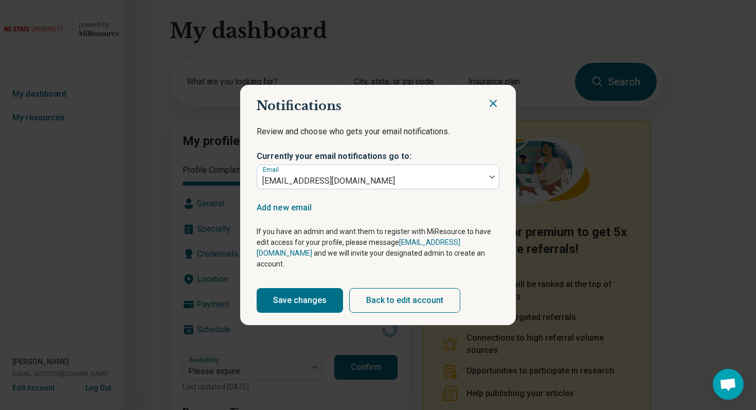
click at [495, 110] on icon "Close" at bounding box center [493, 103] width 12 height 12
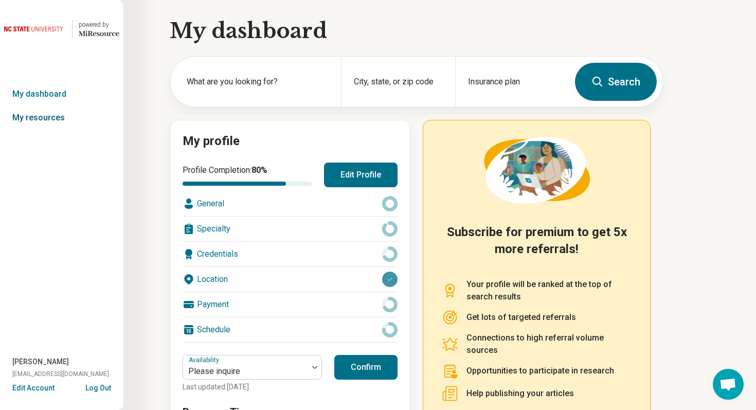
click at [60, 122] on link "My resources" at bounding box center [61, 118] width 123 height 24
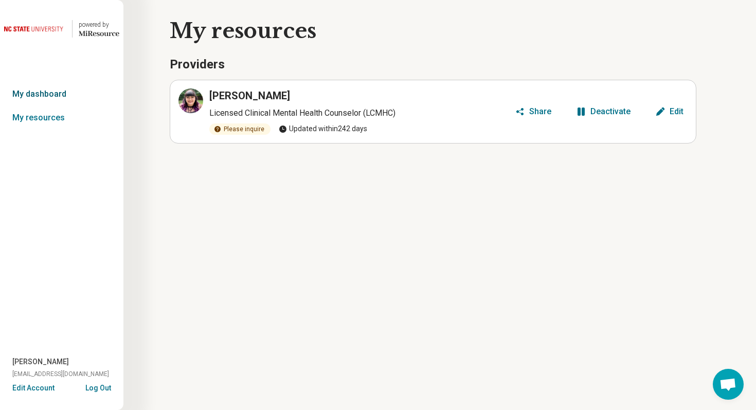
click at [56, 92] on link "My dashboard" at bounding box center [61, 94] width 123 height 24
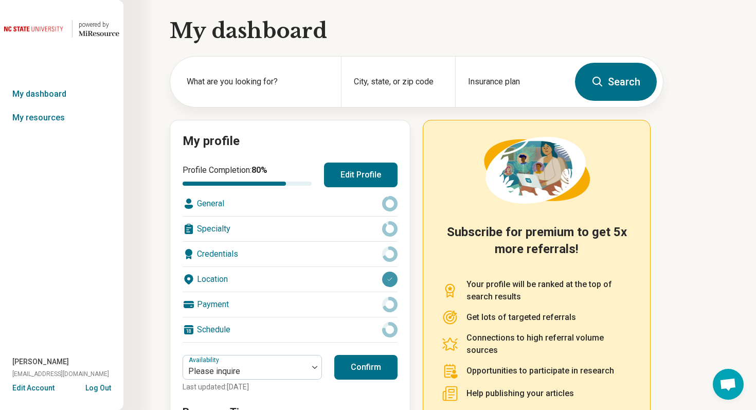
click at [342, 181] on button "Edit Profile" at bounding box center [361, 175] width 74 height 25
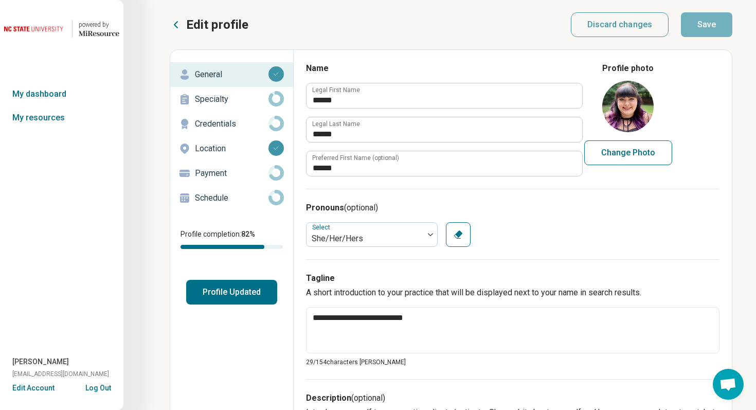
click at [243, 120] on p "Credentials" at bounding box center [232, 124] width 74 height 12
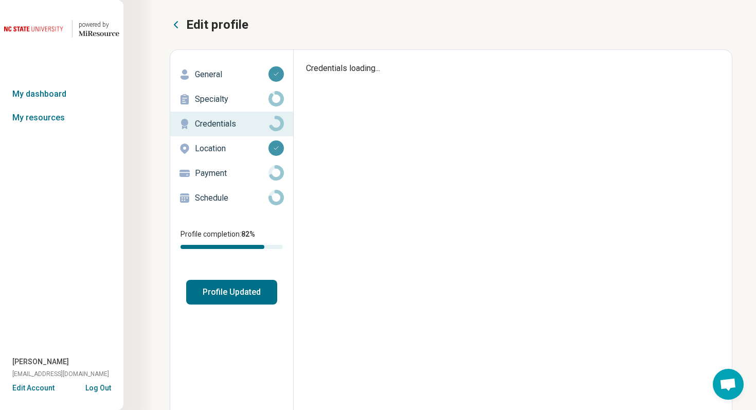
type textarea "*"
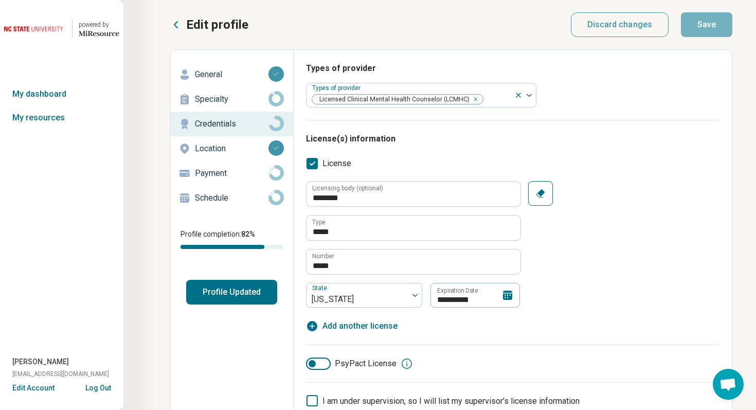
click at [44, 388] on button "Edit Account" at bounding box center [33, 388] width 42 height 11
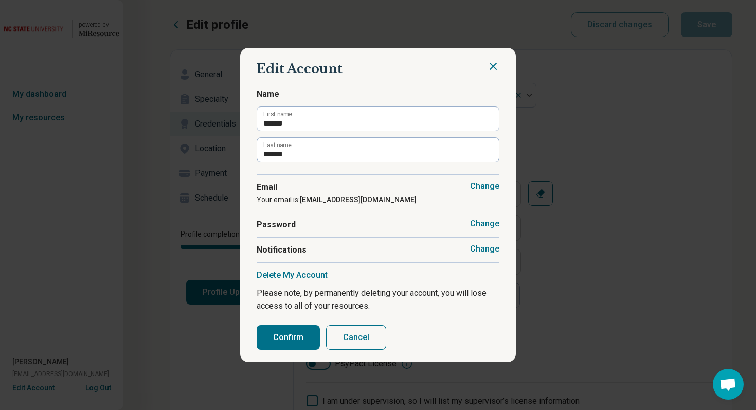
click at [360, 340] on button "Cancel" at bounding box center [356, 337] width 60 height 25
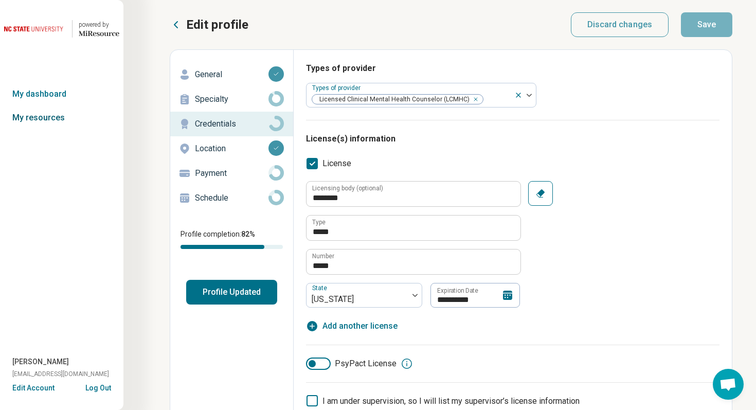
click at [41, 113] on link "My resources" at bounding box center [61, 118] width 123 height 24
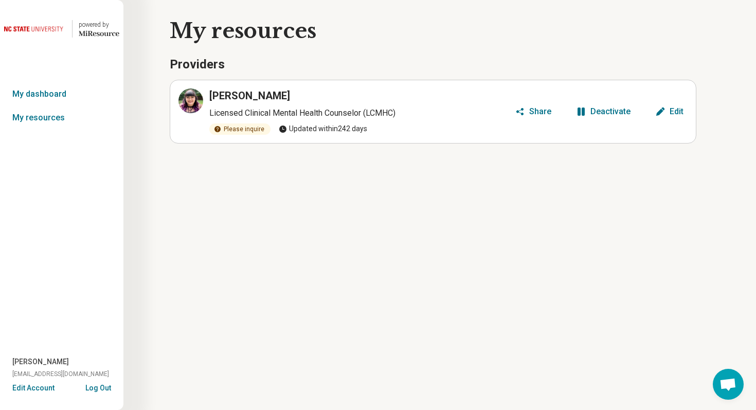
click at [586, 108] on icon "button" at bounding box center [581, 111] width 10 height 10
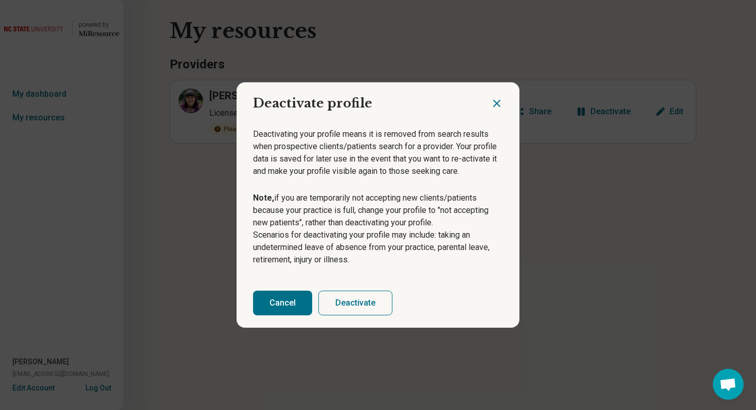
click at [342, 299] on button "Deactivate" at bounding box center [355, 303] width 74 height 25
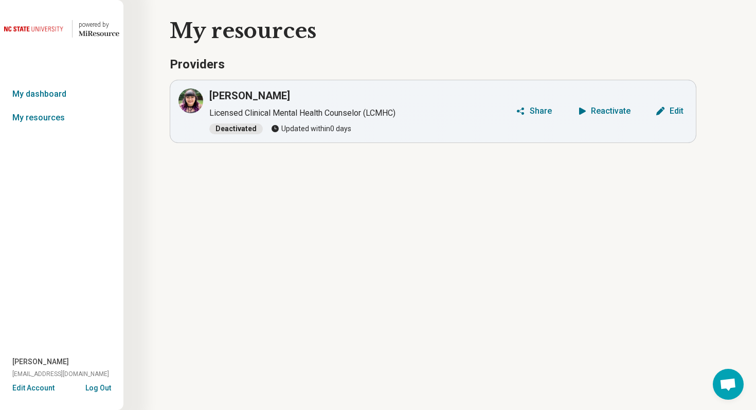
click at [101, 389] on button "Log Out" at bounding box center [98, 387] width 26 height 8
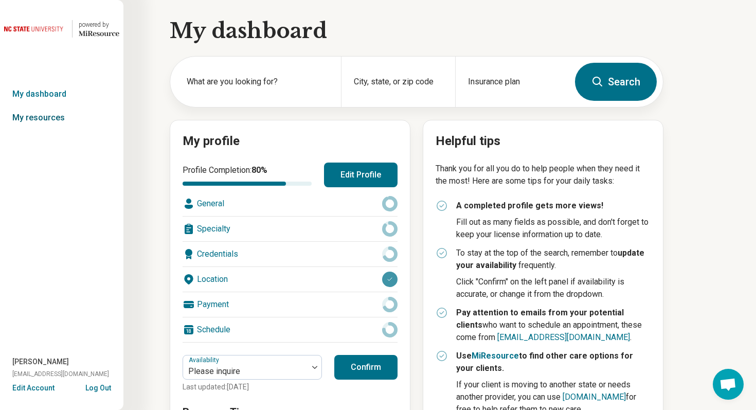
click at [56, 117] on link "My resources" at bounding box center [61, 118] width 123 height 24
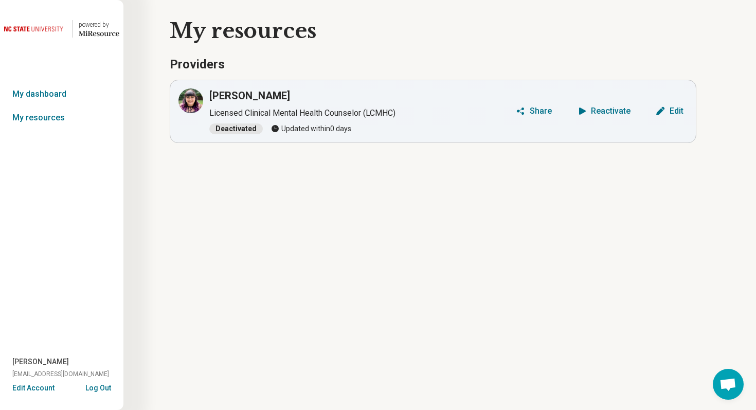
click at [107, 388] on button "Log Out" at bounding box center [98, 387] width 26 height 8
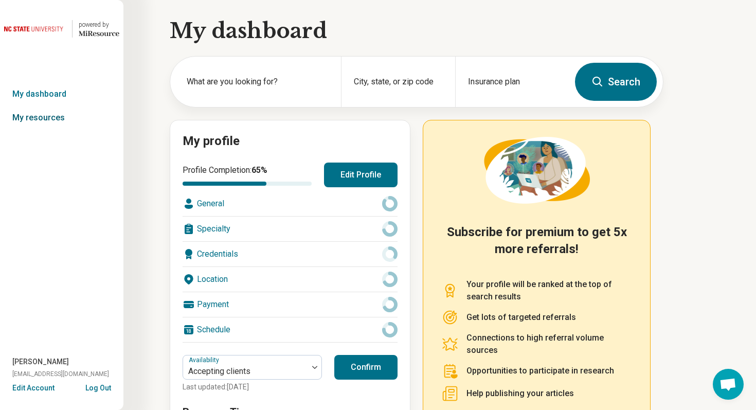
click at [59, 117] on link "My resources" at bounding box center [61, 118] width 123 height 24
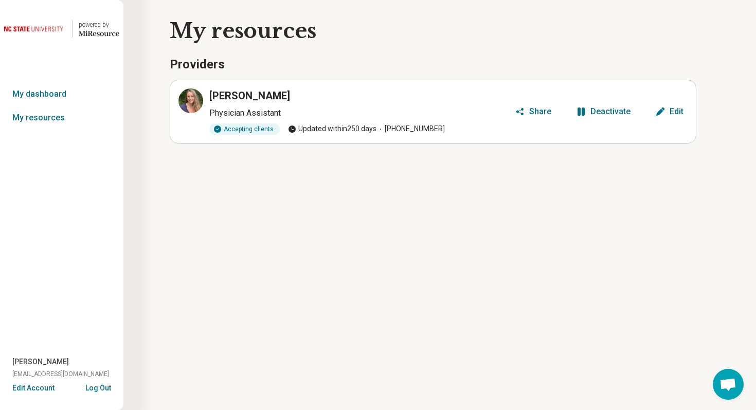
click at [607, 107] on div "Deactivate" at bounding box center [610, 111] width 40 height 8
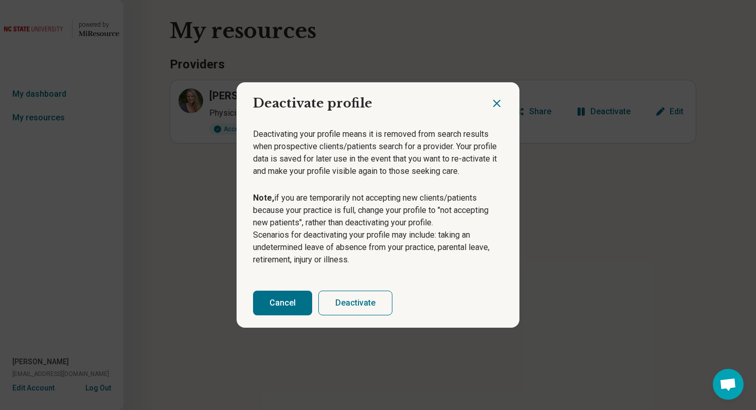
click at [383, 298] on button "Deactivate" at bounding box center [355, 303] width 74 height 25
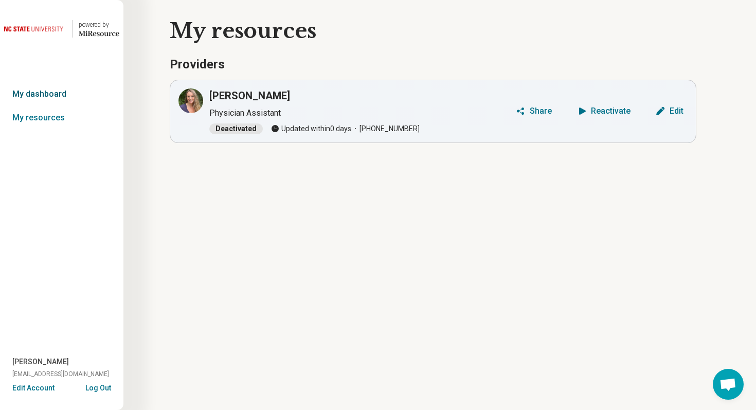
click at [63, 89] on link "My dashboard" at bounding box center [61, 94] width 123 height 24
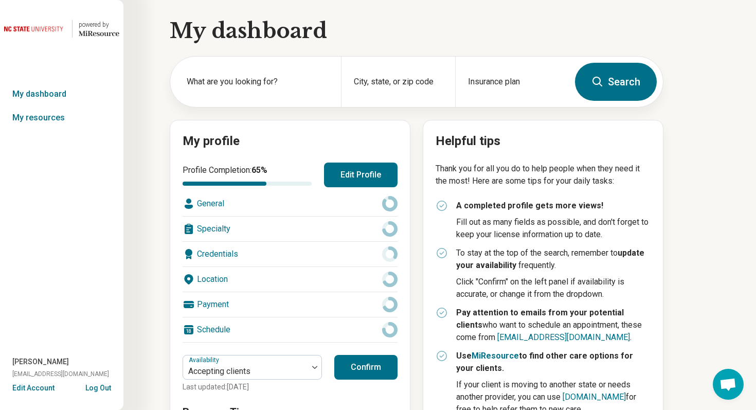
click at [343, 170] on button "Edit Profile" at bounding box center [361, 175] width 74 height 25
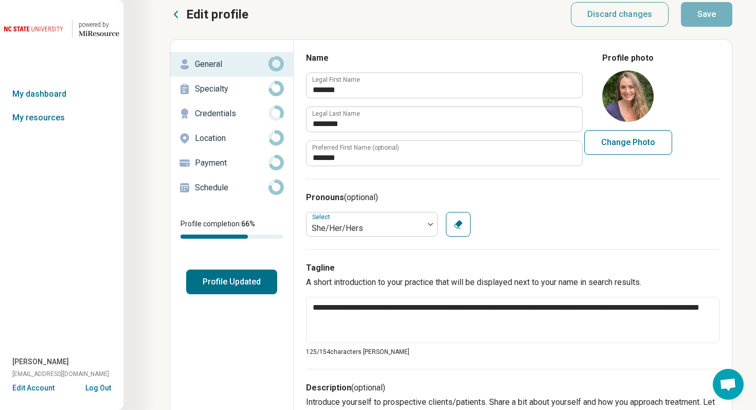
scroll to position [13, 0]
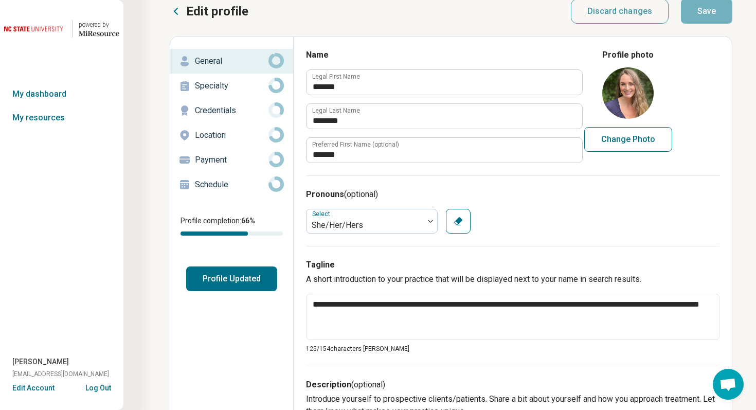
click at [224, 178] on p "Schedule" at bounding box center [232, 184] width 74 height 12
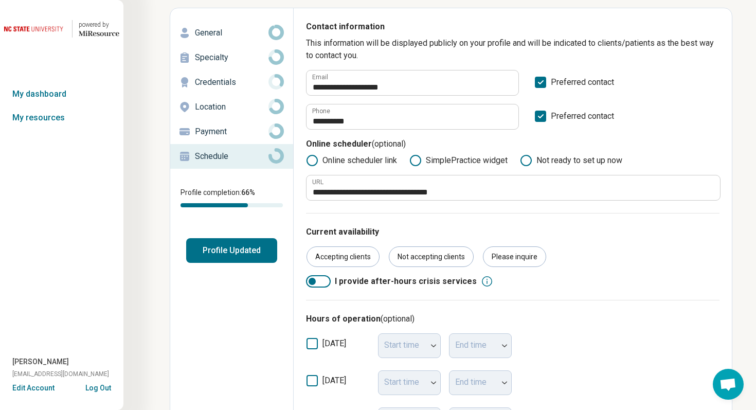
scroll to position [43, 0]
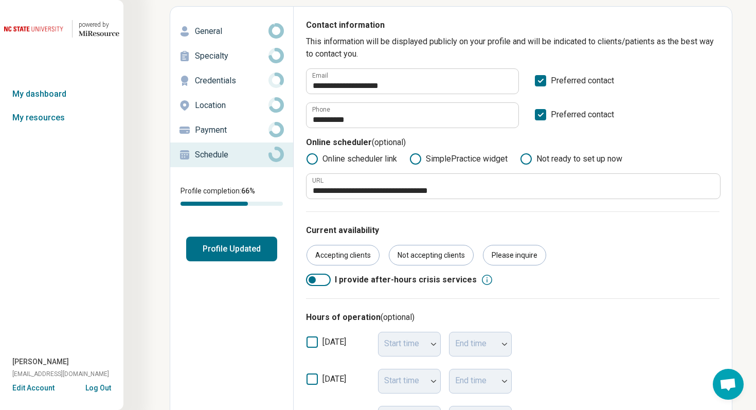
click at [215, 83] on p "Credentials" at bounding box center [232, 81] width 74 height 12
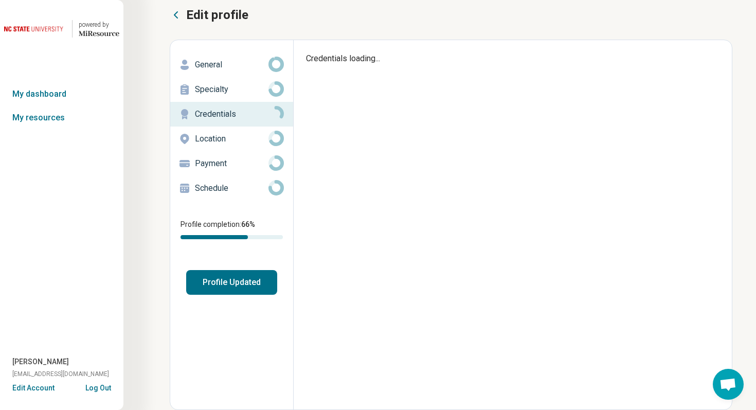
type textarea "*"
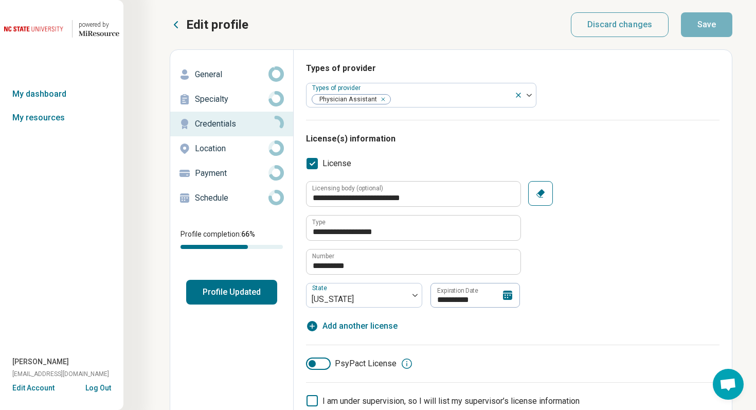
click at [21, 360] on span "[PERSON_NAME]" at bounding box center [40, 361] width 57 height 11
copy span "[PERSON_NAME]"
click at [50, 117] on link "My resources" at bounding box center [61, 118] width 123 height 24
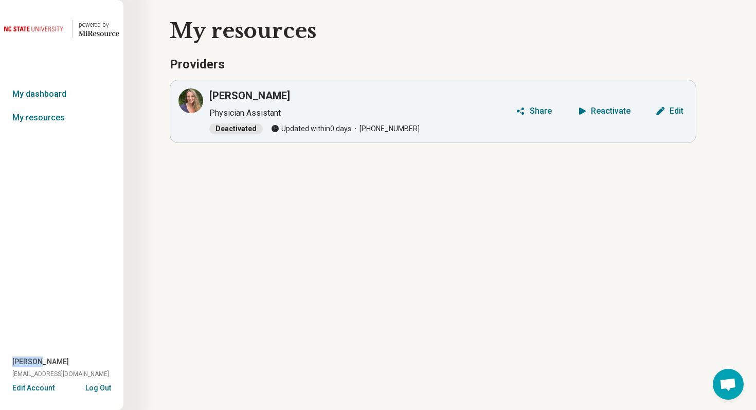
click at [102, 387] on button "Log Out" at bounding box center [98, 387] width 26 height 8
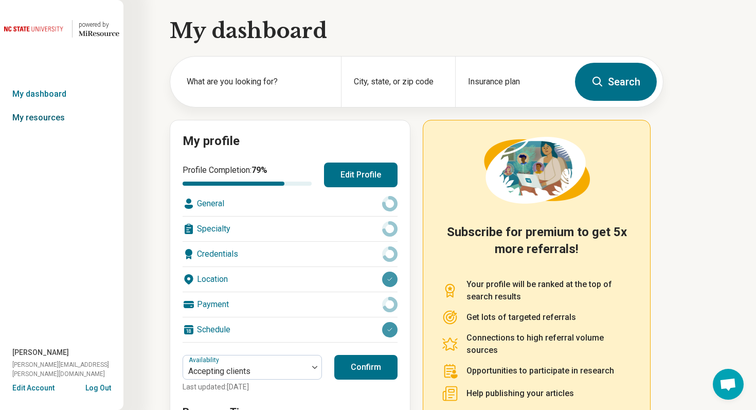
click at [60, 117] on link "My resources" at bounding box center [61, 118] width 123 height 24
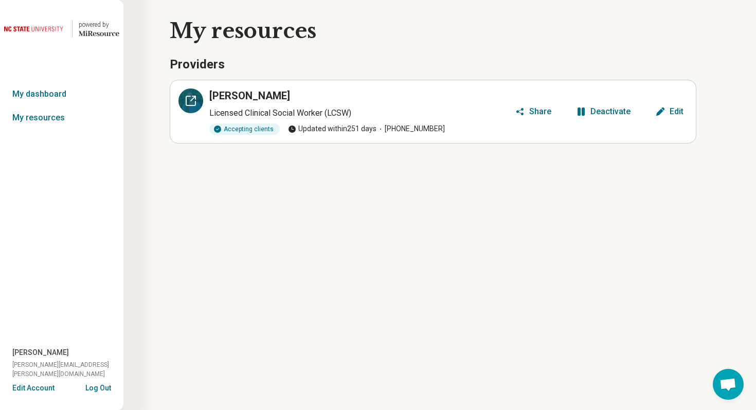
click at [190, 101] on icon at bounding box center [191, 101] width 12 height 12
click at [22, 391] on button "Edit Account" at bounding box center [33, 388] width 42 height 11
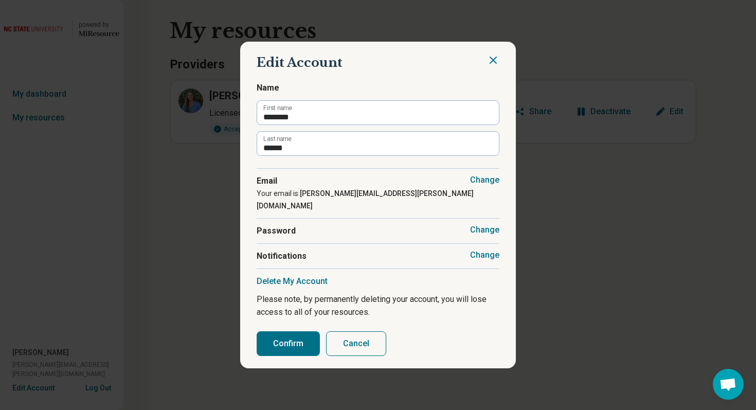
click at [484, 253] on button "Change" at bounding box center [484, 255] width 29 height 10
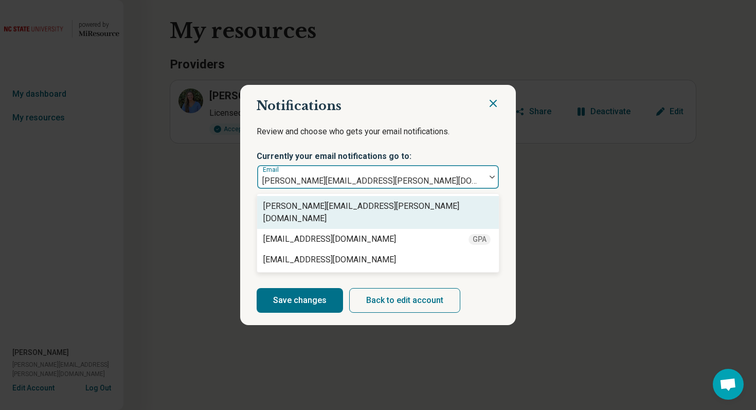
click at [494, 179] on div at bounding box center [492, 177] width 13 height 24
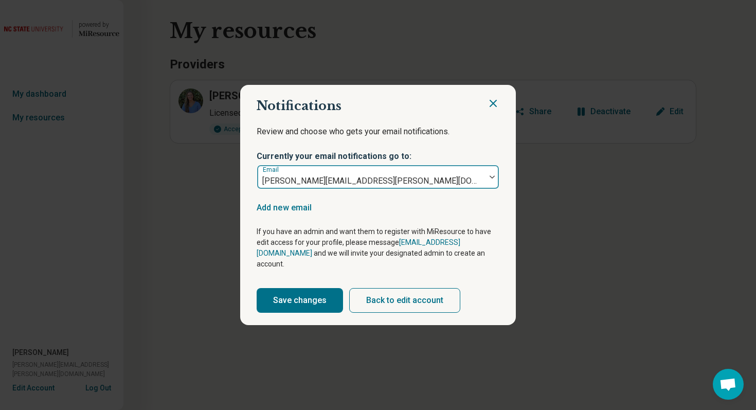
click at [437, 188] on div at bounding box center [371, 181] width 220 height 14
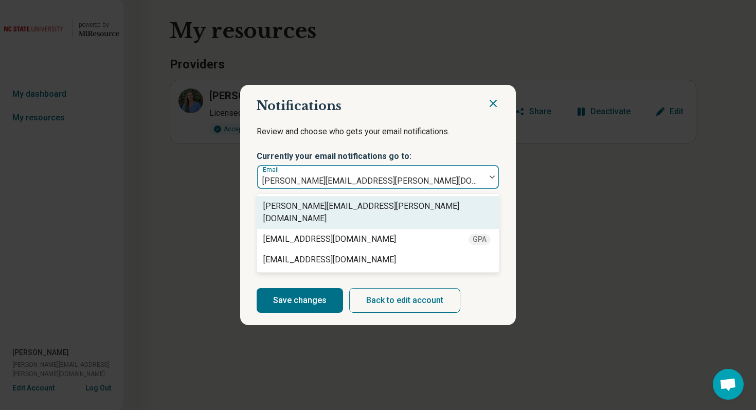
click at [495, 109] on icon "Close" at bounding box center [493, 103] width 12 height 12
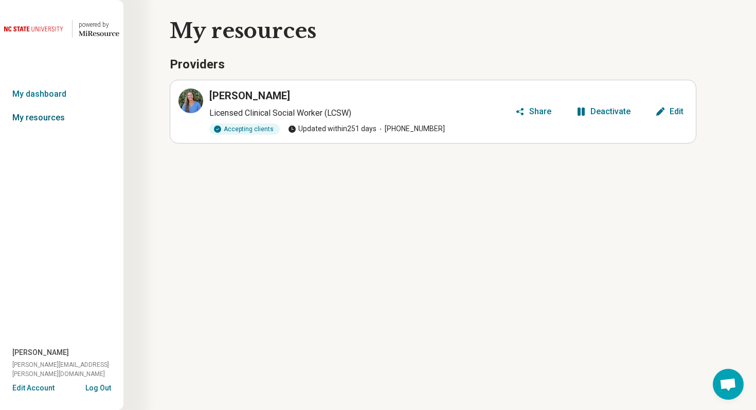
click at [34, 118] on link "My resources" at bounding box center [61, 118] width 123 height 24
click at [606, 107] on div "Deactivate" at bounding box center [610, 111] width 40 height 8
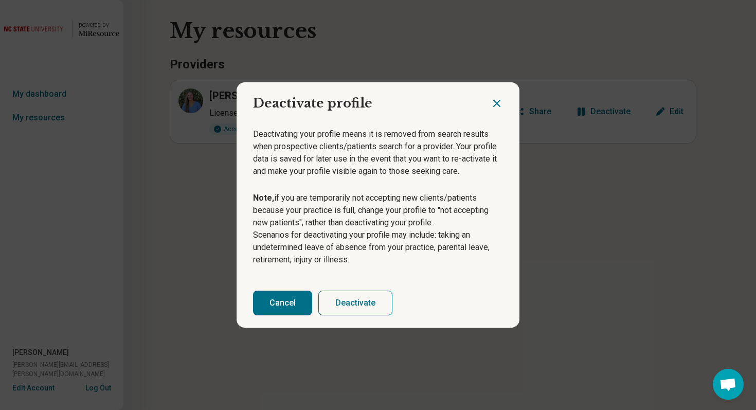
click at [359, 301] on button "Deactivate" at bounding box center [355, 303] width 74 height 25
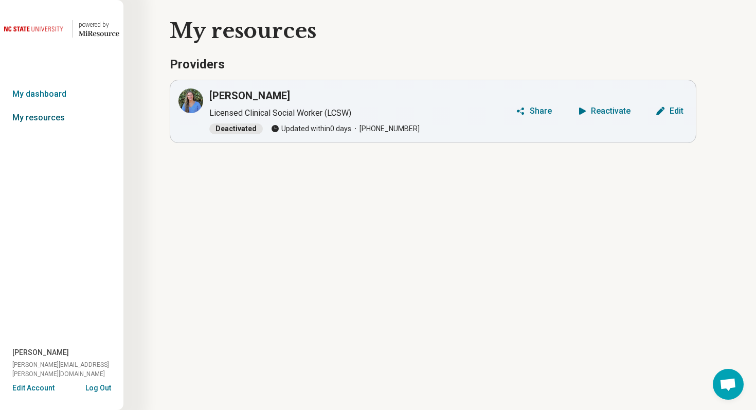
click at [61, 112] on link "My resources" at bounding box center [61, 118] width 123 height 24
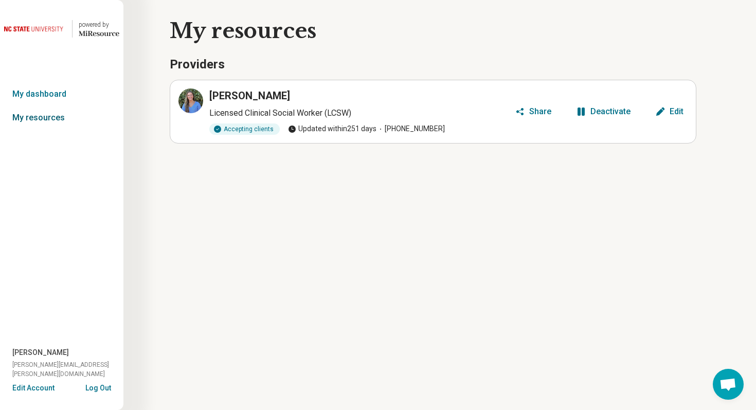
click at [52, 118] on link "My resources" at bounding box center [61, 118] width 123 height 24
click at [52, 92] on link "My dashboard" at bounding box center [61, 94] width 123 height 24
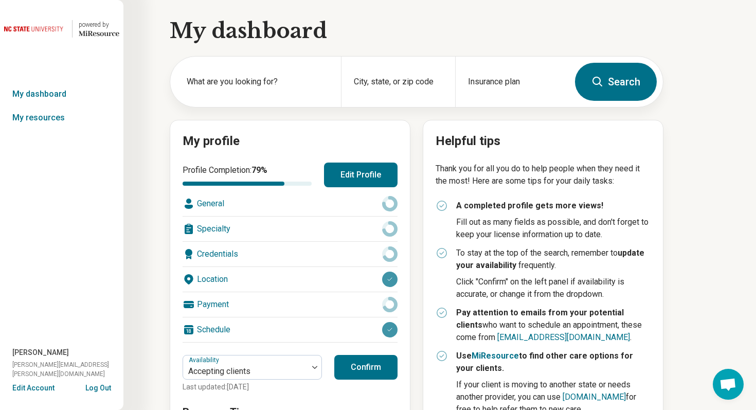
click at [360, 173] on button "Edit Profile" at bounding box center [361, 175] width 74 height 25
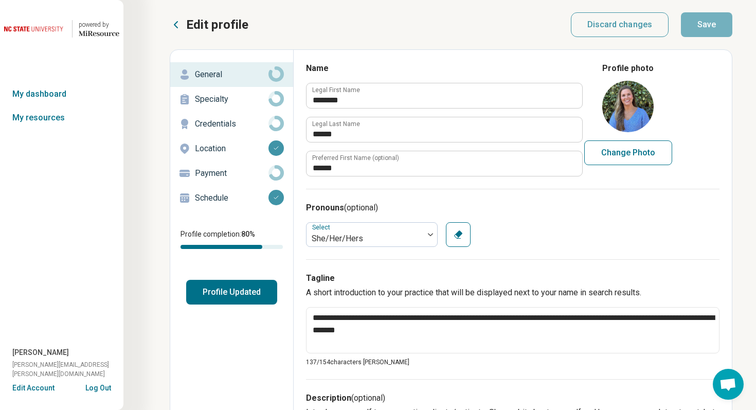
click at [233, 123] on p "Credentials" at bounding box center [232, 124] width 74 height 12
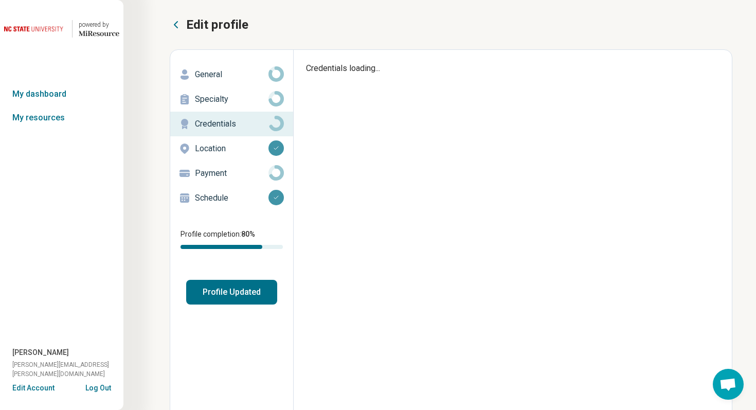
type textarea "*"
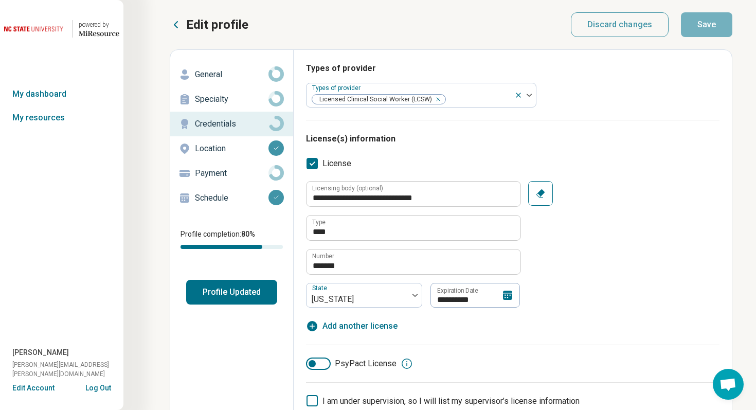
click at [232, 197] on p "Schedule" at bounding box center [232, 198] width 74 height 12
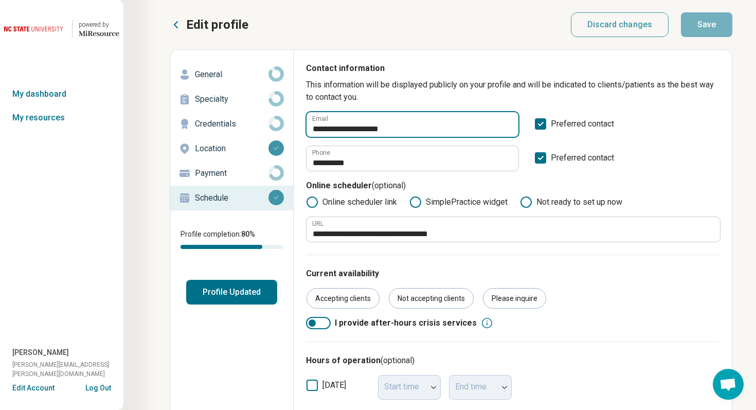
click at [343, 126] on input "**********" at bounding box center [413, 124] width 212 height 25
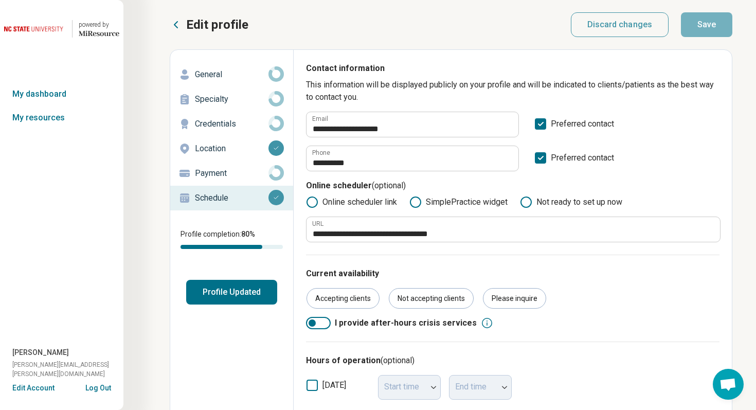
click at [39, 390] on button "Edit Account" at bounding box center [33, 388] width 42 height 11
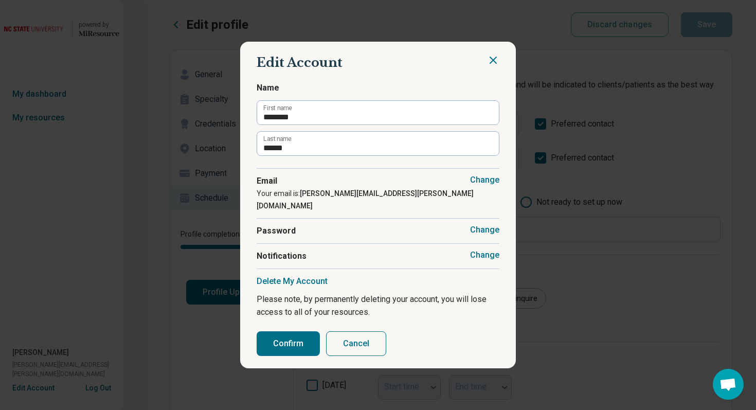
click at [481, 251] on button "Change" at bounding box center [484, 255] width 29 height 10
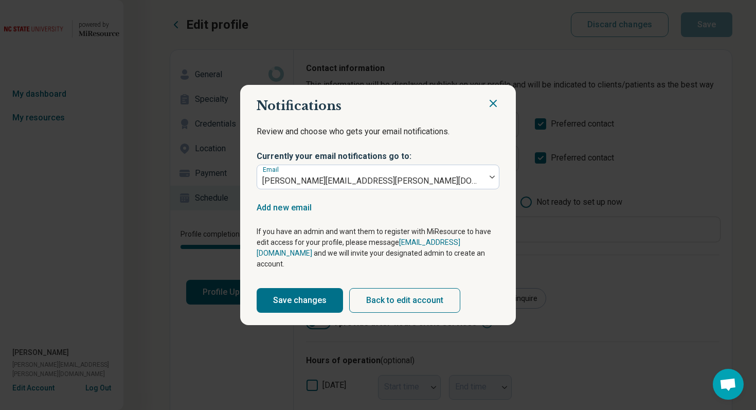
click at [494, 165] on span "Currently your email notifications go to:" at bounding box center [378, 157] width 243 height 14
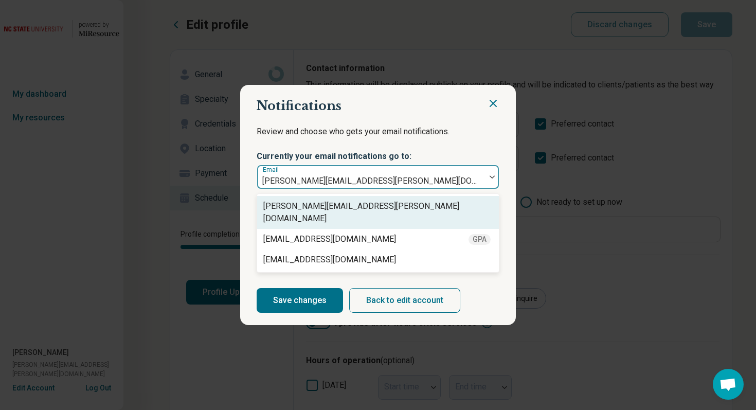
click at [490, 178] on div at bounding box center [492, 177] width 13 height 24
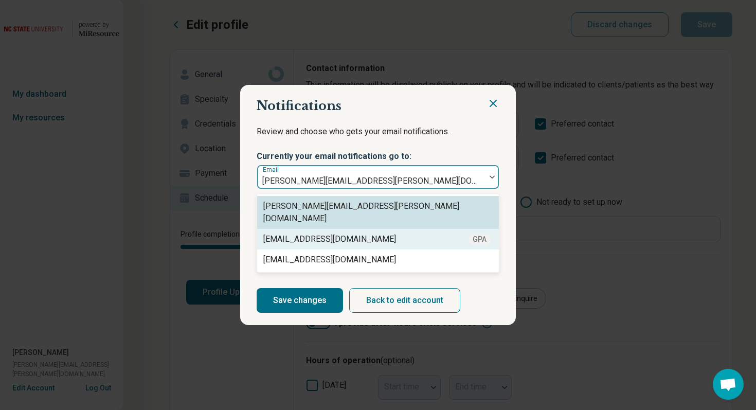
drag, startPoint x: 369, startPoint y: 234, endPoint x: 285, endPoint y: 233, distance: 84.4
click at [285, 233] on div "devin@aimwellbeing.com GPA" at bounding box center [377, 239] width 229 height 12
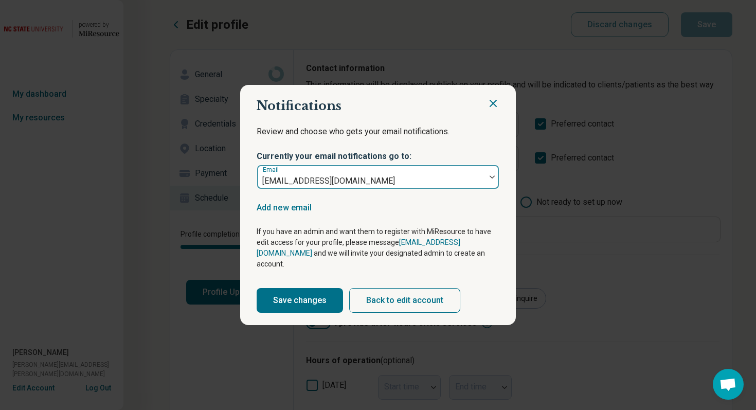
click at [291, 187] on div at bounding box center [371, 181] width 220 height 14
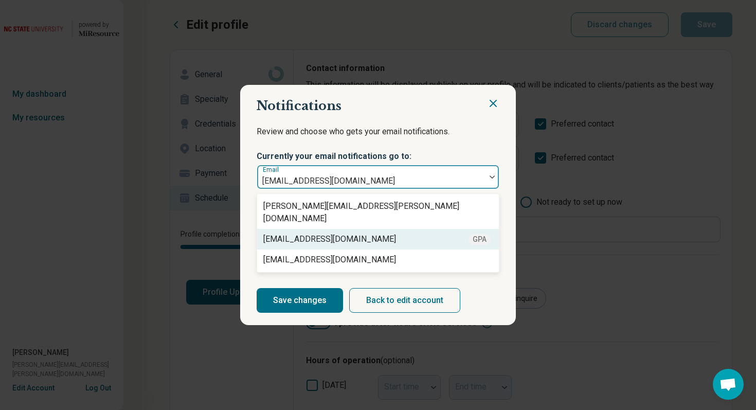
click at [291, 187] on div at bounding box center [371, 181] width 220 height 14
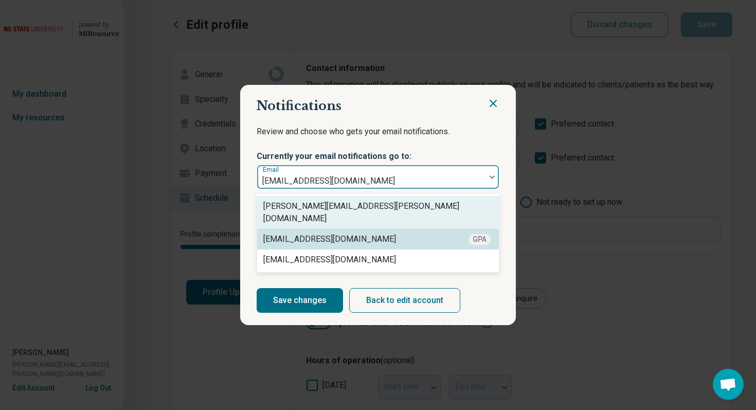
click at [263, 208] on div "madeline.hooper@willowcandp.com" at bounding box center [377, 212] width 229 height 25
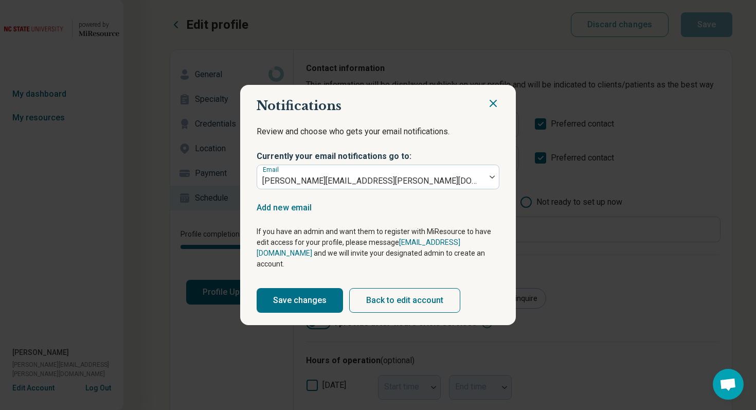
click at [491, 108] on icon "Close" at bounding box center [493, 103] width 12 height 12
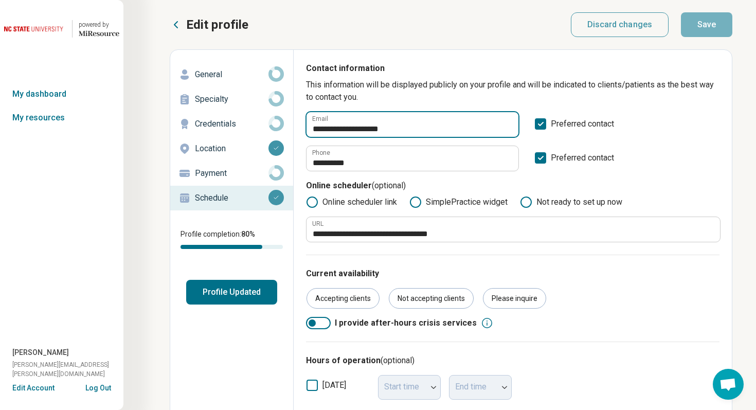
click at [329, 128] on input "**********" at bounding box center [413, 124] width 212 height 25
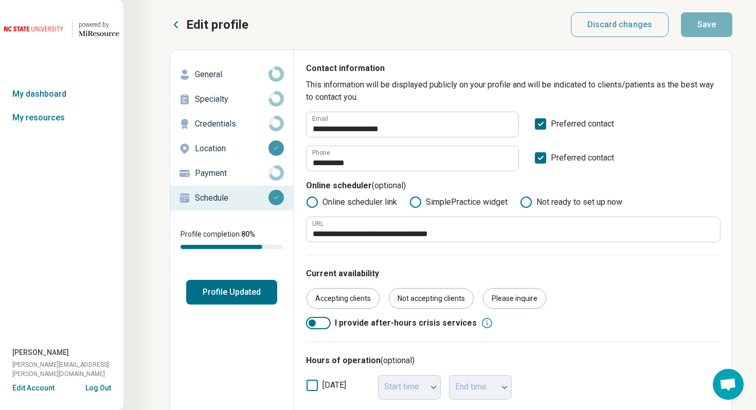
click at [37, 387] on button "Edit Account" at bounding box center [33, 388] width 42 height 11
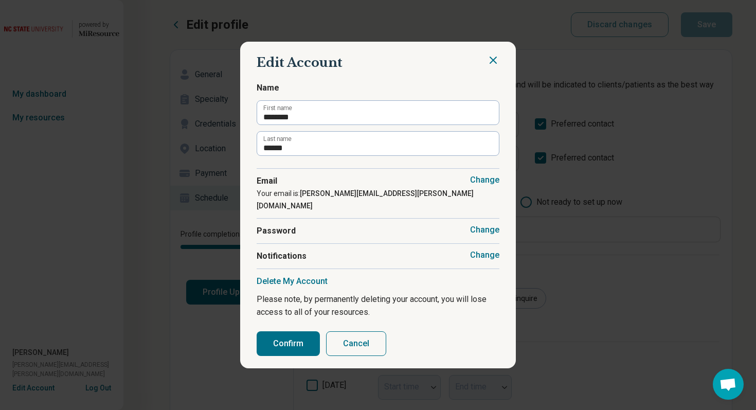
click at [489, 250] on button "Change" at bounding box center [484, 255] width 29 height 10
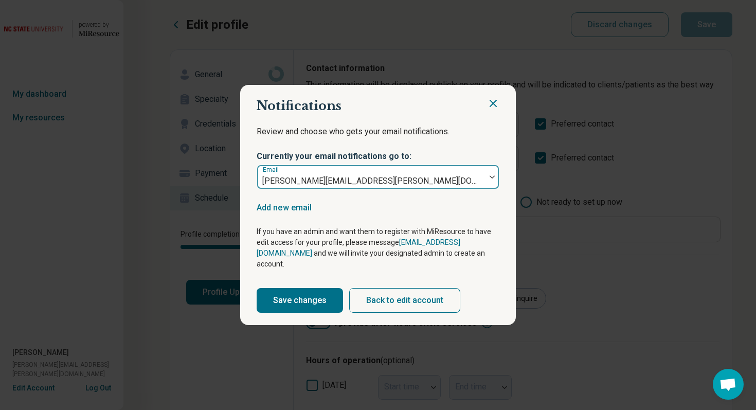
click at [493, 187] on div at bounding box center [492, 177] width 13 height 24
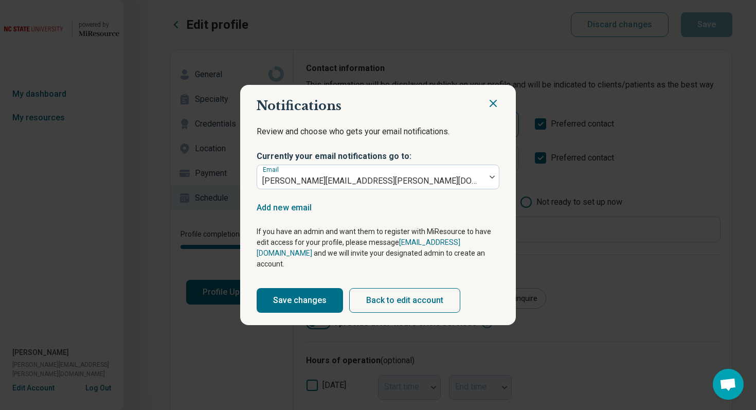
click at [499, 110] on icon "Close" at bounding box center [493, 103] width 12 height 12
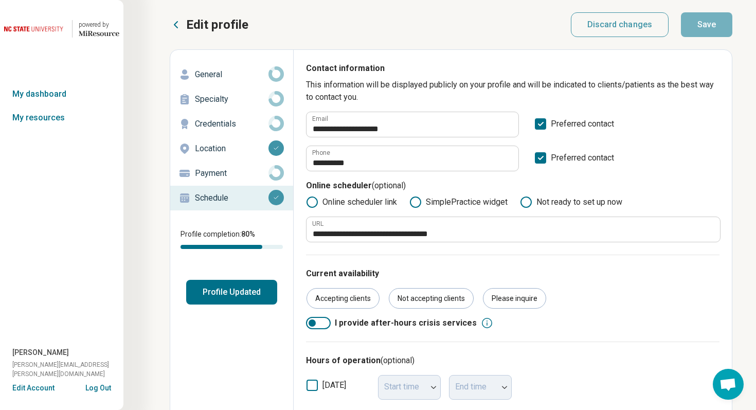
click at [99, 388] on button "Log Out" at bounding box center [98, 387] width 26 height 8
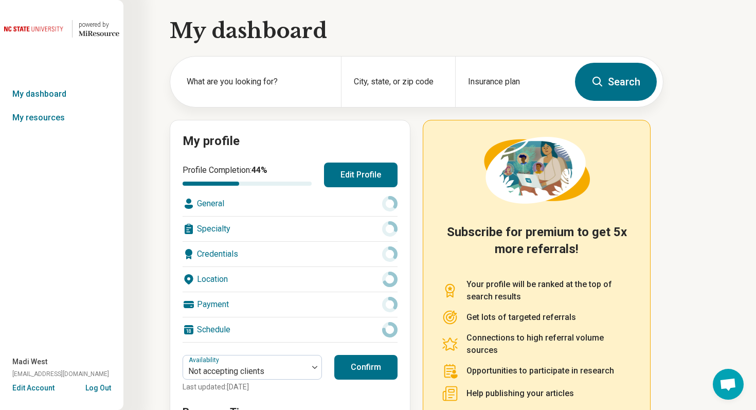
click at [386, 169] on button "Edit Profile" at bounding box center [361, 175] width 74 height 25
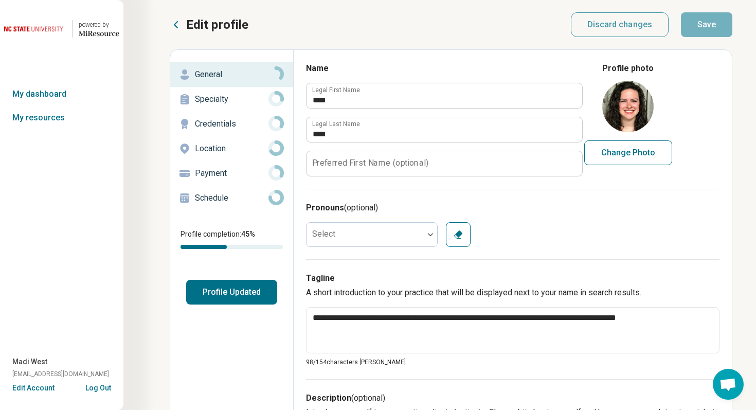
click at [208, 195] on p "Schedule" at bounding box center [232, 198] width 74 height 12
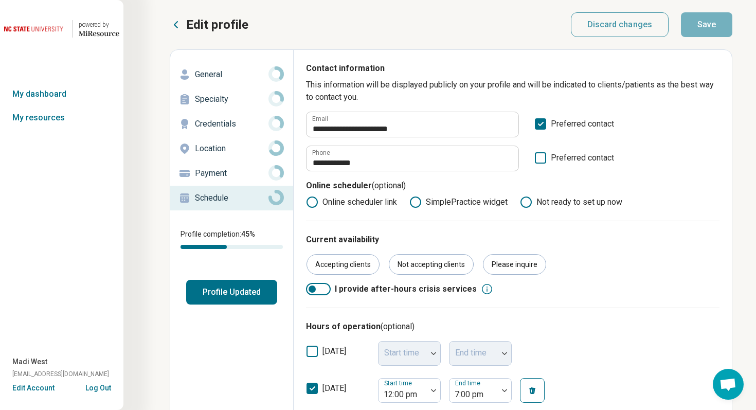
click at [42, 389] on button "Edit Account" at bounding box center [33, 388] width 42 height 11
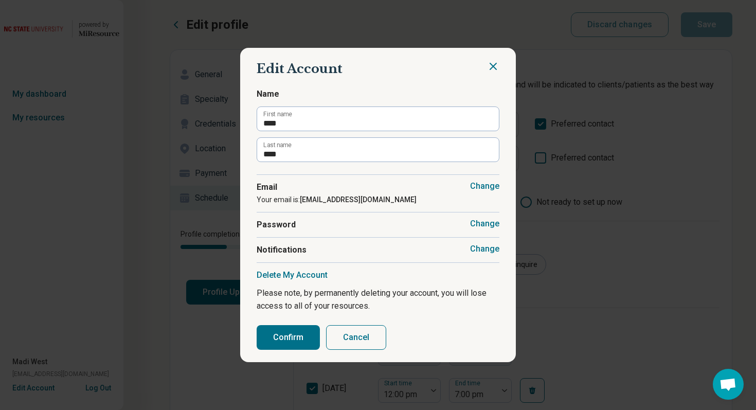
click at [486, 248] on button "Change" at bounding box center [484, 249] width 29 height 10
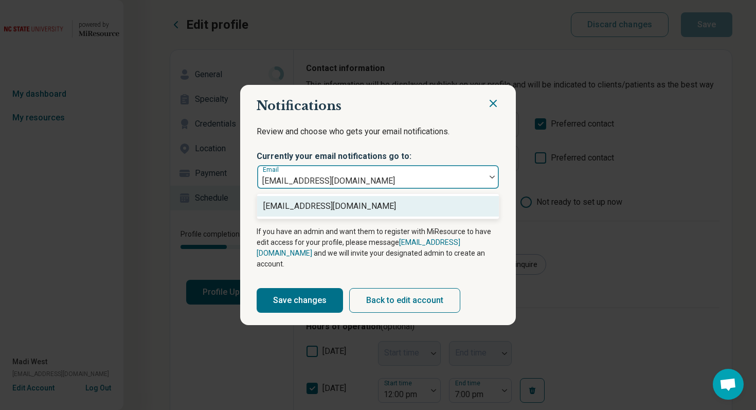
click at [488, 185] on div at bounding box center [492, 177] width 13 height 24
click at [477, 150] on p "Review and choose who gets your email notifications." at bounding box center [378, 138] width 243 height 26
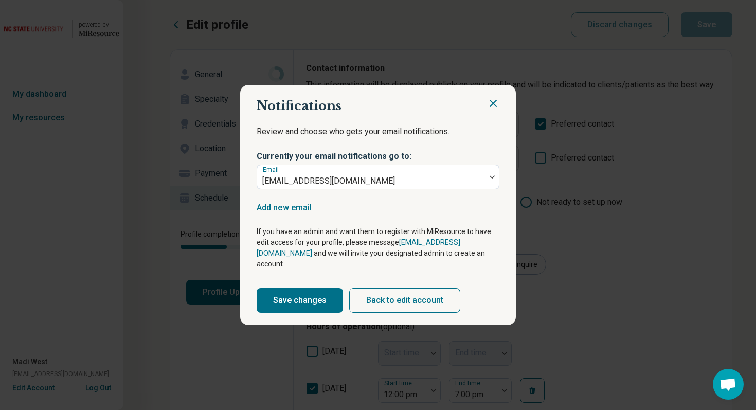
click at [494, 105] on icon "Close" at bounding box center [493, 103] width 12 height 12
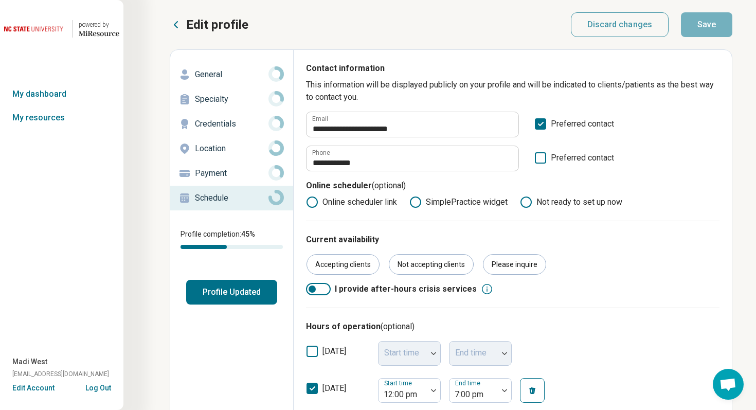
click at [256, 121] on p "Credentials" at bounding box center [232, 124] width 74 height 12
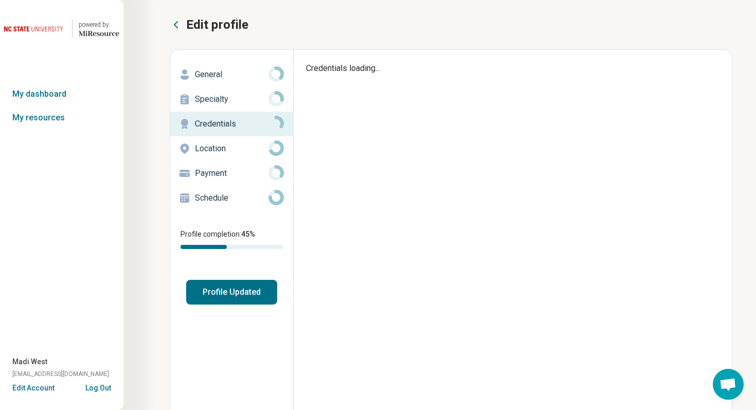
type textarea "*"
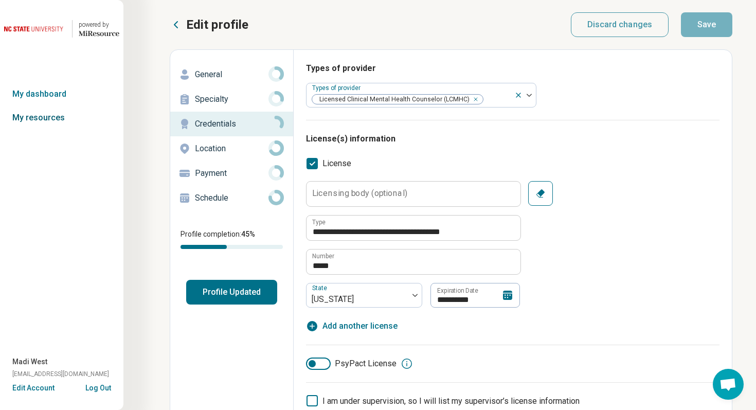
click at [36, 121] on link "My resources" at bounding box center [61, 118] width 123 height 24
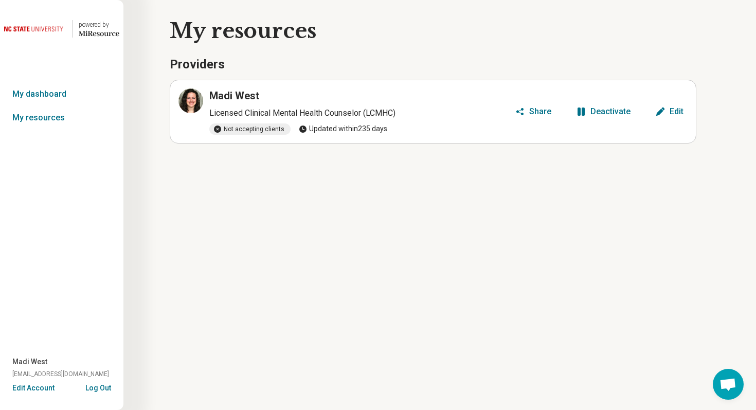
click at [600, 112] on div "Deactivate" at bounding box center [610, 111] width 40 height 8
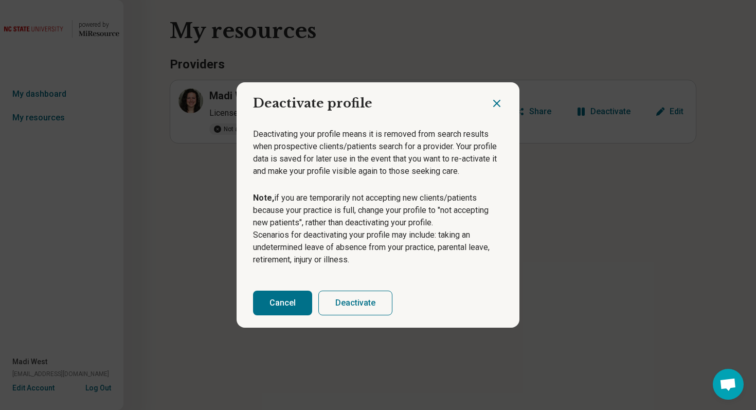
click at [376, 305] on button "Deactivate" at bounding box center [355, 303] width 74 height 25
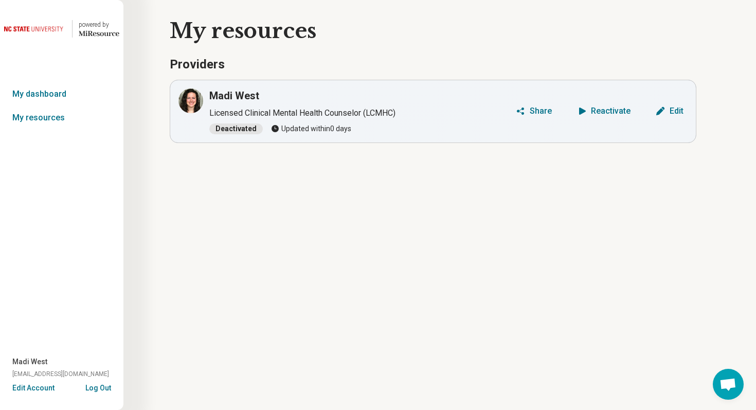
click at [104, 385] on button "Log Out" at bounding box center [98, 387] width 26 height 8
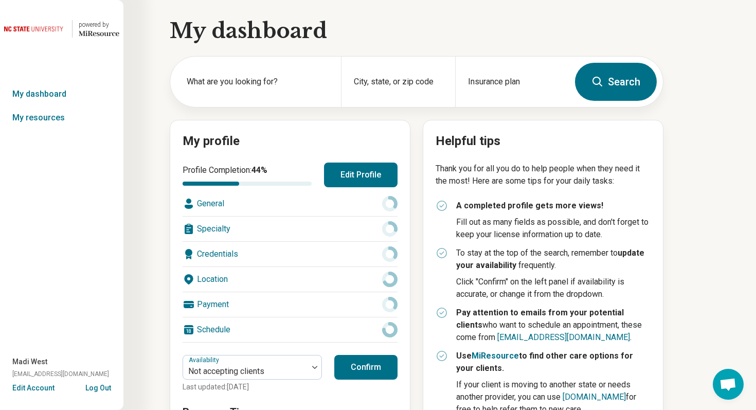
click at [43, 387] on button "Edit Account" at bounding box center [33, 388] width 42 height 11
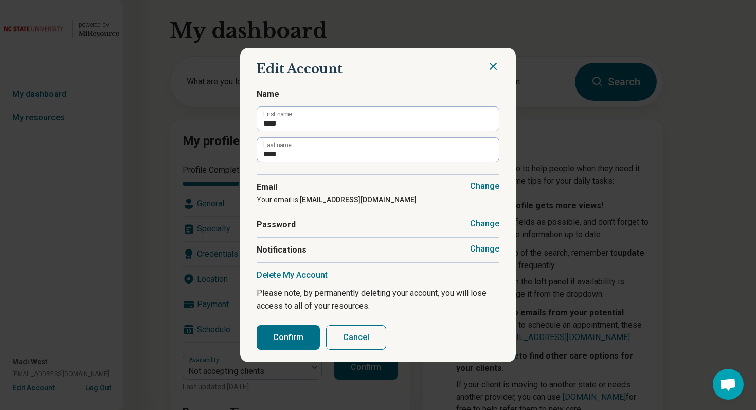
click at [480, 250] on button "Change" at bounding box center [484, 249] width 29 height 10
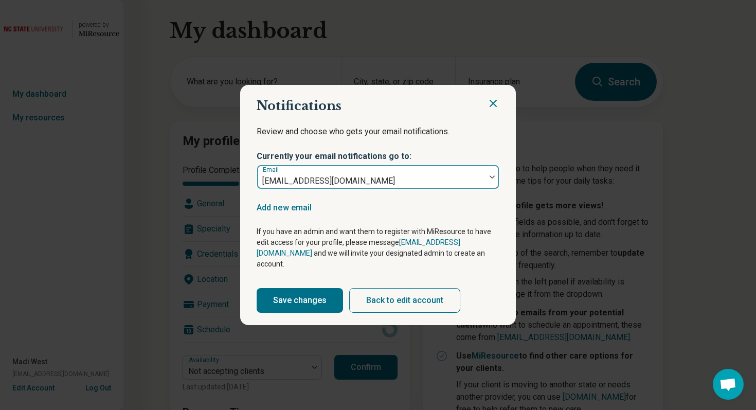
click at [486, 189] on div at bounding box center [492, 177] width 13 height 24
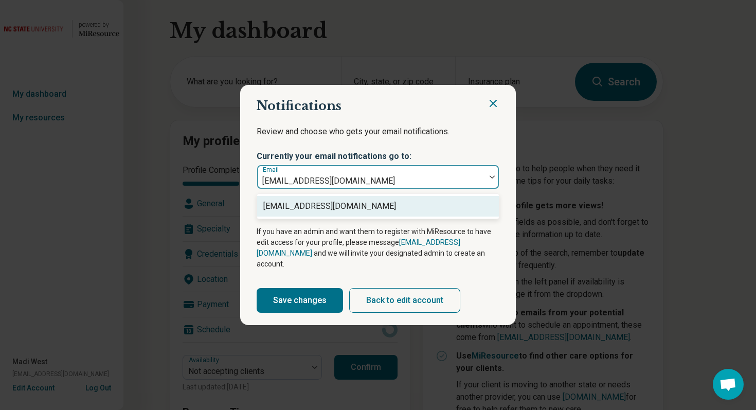
click at [493, 110] on icon "Close" at bounding box center [493, 103] width 12 height 12
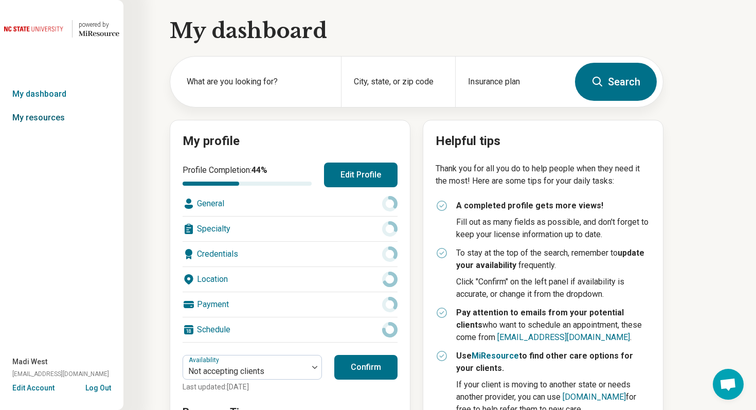
click at [60, 119] on link "My resources" at bounding box center [61, 118] width 123 height 24
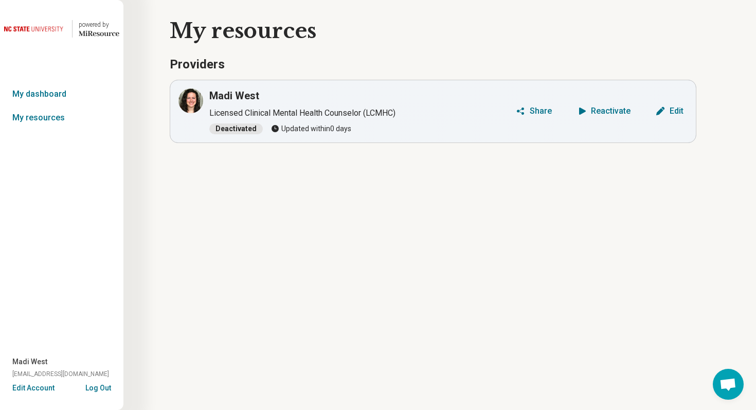
click at [105, 389] on button "Log Out" at bounding box center [98, 387] width 26 height 8
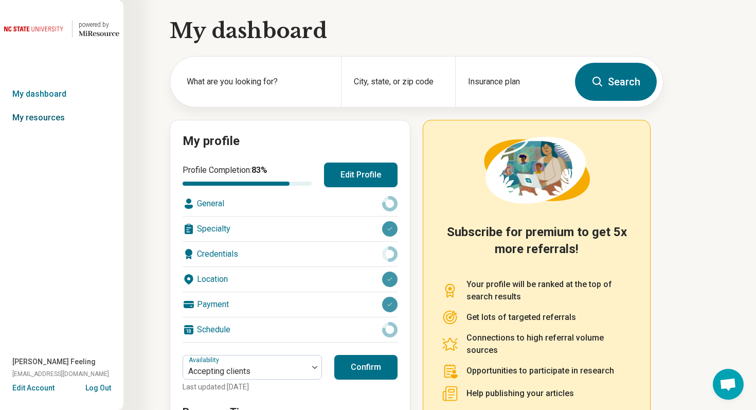
click at [61, 119] on link "My resources" at bounding box center [61, 118] width 123 height 24
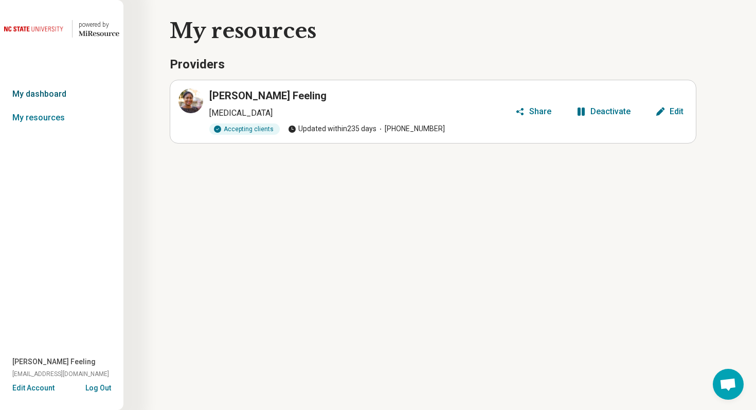
click at [64, 92] on link "My dashboard" at bounding box center [61, 94] width 123 height 24
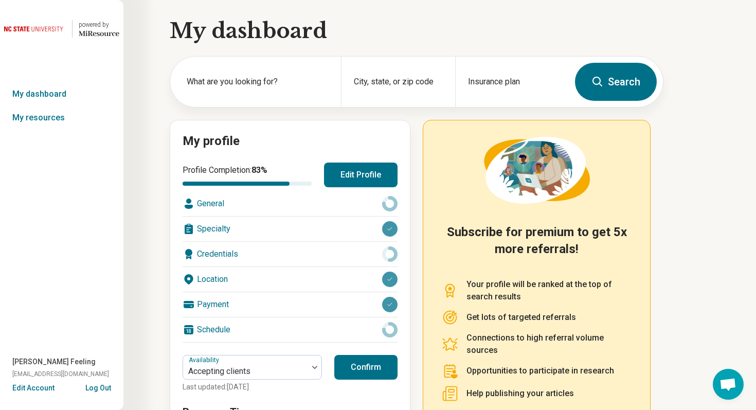
click at [344, 175] on button "Edit Profile" at bounding box center [361, 175] width 74 height 25
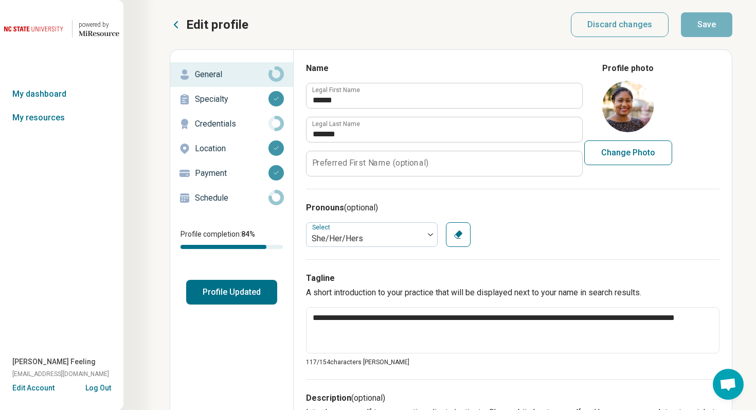
click at [237, 202] on p "Schedule" at bounding box center [232, 198] width 74 height 12
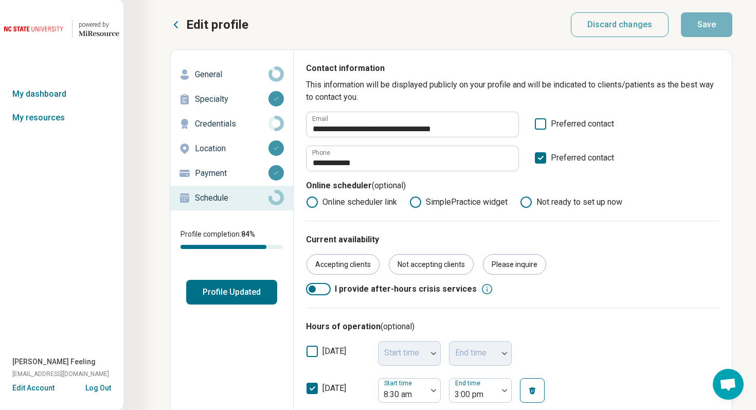
click at [46, 385] on button "Edit Account" at bounding box center [33, 388] width 42 height 11
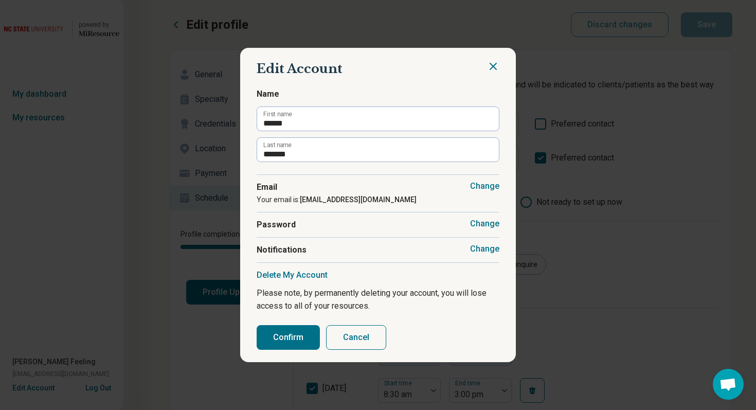
click at [489, 250] on button "Change" at bounding box center [484, 249] width 29 height 10
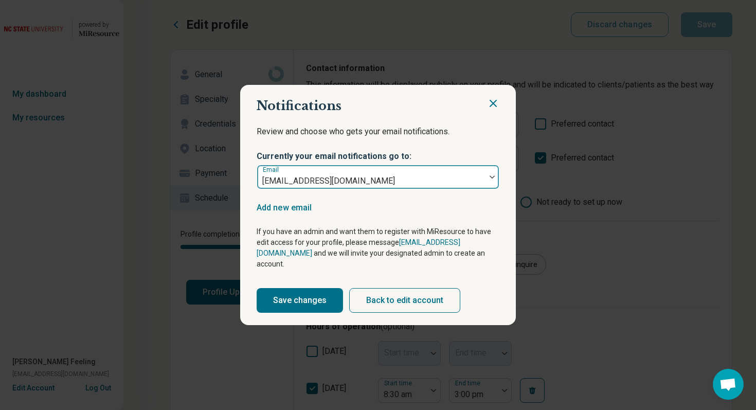
click at [482, 188] on div "[EMAIL_ADDRESS][DOMAIN_NAME]" at bounding box center [371, 177] width 228 height 23
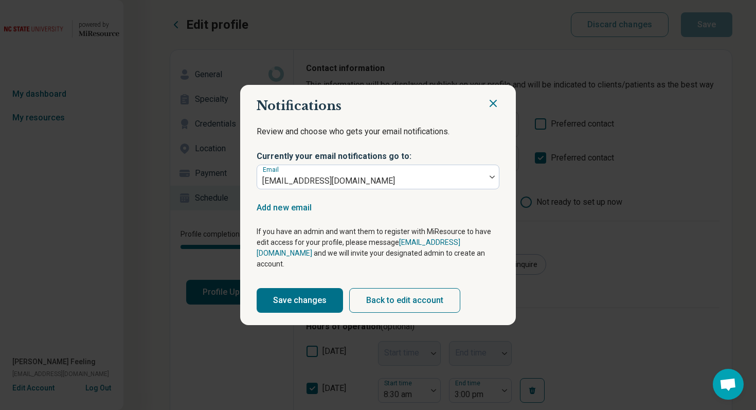
click at [494, 110] on icon "Close" at bounding box center [493, 103] width 12 height 12
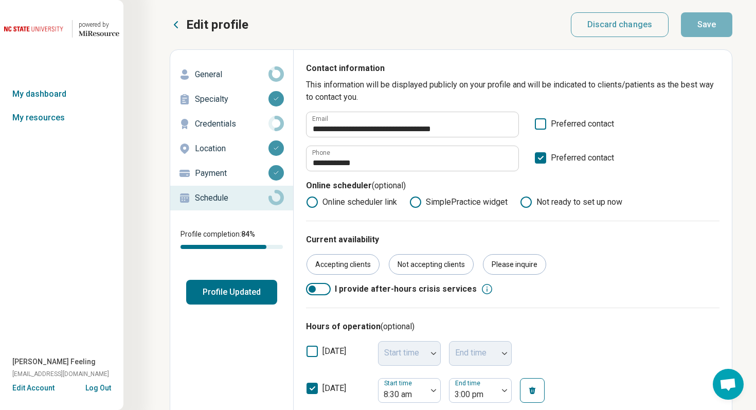
click at [43, 389] on button "Edit Account" at bounding box center [33, 388] width 42 height 11
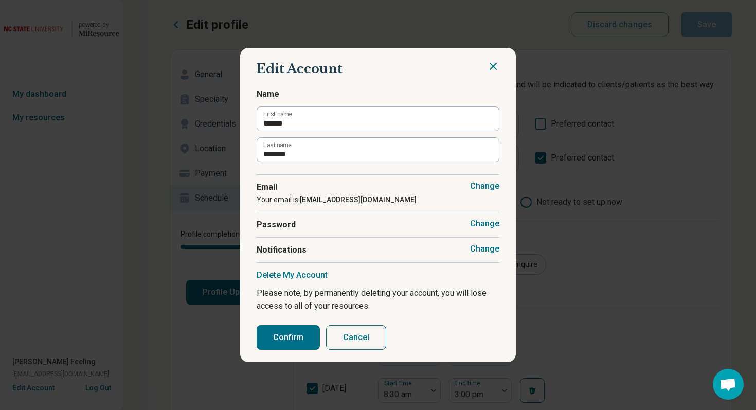
click at [479, 246] on button "Change" at bounding box center [484, 249] width 29 height 10
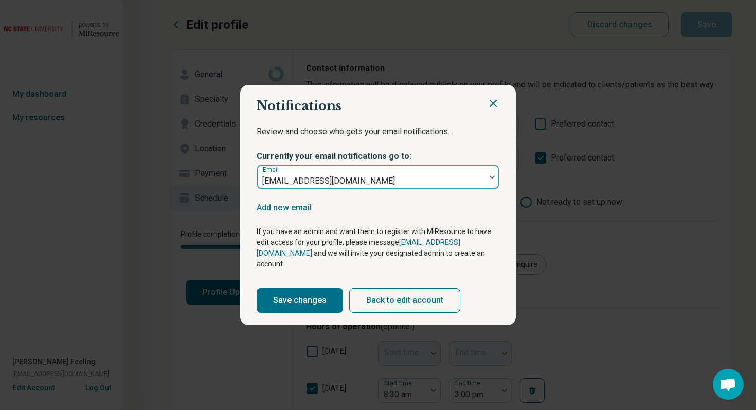
click at [490, 178] on img at bounding box center [492, 176] width 5 height 3
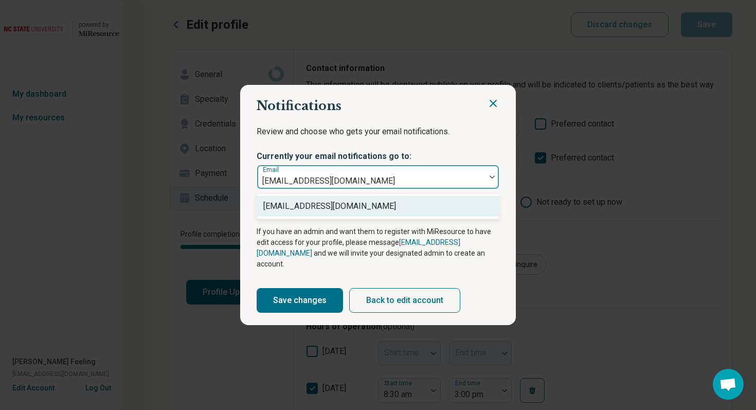
click at [493, 106] on icon "Close" at bounding box center [493, 103] width 6 height 6
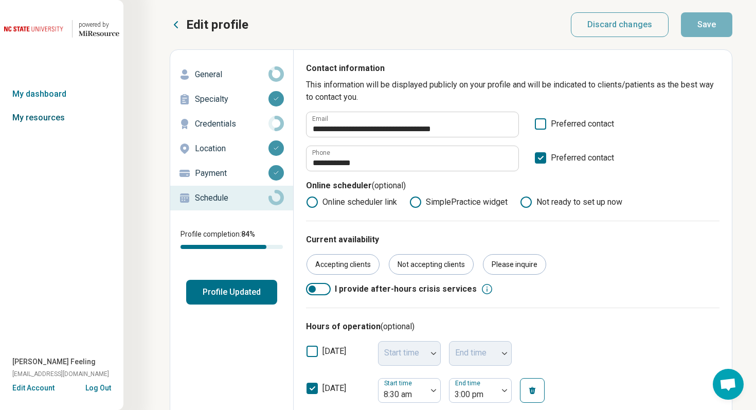
click at [55, 121] on link "My resources" at bounding box center [61, 118] width 123 height 24
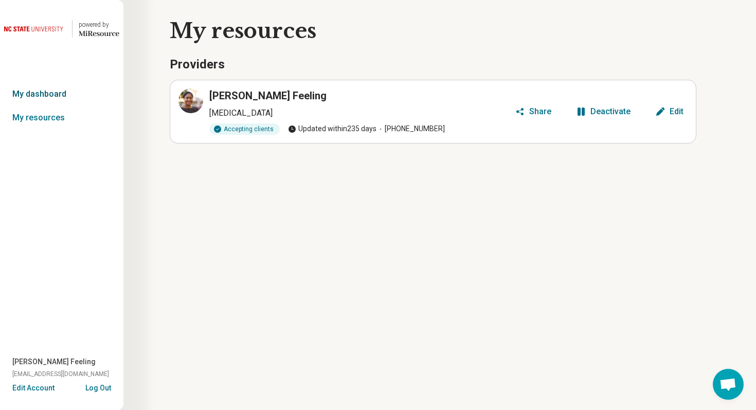
click at [55, 94] on link "My dashboard" at bounding box center [61, 94] width 123 height 24
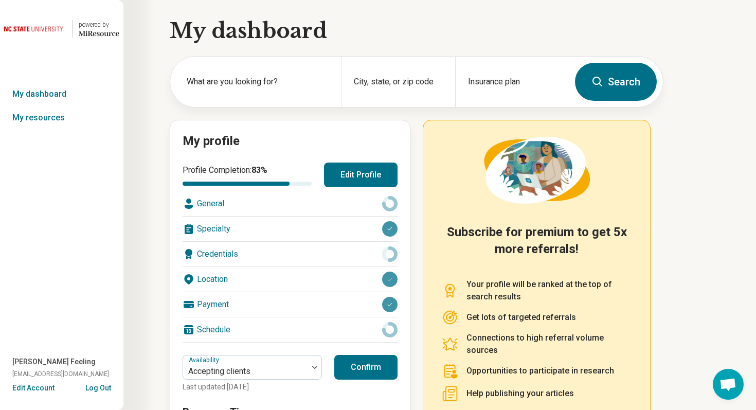
click at [335, 174] on button "Edit Profile" at bounding box center [361, 175] width 74 height 25
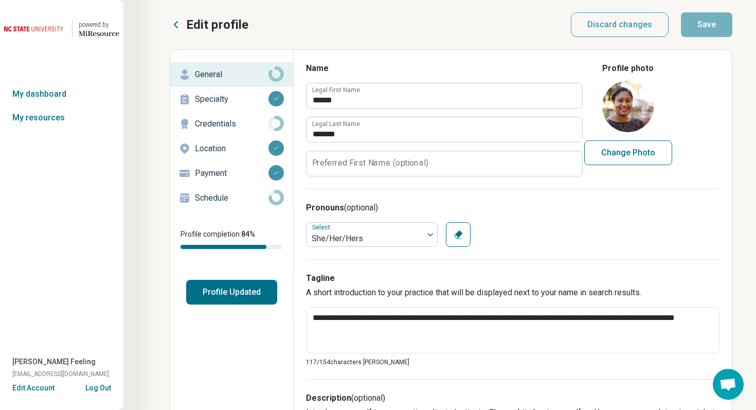
click at [241, 123] on p "Credentials" at bounding box center [232, 124] width 74 height 12
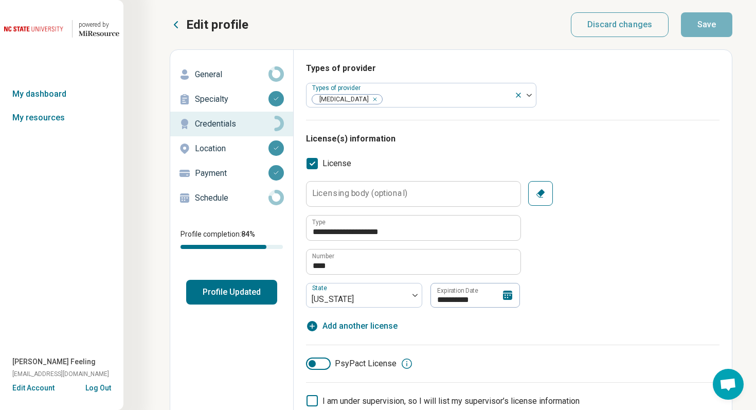
click at [86, 372] on span "[EMAIL_ADDRESS][DOMAIN_NAME]" at bounding box center [60, 373] width 97 height 9
copy span "[EMAIL_ADDRESS][DOMAIN_NAME]"
click at [50, 114] on link "My resources" at bounding box center [61, 118] width 123 height 24
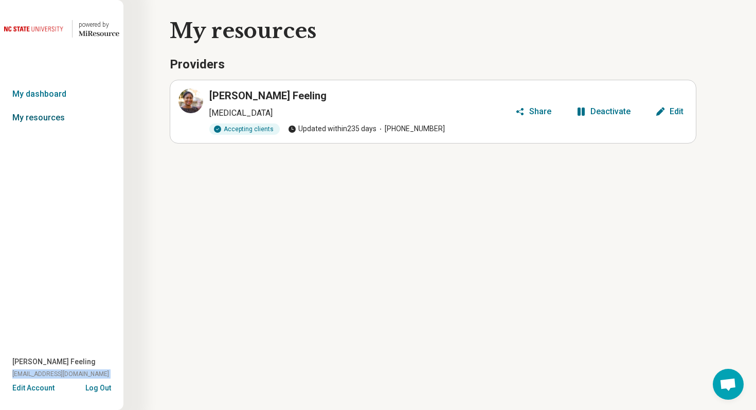
click at [51, 119] on link "My resources" at bounding box center [61, 118] width 123 height 24
click at [53, 96] on link "My dashboard" at bounding box center [61, 94] width 123 height 24
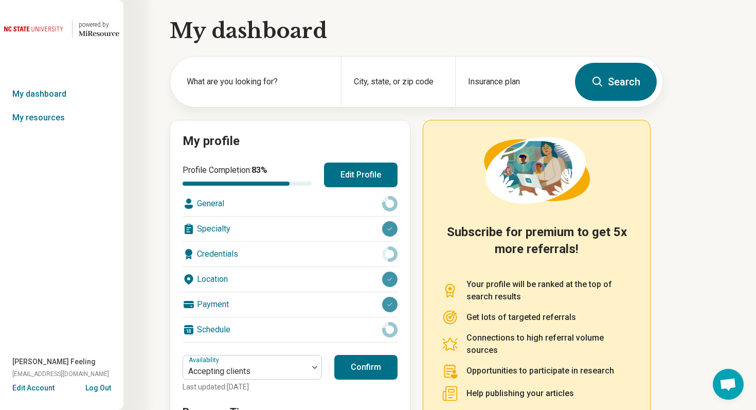
click at [345, 174] on button "Edit Profile" at bounding box center [361, 175] width 74 height 25
type textarea "*"
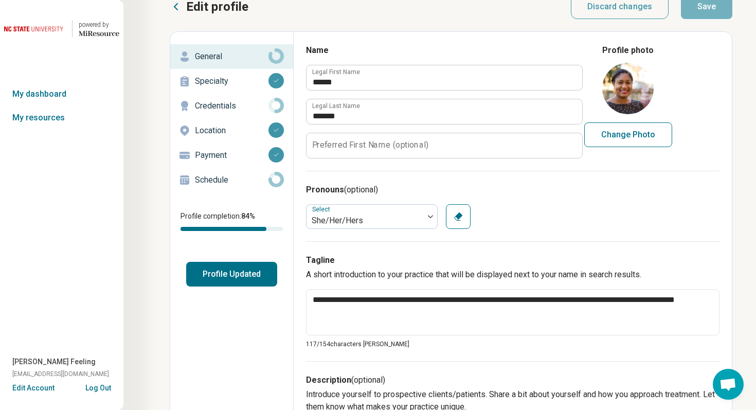
scroll to position [19, 0]
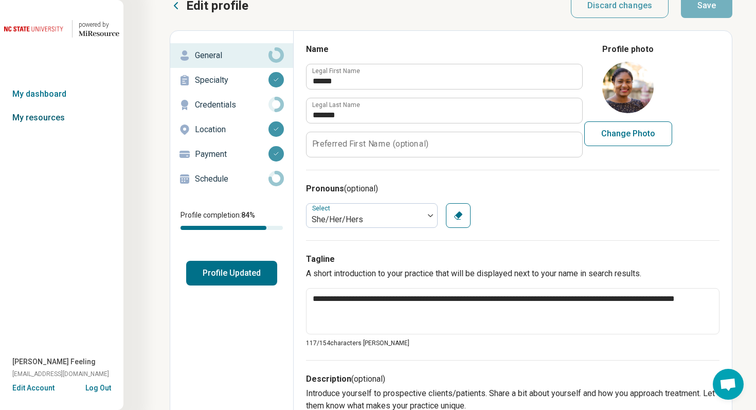
click at [63, 120] on link "My resources" at bounding box center [61, 118] width 123 height 24
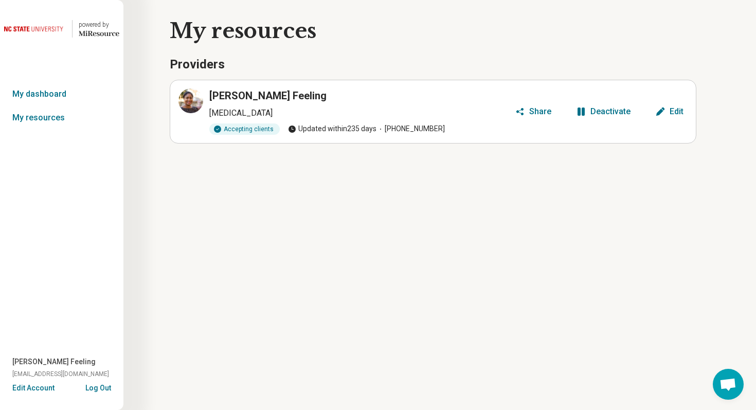
click at [597, 117] on button "Deactivate" at bounding box center [603, 111] width 63 height 16
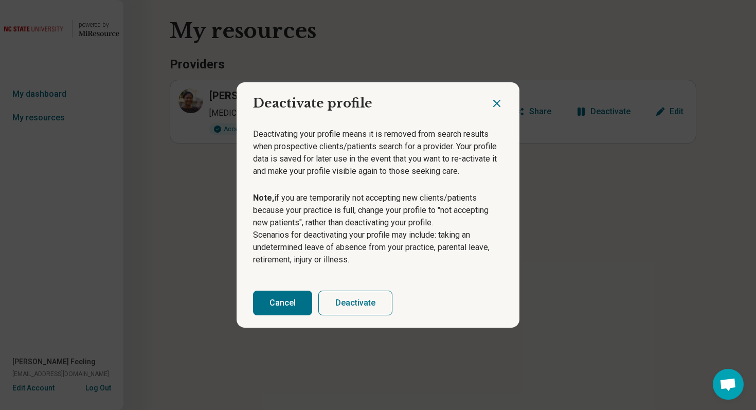
click at [352, 294] on button "Deactivate" at bounding box center [355, 303] width 74 height 25
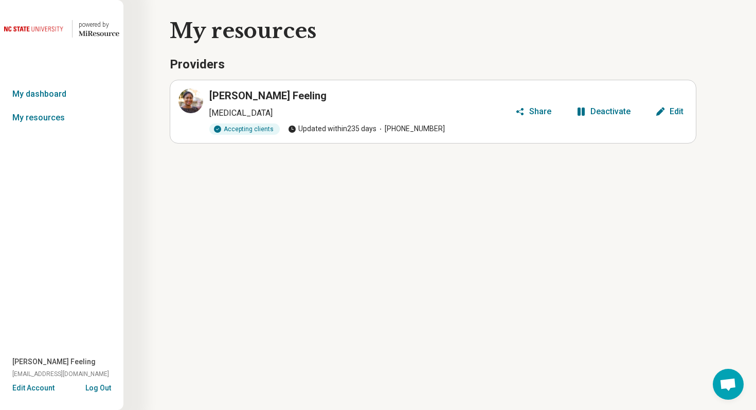
click at [98, 387] on button "Log Out" at bounding box center [98, 387] width 26 height 8
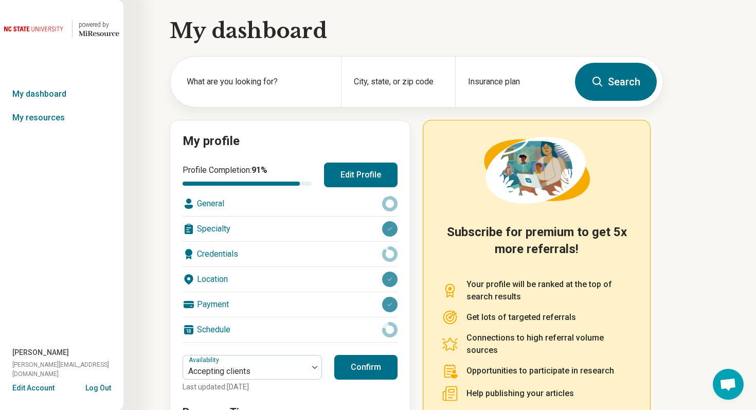
click at [42, 387] on button "Edit Account" at bounding box center [33, 388] width 42 height 11
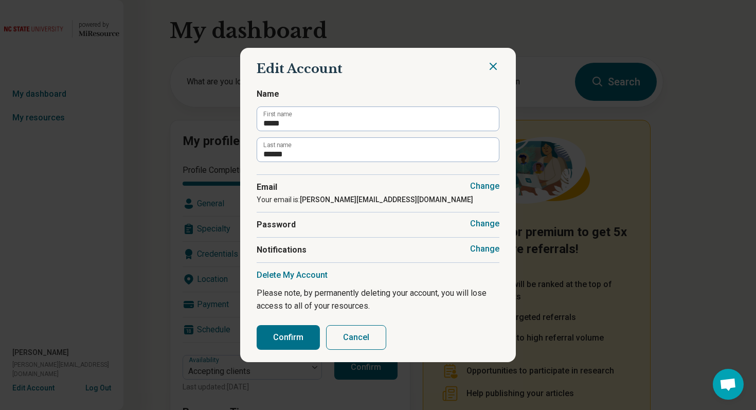
click at [477, 249] on button "Change" at bounding box center [484, 249] width 29 height 10
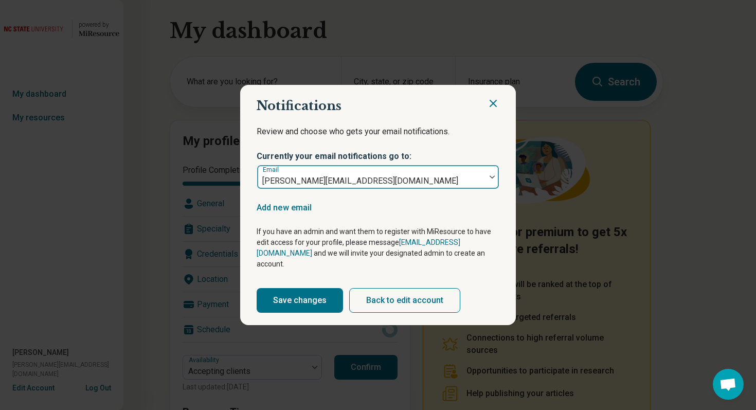
click at [490, 187] on div at bounding box center [492, 177] width 13 height 24
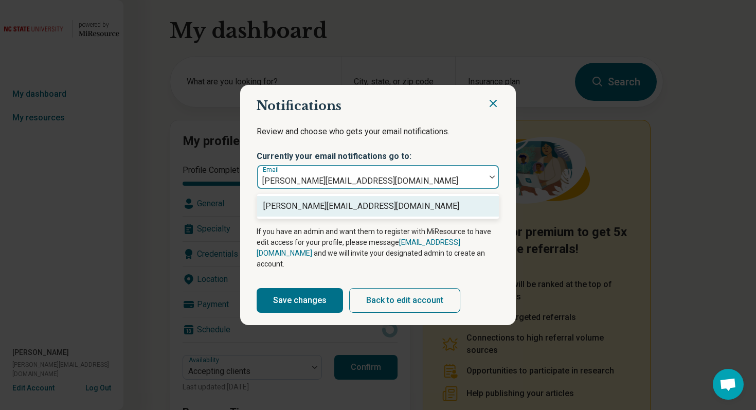
click at [499, 129] on div "Review and choose who gets your email notifications. Currently your email notif…" at bounding box center [378, 154] width 243 height 71
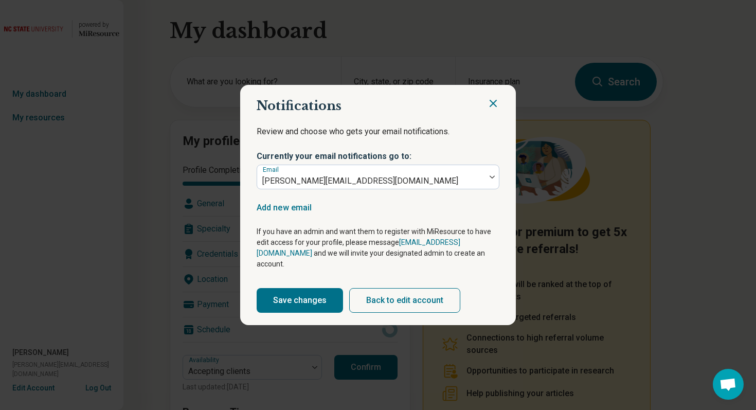
click at [494, 105] on icon "Close" at bounding box center [493, 103] width 12 height 12
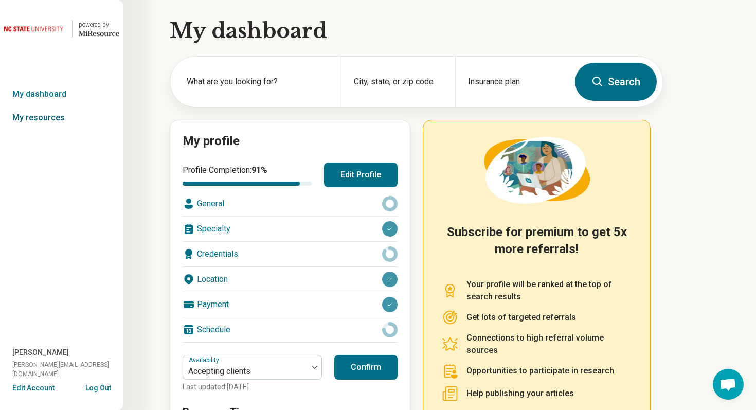
click at [56, 114] on link "My resources" at bounding box center [61, 118] width 123 height 24
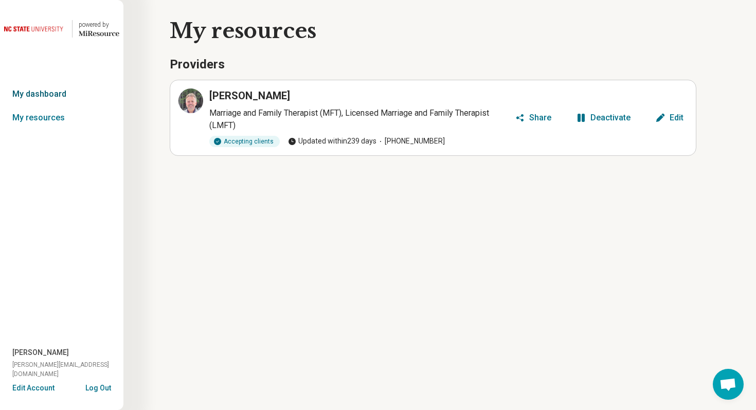
click at [61, 93] on link "My dashboard" at bounding box center [61, 94] width 123 height 24
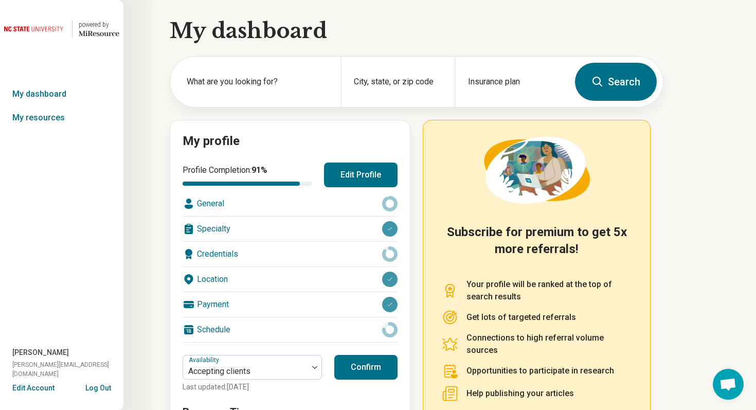
click at [354, 176] on button "Edit Profile" at bounding box center [361, 175] width 74 height 25
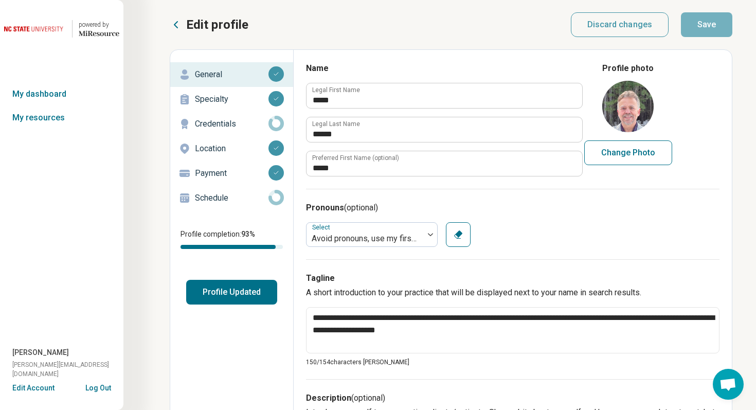
click at [241, 130] on p "Credentials" at bounding box center [232, 124] width 74 height 12
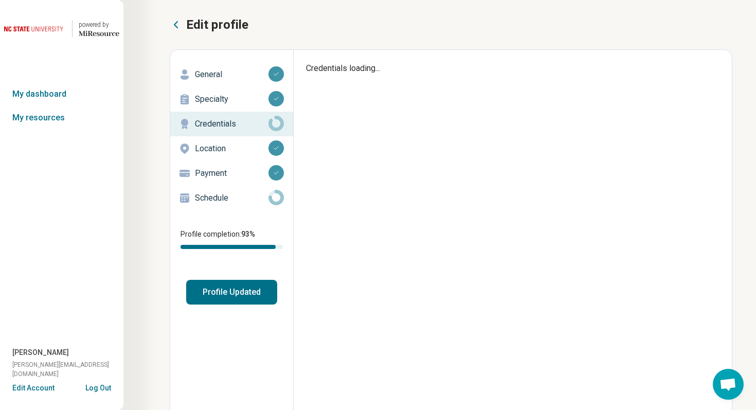
type textarea "*"
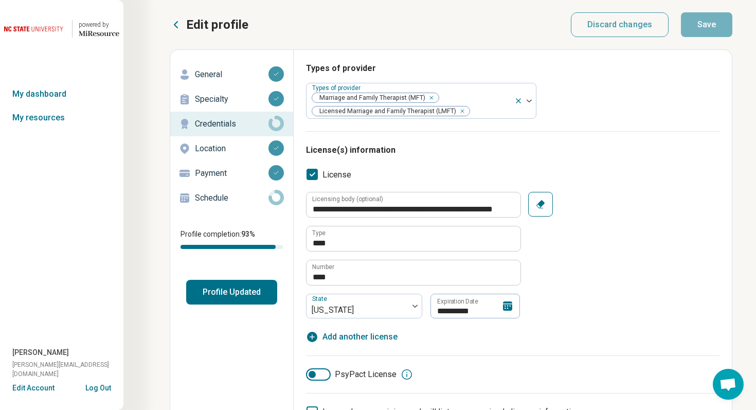
click at [233, 197] on p "Schedule" at bounding box center [232, 198] width 74 height 12
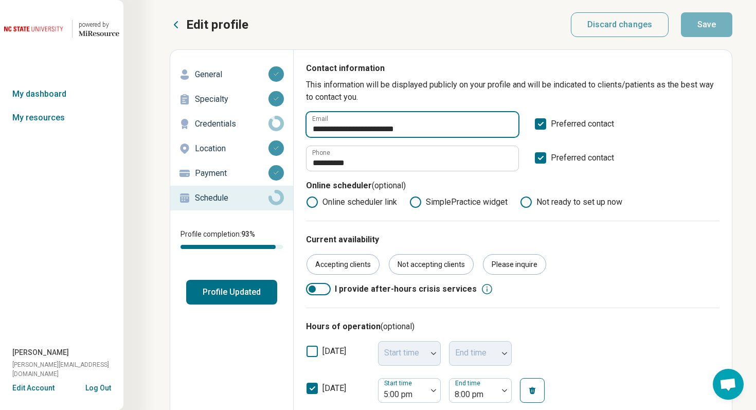
drag, startPoint x: 345, startPoint y: 131, endPoint x: 421, endPoint y: 135, distance: 76.7
click at [421, 135] on input "**********" at bounding box center [413, 124] width 212 height 25
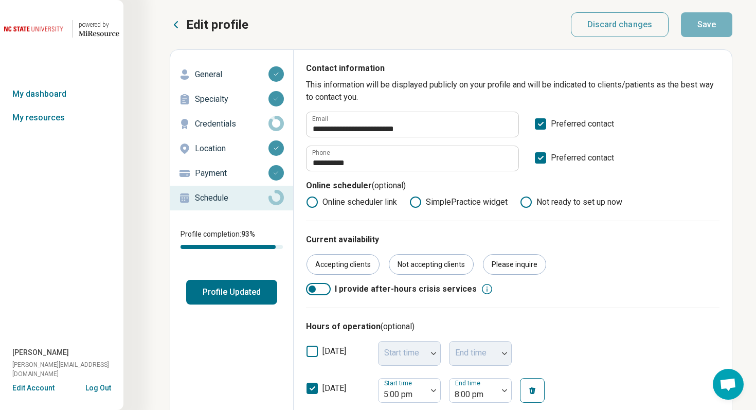
click at [97, 386] on button "Log Out" at bounding box center [98, 387] width 26 height 8
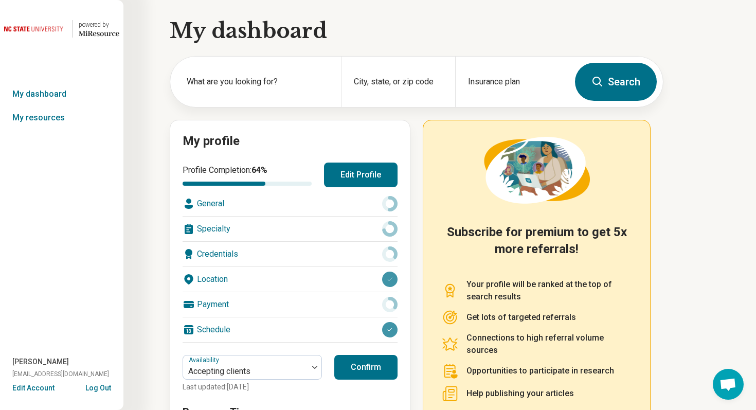
click at [40, 388] on button "Edit Account" at bounding box center [33, 388] width 42 height 11
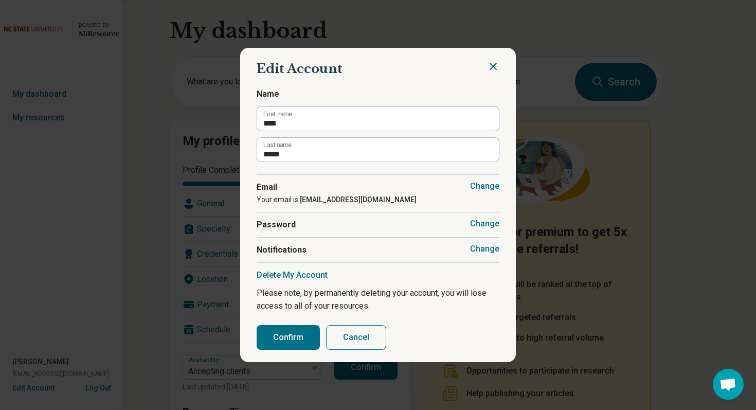
click at [479, 250] on button "Change" at bounding box center [484, 249] width 29 height 10
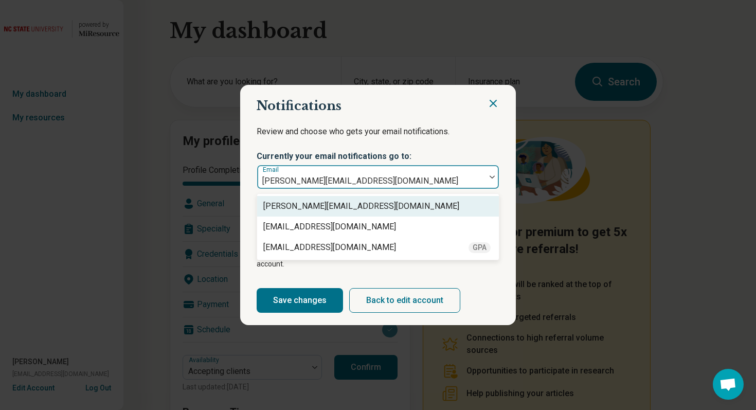
click at [488, 172] on div at bounding box center [492, 177] width 13 height 24
click at [497, 107] on icon "Close" at bounding box center [493, 103] width 12 height 12
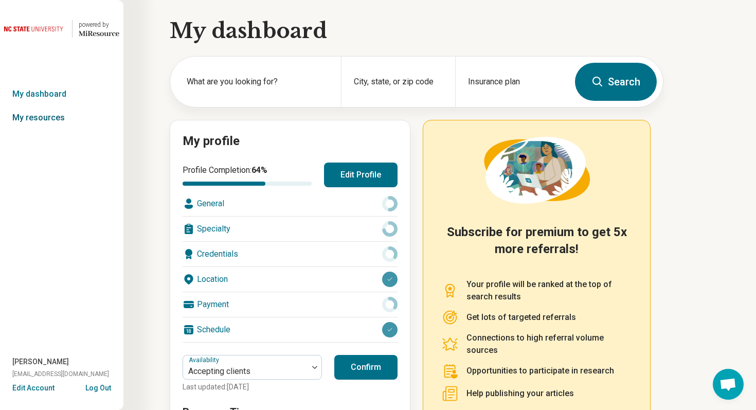
click at [23, 116] on link "My resources" at bounding box center [61, 118] width 123 height 24
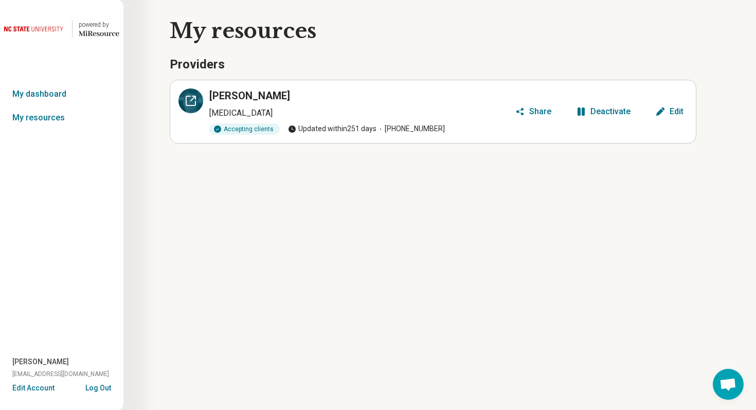
click at [197, 103] on div at bounding box center [190, 100] width 25 height 25
click at [40, 98] on link "My dashboard" at bounding box center [61, 94] width 123 height 24
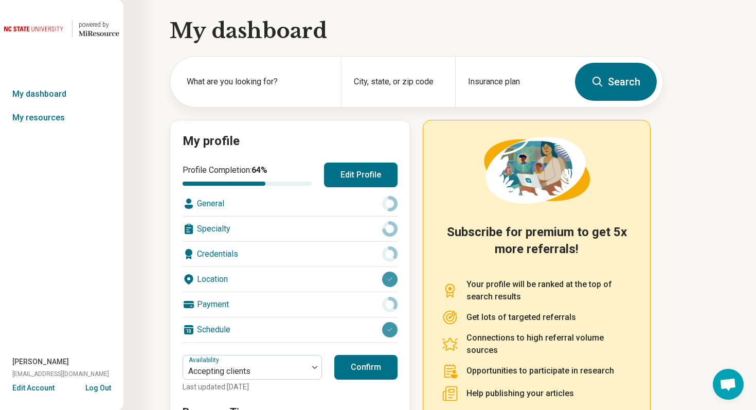
click at [362, 182] on button "Edit Profile" at bounding box center [361, 175] width 74 height 25
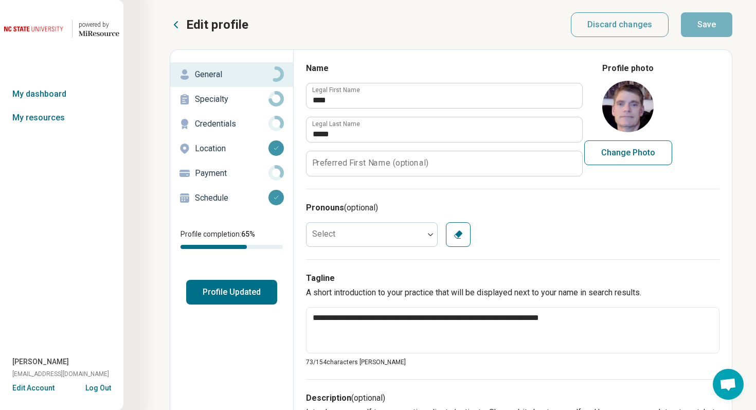
click at [233, 124] on p "Credentials" at bounding box center [232, 124] width 74 height 12
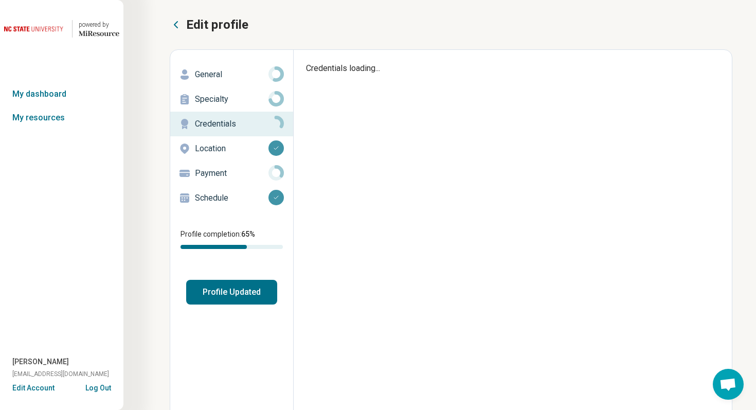
type textarea "*"
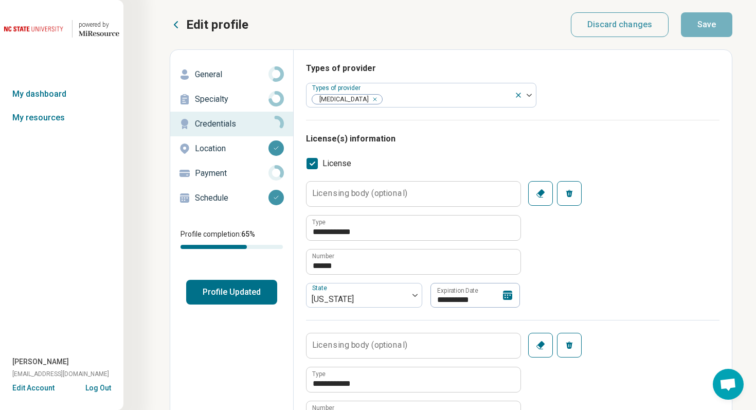
click at [228, 196] on p "Schedule" at bounding box center [232, 198] width 74 height 12
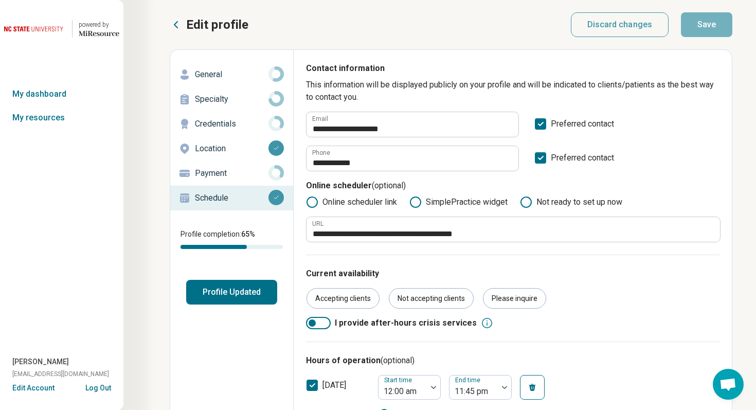
click at [71, 375] on span "drterryadhdonline@gmail.com" at bounding box center [60, 373] width 97 height 9
copy span "drterryadhdonline@gmail.com"
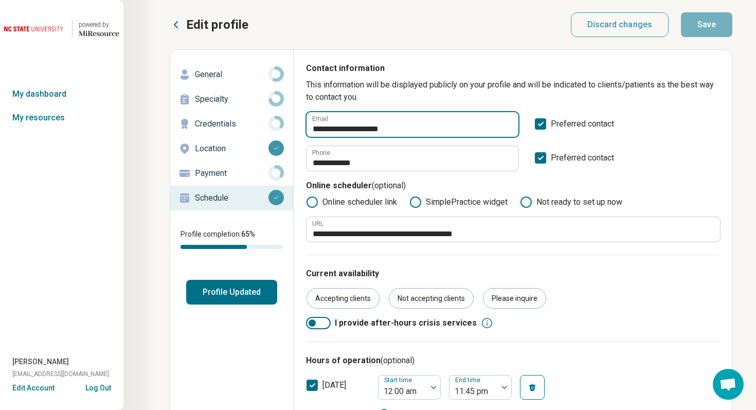
click at [375, 128] on input "**********" at bounding box center [413, 124] width 212 height 25
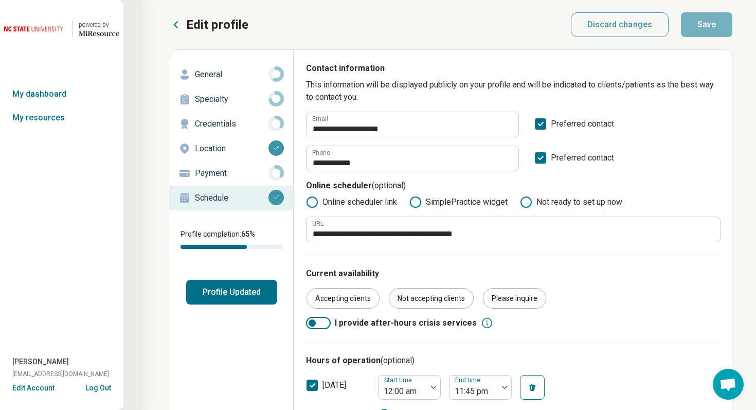
click at [43, 385] on button "Edit Account" at bounding box center [33, 388] width 42 height 11
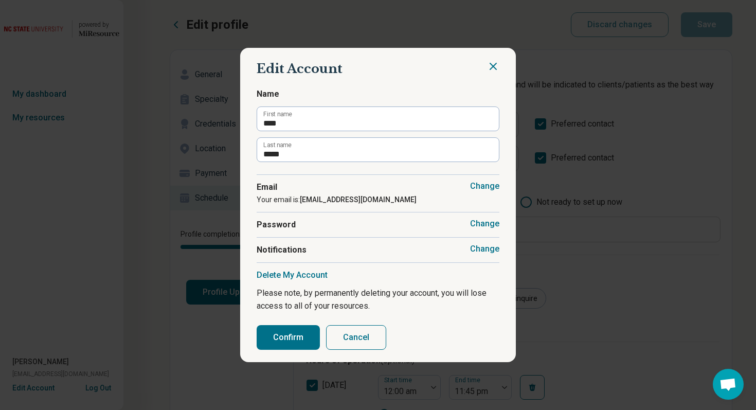
click at [482, 249] on button "Change" at bounding box center [484, 249] width 29 height 10
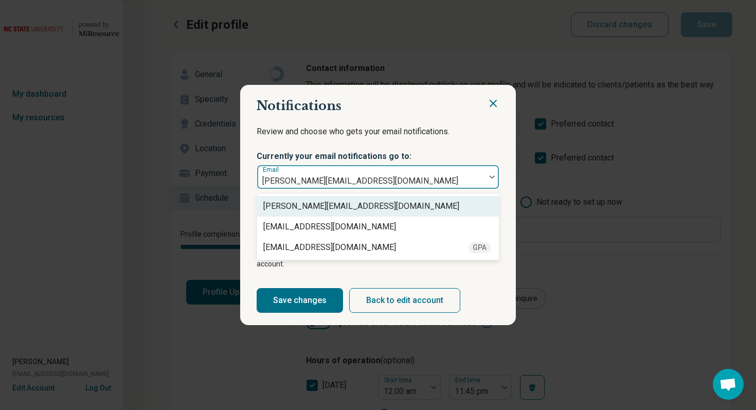
click at [491, 186] on div at bounding box center [492, 177] width 13 height 24
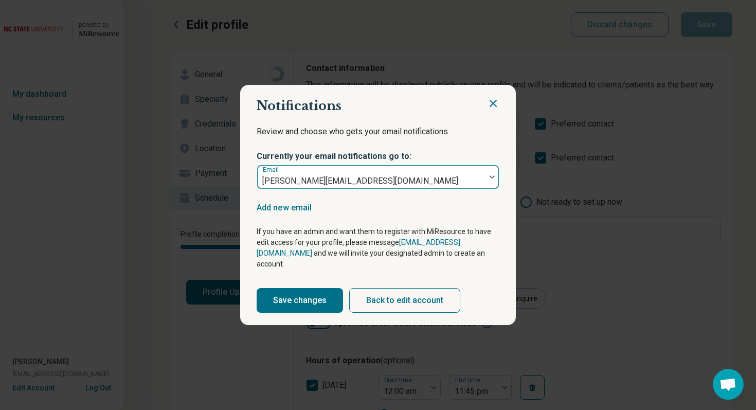
click at [494, 185] on div at bounding box center [492, 177] width 13 height 24
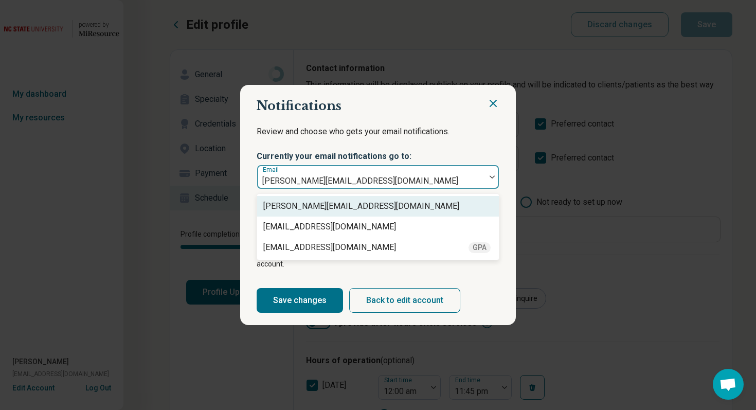
click at [478, 140] on p "Review and choose who gets your email notifications." at bounding box center [378, 138] width 243 height 26
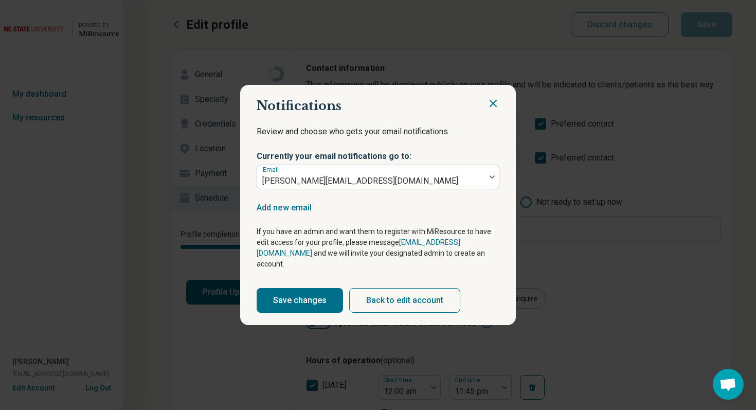
click at [493, 107] on icon "Close" at bounding box center [493, 103] width 12 height 12
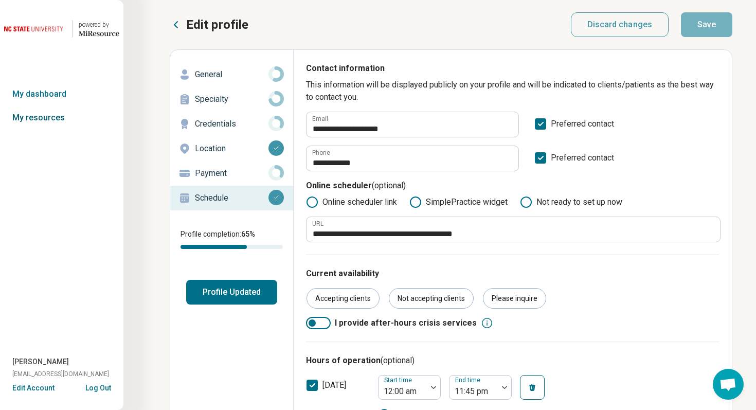
click at [58, 117] on link "My resources" at bounding box center [61, 118] width 123 height 24
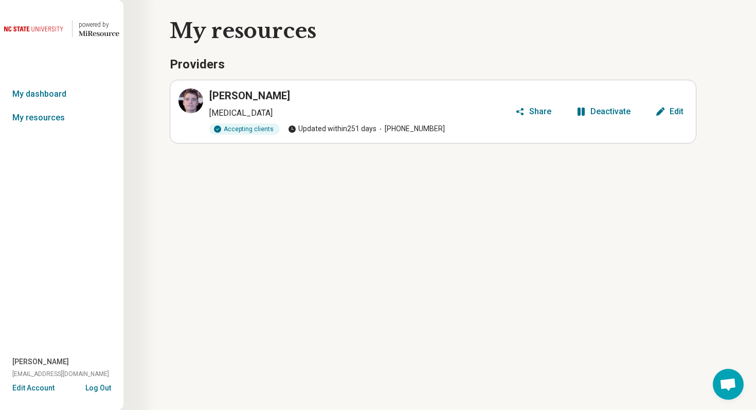
click at [595, 115] on div "Deactivate" at bounding box center [610, 111] width 40 height 8
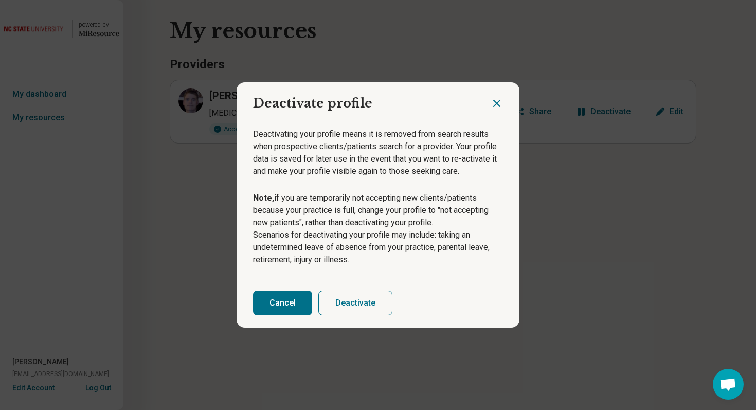
click at [358, 306] on button "Deactivate" at bounding box center [355, 303] width 74 height 25
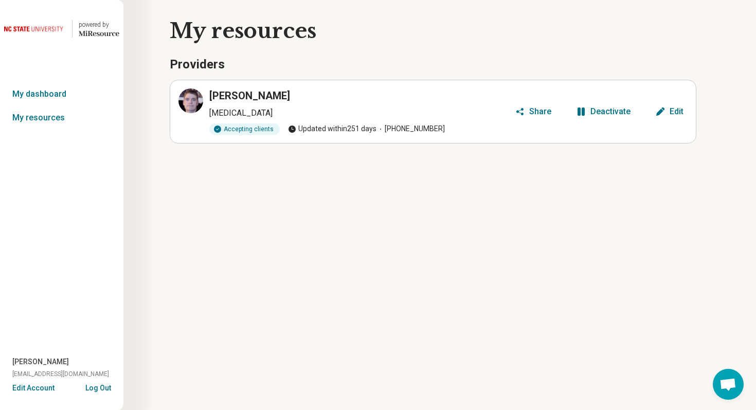
click at [83, 373] on span "drterryadhdonline@gmail.com" at bounding box center [60, 373] width 97 height 9
copy span "drterryadhdonline@gmail.com"
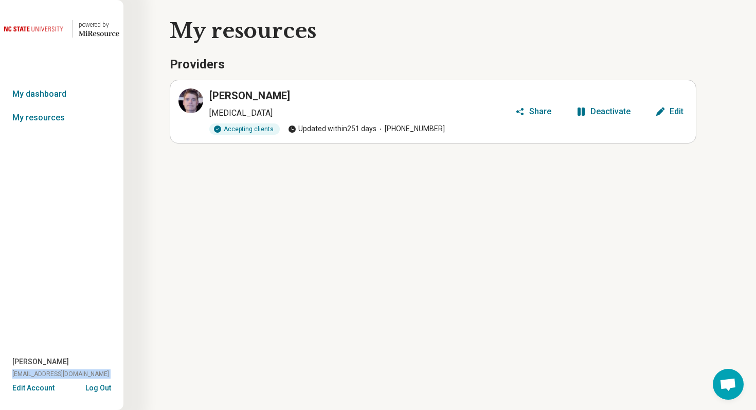
click at [607, 112] on div "Deactivate" at bounding box center [610, 111] width 40 height 8
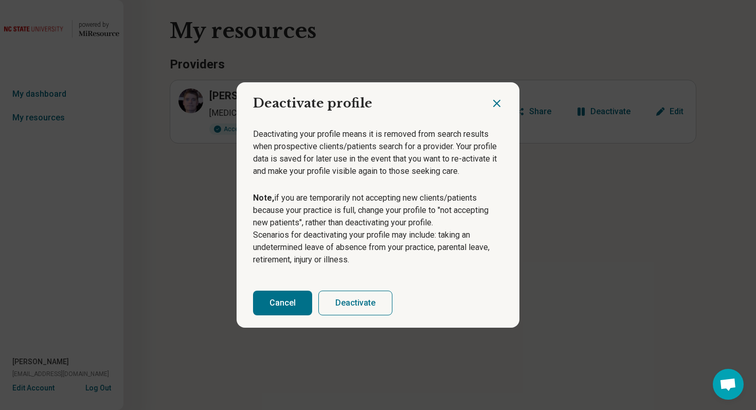
click at [363, 304] on button "Deactivate" at bounding box center [355, 303] width 74 height 25
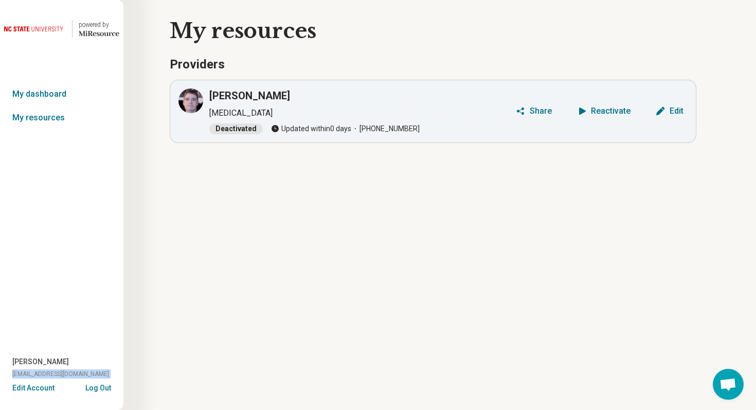
click at [105, 388] on button "Log Out" at bounding box center [98, 387] width 26 height 8
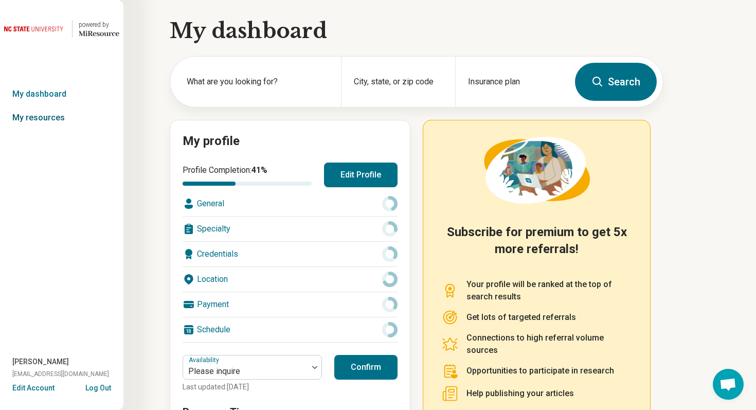
click at [73, 115] on link "My resources" at bounding box center [61, 118] width 123 height 24
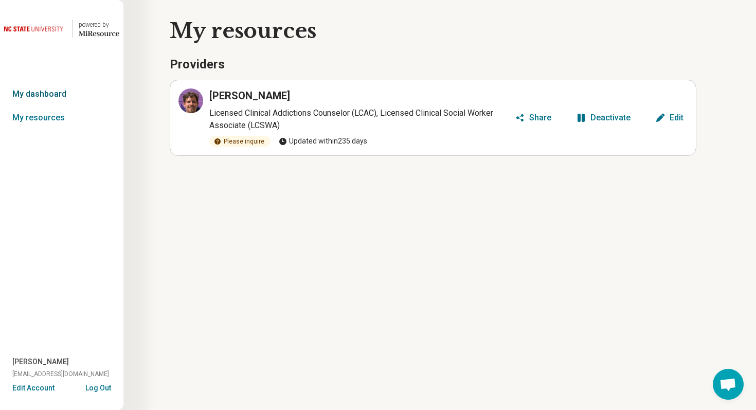
click at [39, 94] on link "My dashboard" at bounding box center [61, 94] width 123 height 24
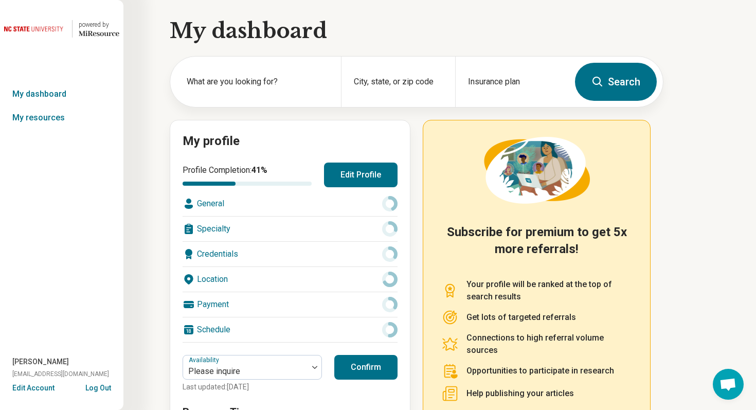
click at [352, 170] on button "Edit Profile" at bounding box center [361, 175] width 74 height 25
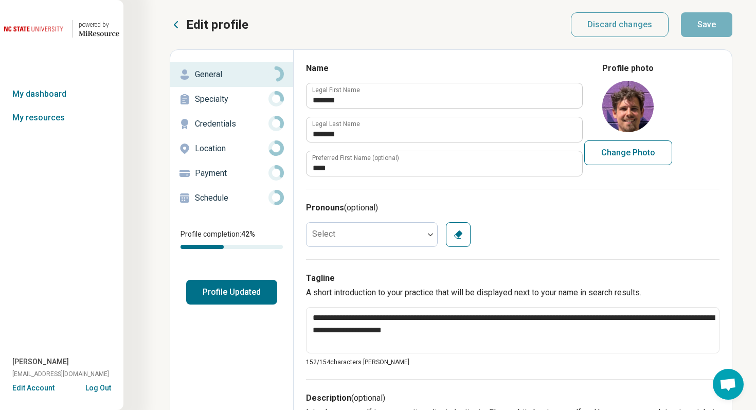
click at [238, 199] on p "Schedule" at bounding box center [232, 198] width 74 height 12
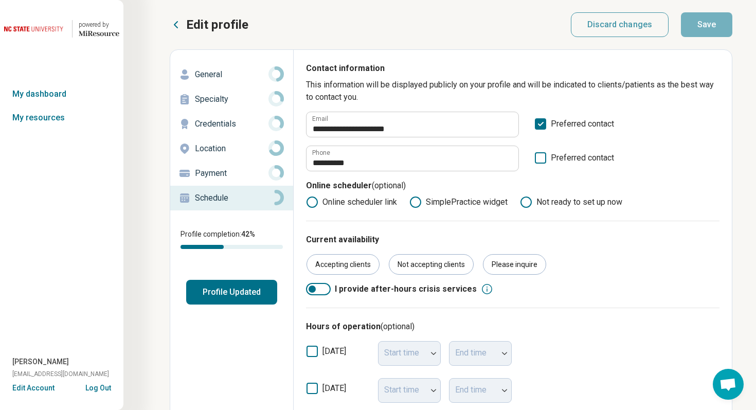
click at [35, 387] on button "Edit Account" at bounding box center [33, 388] width 42 height 11
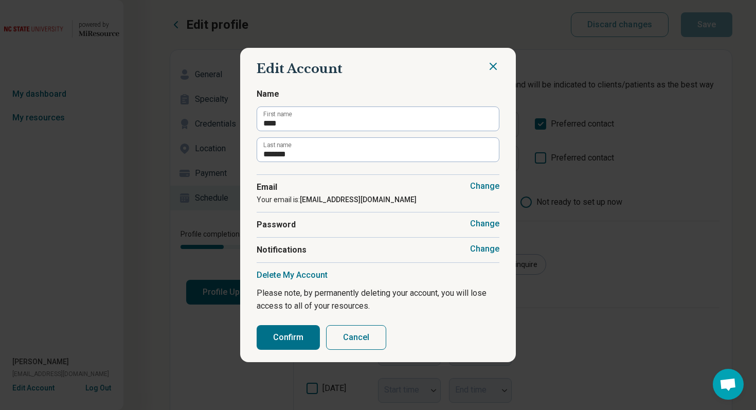
click at [481, 252] on button "Change" at bounding box center [484, 249] width 29 height 10
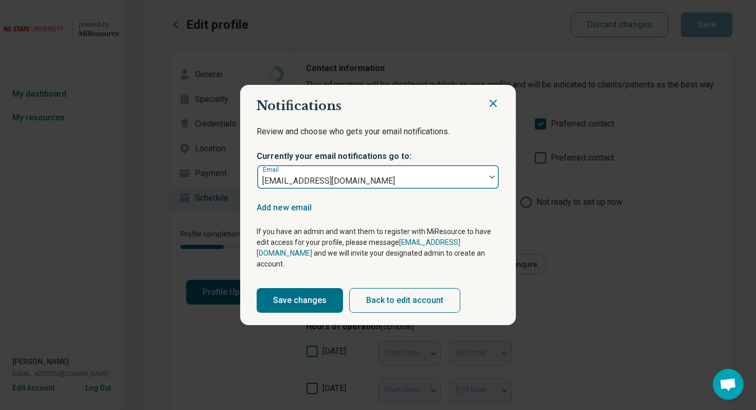
click at [487, 180] on div at bounding box center [492, 177] width 13 height 24
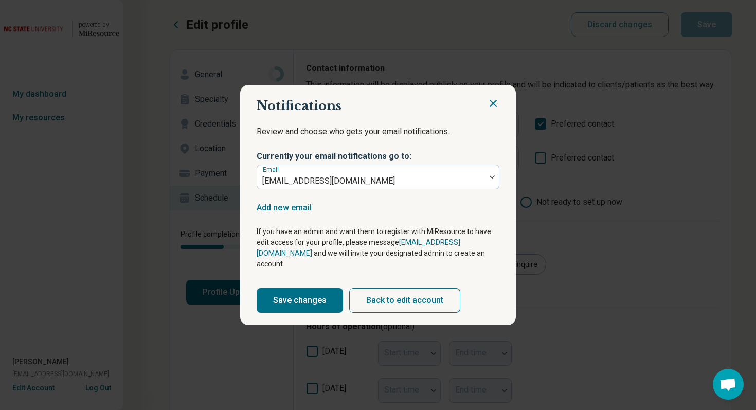
click at [493, 115] on h2 "Notifications" at bounding box center [378, 105] width 243 height 17
click at [495, 109] on icon "Close" at bounding box center [493, 103] width 12 height 12
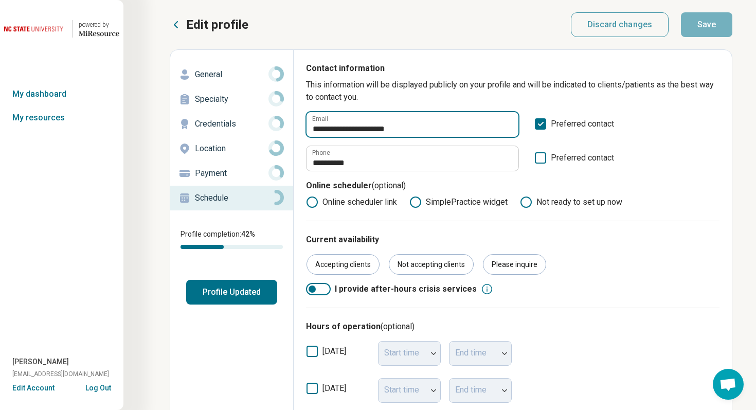
click at [380, 130] on input "**********" at bounding box center [413, 124] width 212 height 25
click at [379, 130] on input "**********" at bounding box center [413, 124] width 212 height 25
drag, startPoint x: 338, startPoint y: 129, endPoint x: 429, endPoint y: 129, distance: 91.0
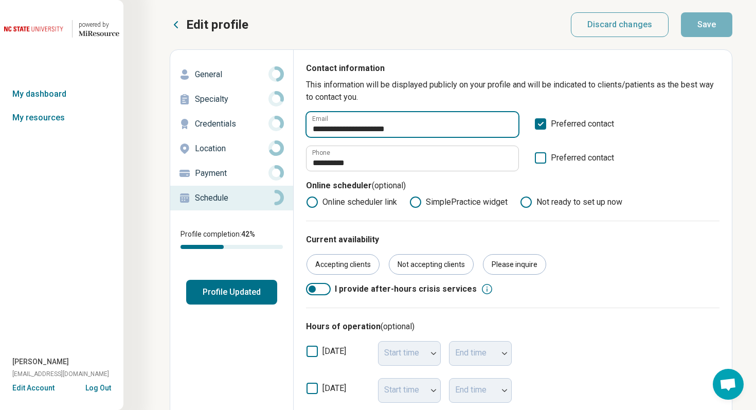
click at [430, 129] on input "**********" at bounding box center [413, 124] width 212 height 25
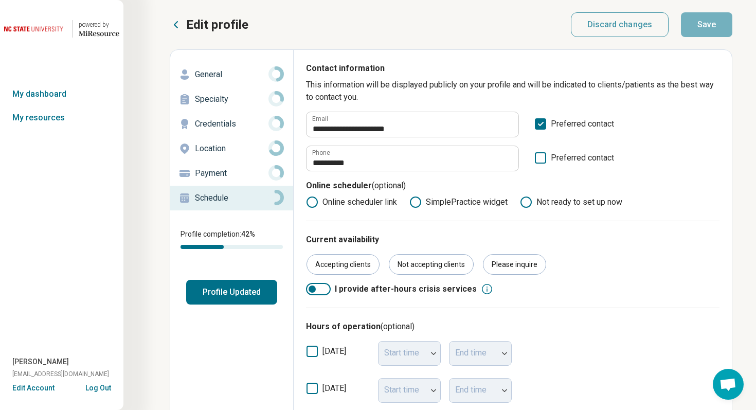
click at [231, 116] on div "Credentials" at bounding box center [231, 124] width 106 height 16
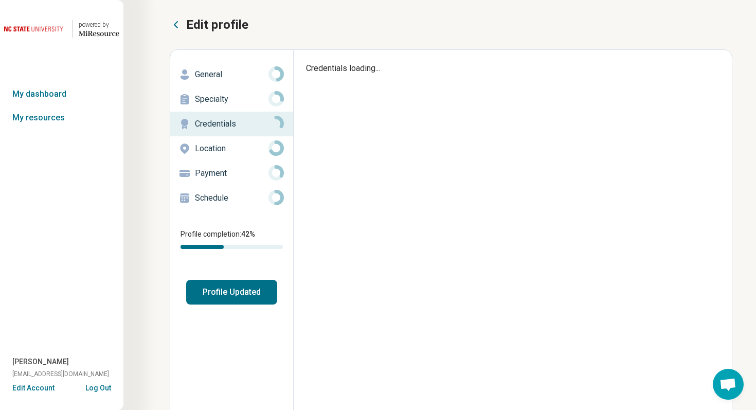
type textarea "*"
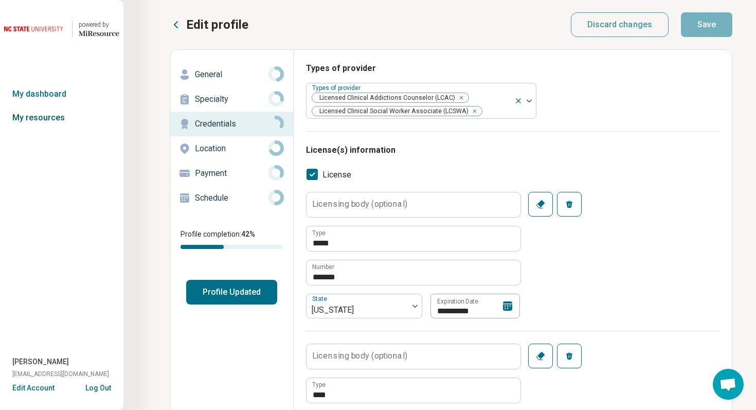
click at [56, 119] on link "My resources" at bounding box center [61, 118] width 123 height 24
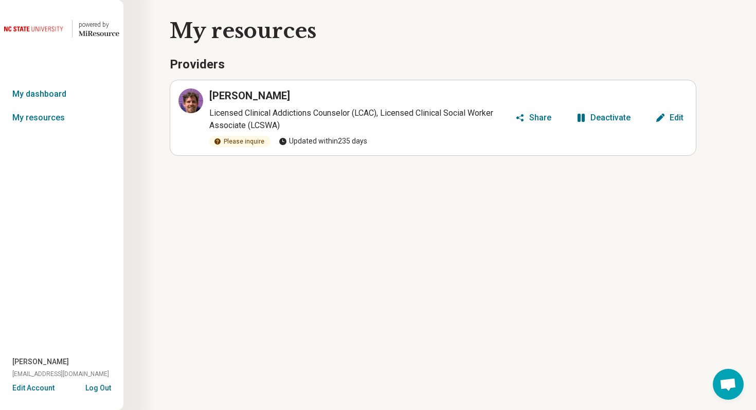
click at [585, 117] on icon "button" at bounding box center [581, 118] width 7 height 8
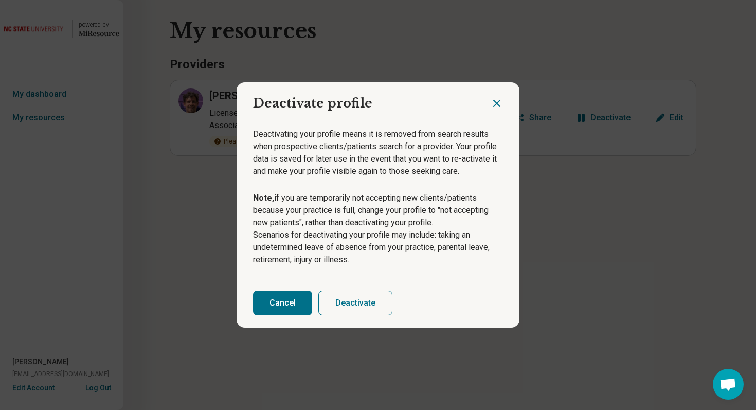
click at [380, 297] on button "Deactivate" at bounding box center [355, 303] width 74 height 25
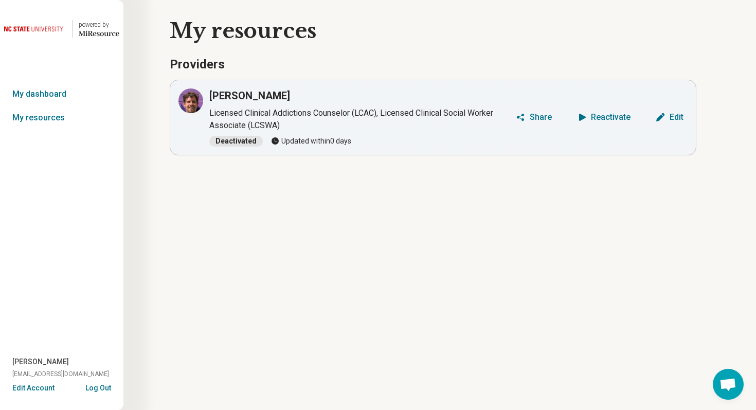
click at [95, 390] on button "Log Out" at bounding box center [98, 387] width 26 height 8
